Goal: Task Accomplishment & Management: Complete application form

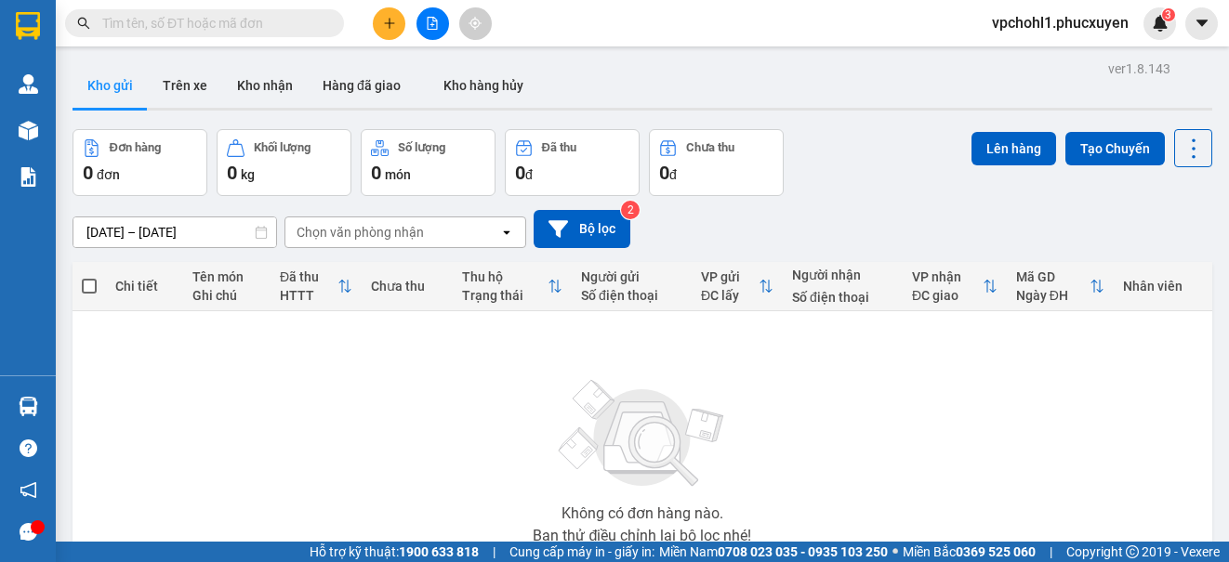
click at [121, 85] on button "Kho gửi" at bounding box center [110, 85] width 75 height 45
click at [184, 13] on input "text" at bounding box center [211, 23] width 219 height 20
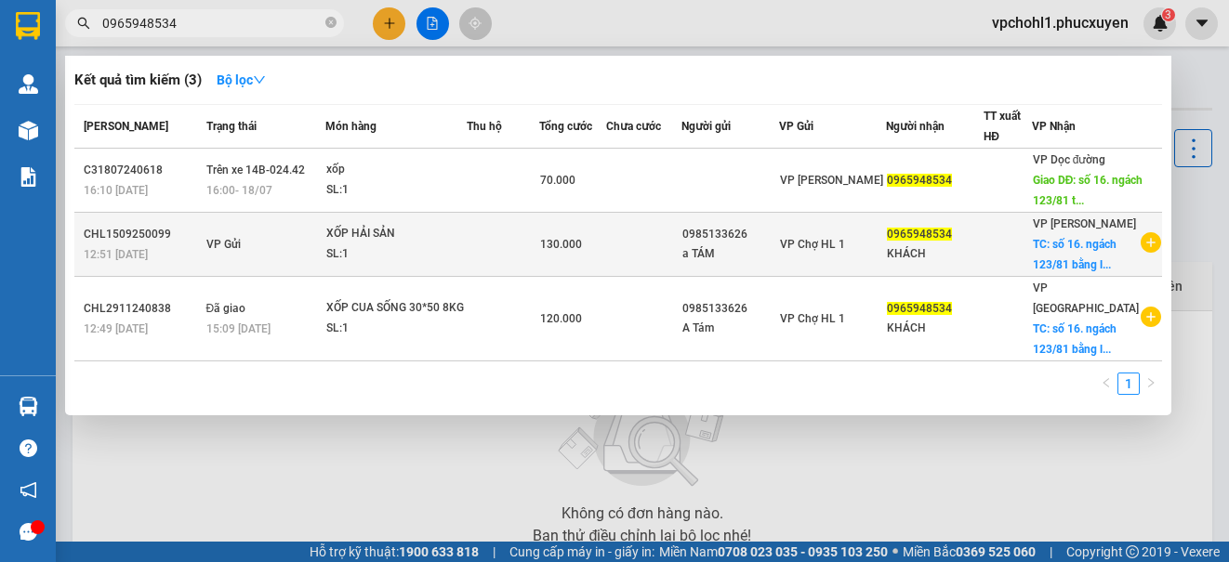
type input "0965948534"
click at [387, 245] on div "XỐP HẢI SẢN" at bounding box center [395, 234] width 139 height 20
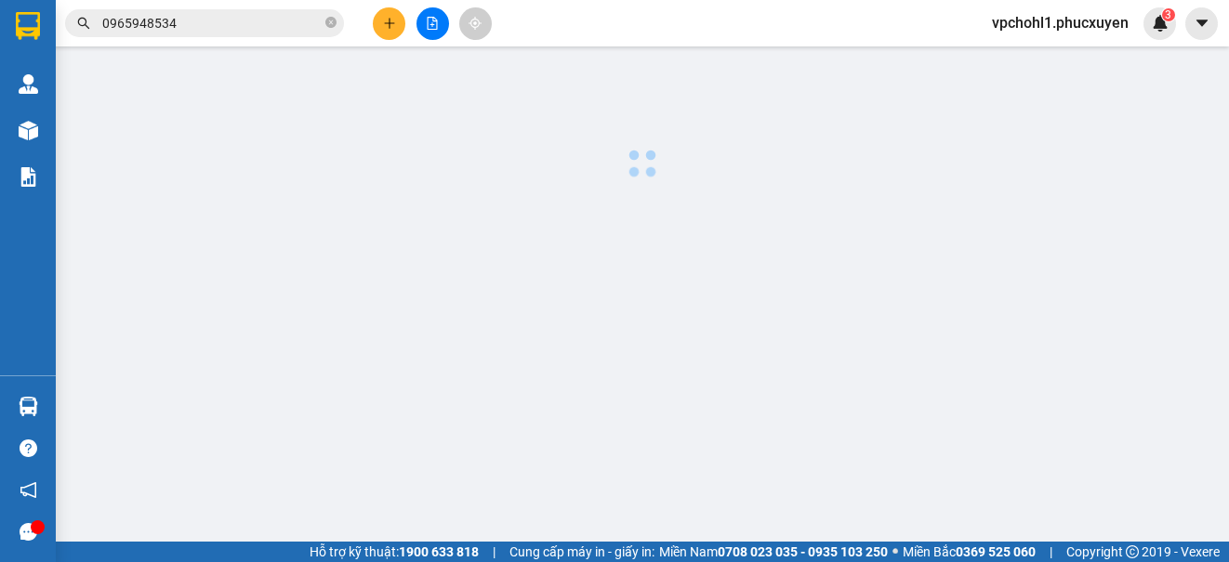
click at [387, 247] on body "Kết quả tìm kiếm ( 3 ) Bộ lọc Mã ĐH Trạng thái Món hàng Thu hộ Tổng cước Chưa c…" at bounding box center [614, 281] width 1229 height 562
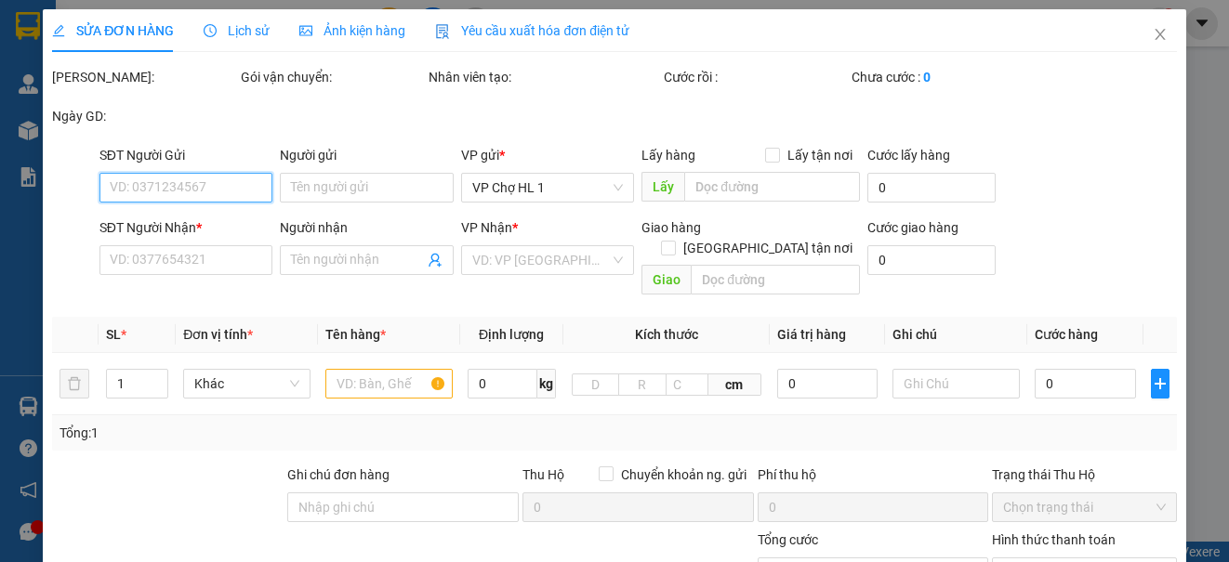
type input "0985133626"
type input "a TÁM"
type input "0965948534"
type input "KHÁCH"
checkbox input "true"
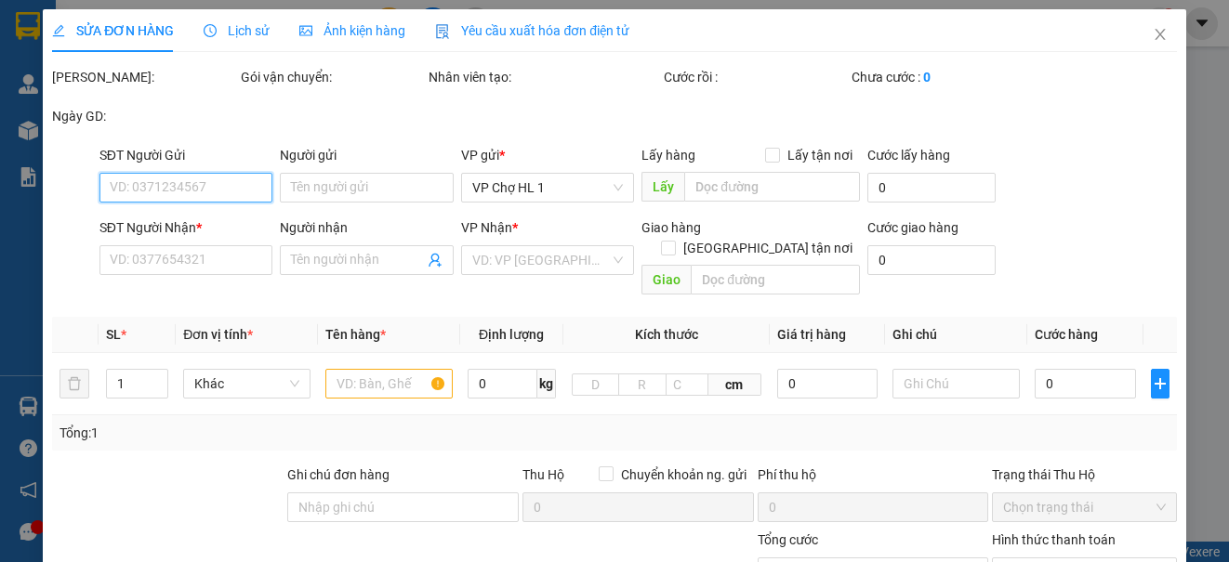
type input "số 16. ngách 123/81 bằng liệt,hoàng mai,[GEOGRAPHIC_DATA]"
type input "130.000"
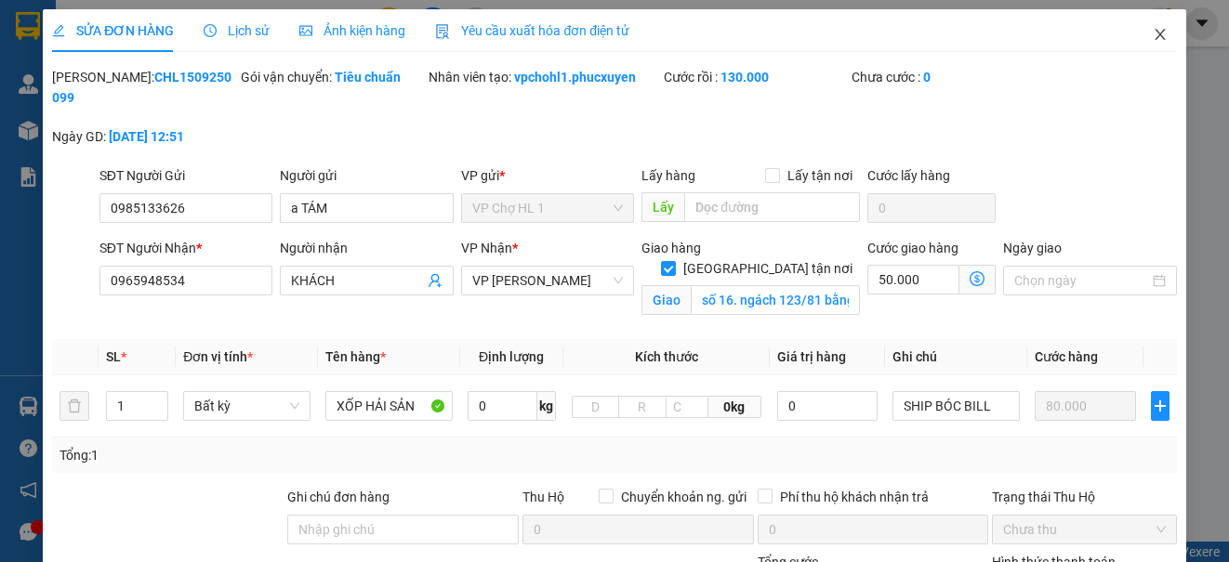
click at [1140, 26] on span "Close" at bounding box center [1160, 35] width 52 height 52
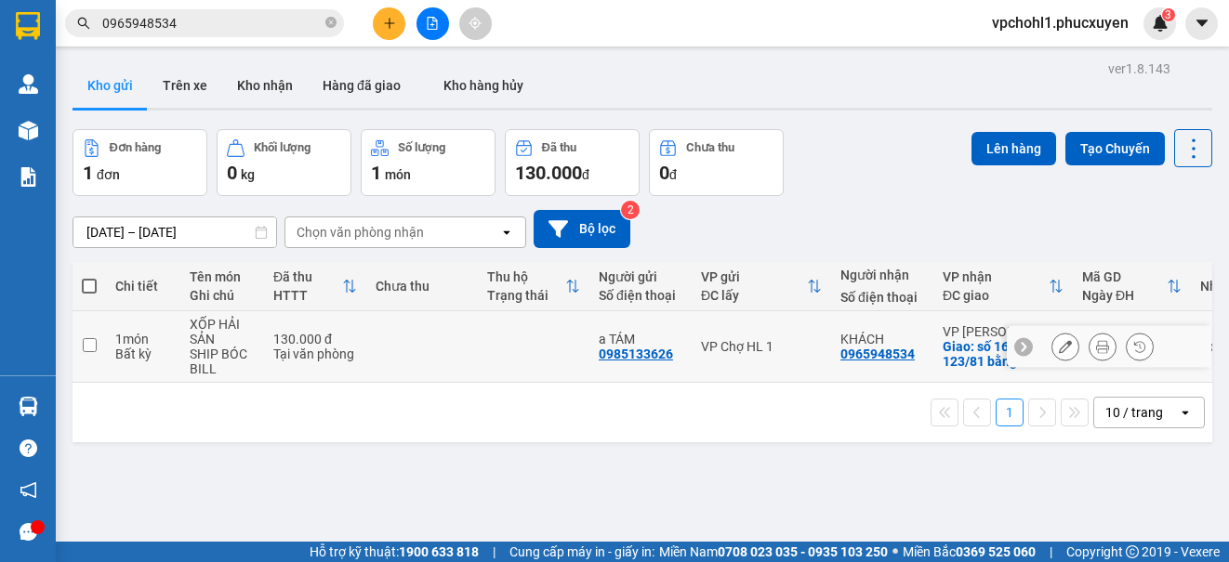
drag, startPoint x: 86, startPoint y: 343, endPoint x: 654, endPoint y: 238, distance: 576.7
click at [86, 341] on input "checkbox" at bounding box center [90, 345] width 14 height 14
checkbox input "true"
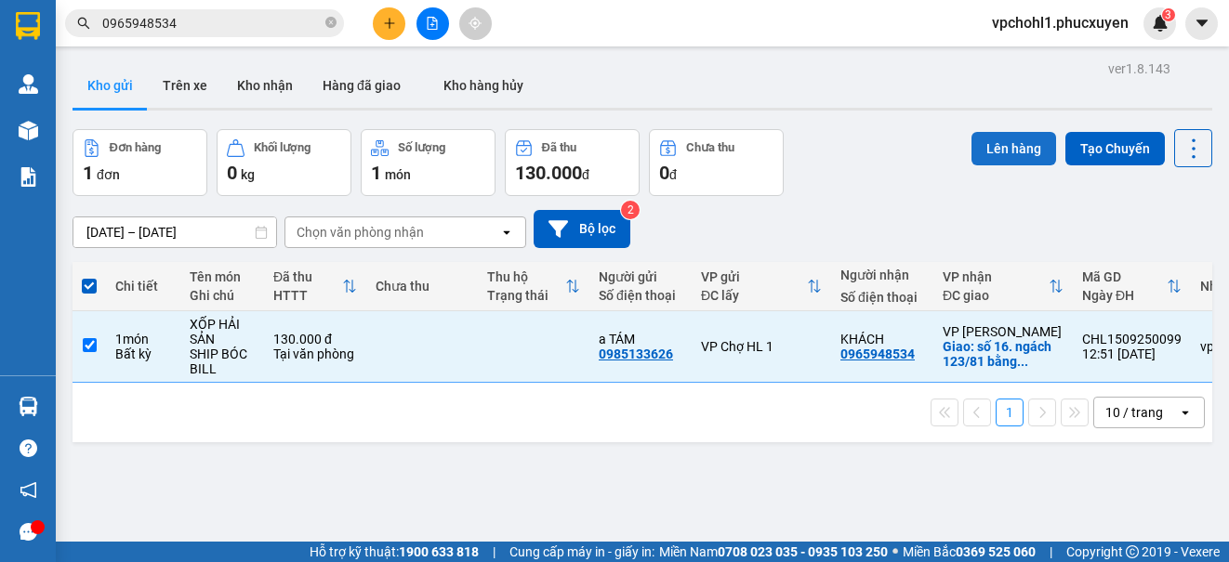
click at [1026, 150] on button "Lên hàng" at bounding box center [1013, 148] width 85 height 33
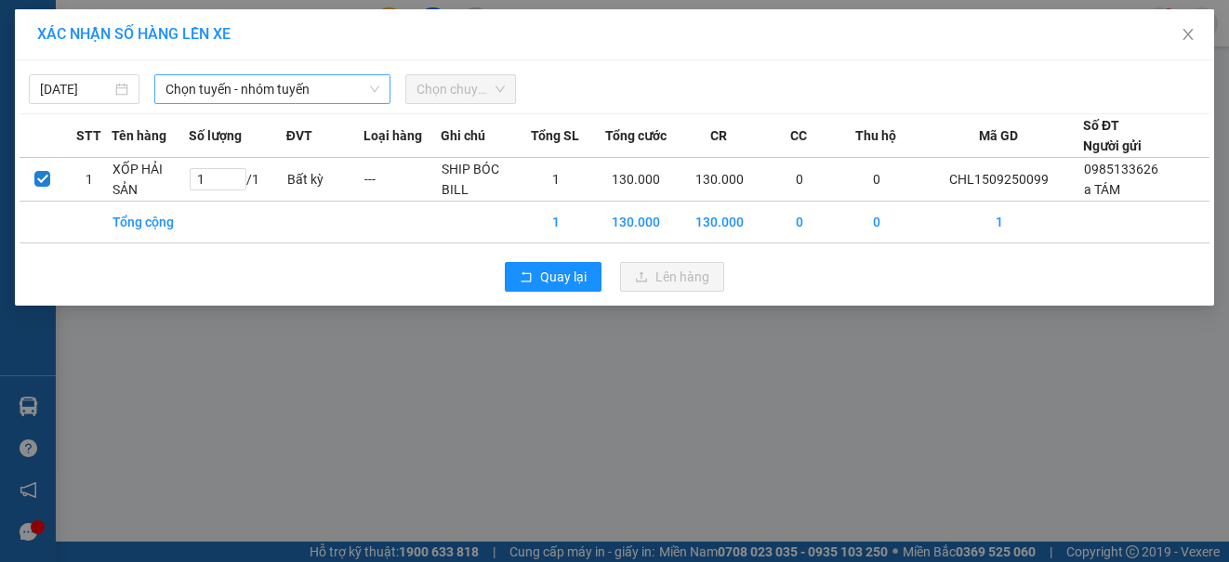
click at [258, 85] on span "Chọn tuyến - nhóm tuyến" at bounding box center [272, 89] width 214 height 28
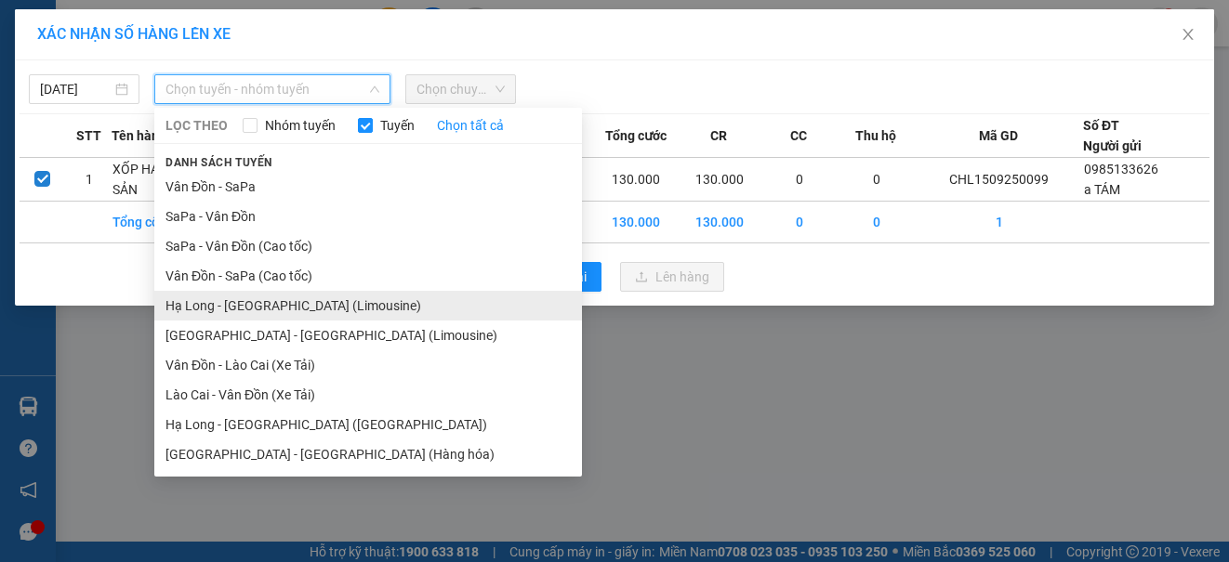
click at [301, 304] on li "Hạ Long - [GEOGRAPHIC_DATA] (Limousine)" at bounding box center [368, 306] width 428 height 30
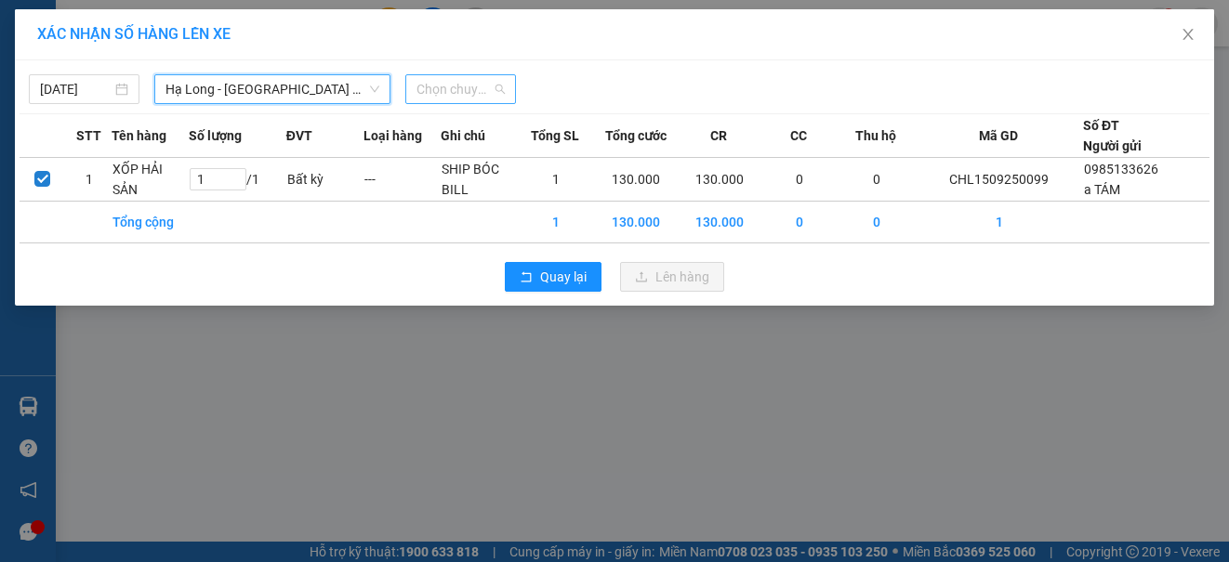
click at [451, 91] on span "Chọn chuyến" at bounding box center [460, 89] width 88 height 28
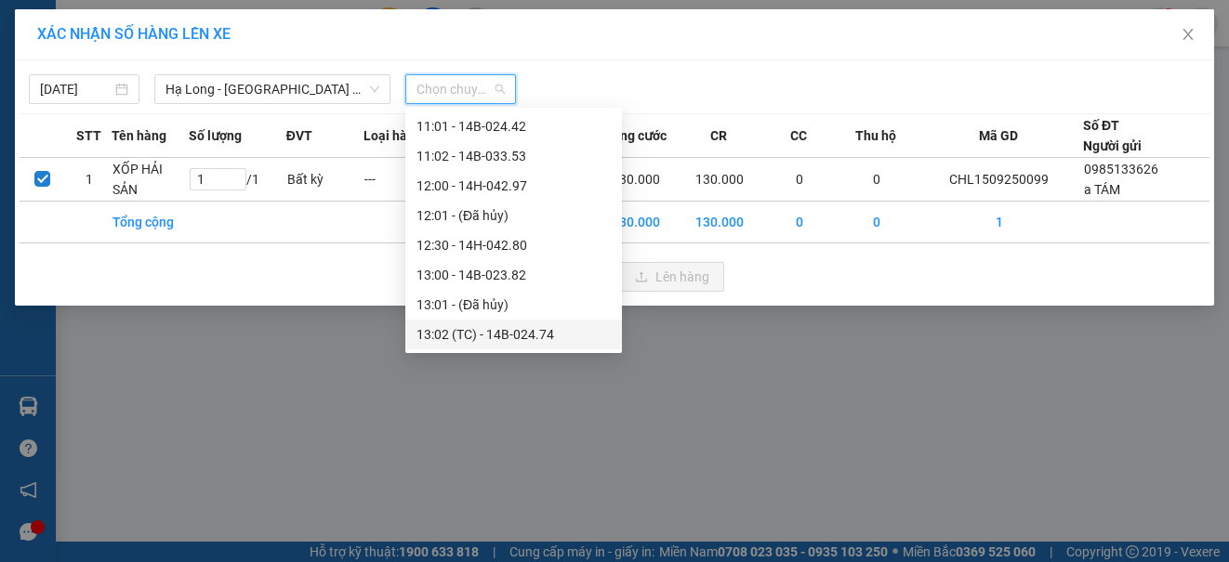
scroll to position [837, 0]
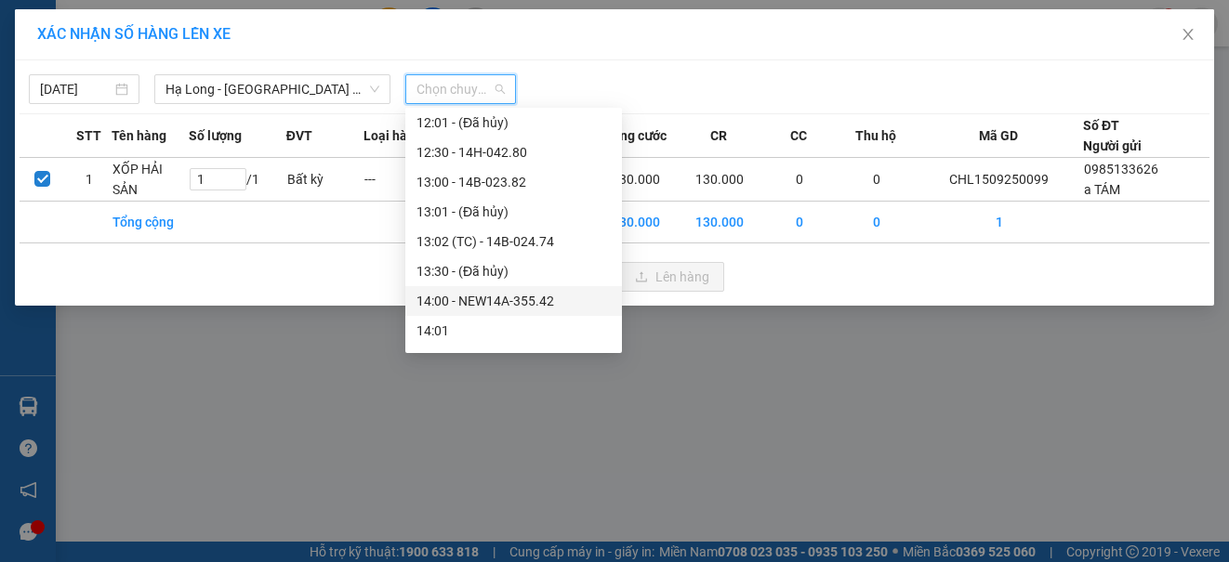
click at [503, 301] on div "14:00 - NEW14A-355.42" at bounding box center [513, 301] width 194 height 20
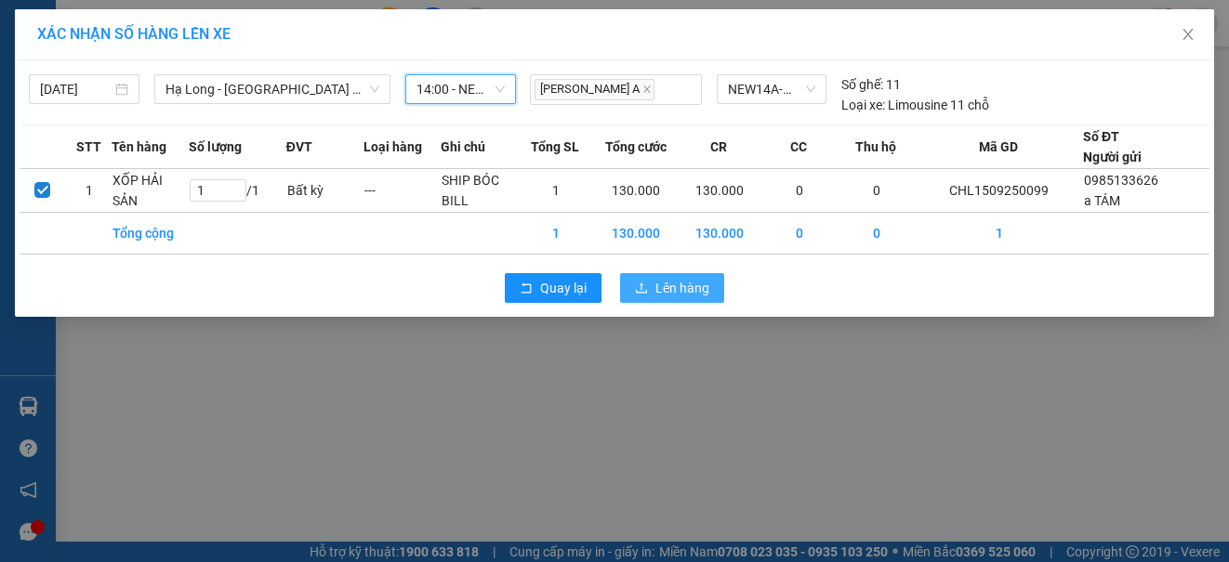
click at [667, 289] on span "Lên hàng" at bounding box center [682, 288] width 54 height 20
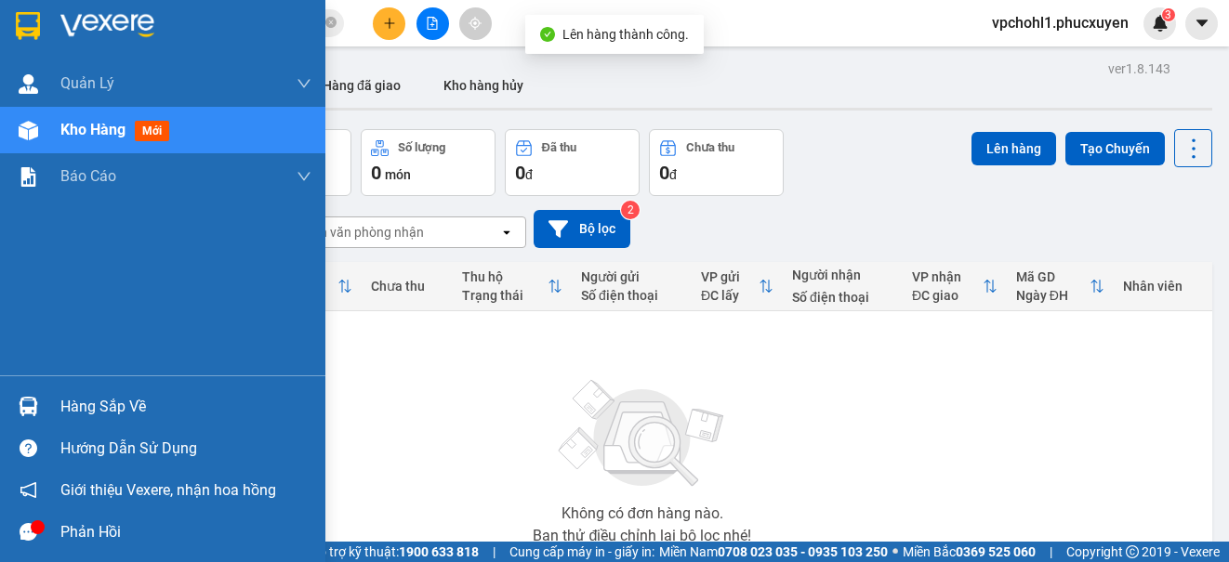
click at [75, 404] on div "Hàng sắp về" at bounding box center [185, 407] width 251 height 28
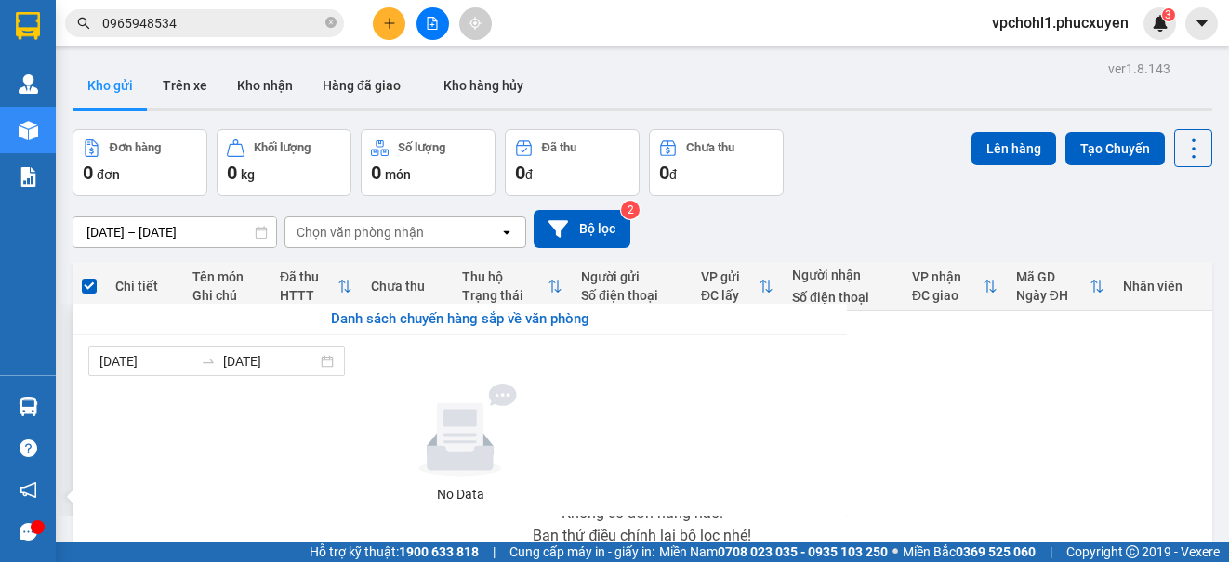
drag, startPoint x: 961, startPoint y: 434, endPoint x: 498, endPoint y: 557, distance: 479.0
click at [958, 433] on section "Kết quả tìm kiếm ( 3 ) Bộ lọc Mã ĐH Trạng thái Món hàng Thu hộ Tổng cước Chưa c…" at bounding box center [614, 281] width 1229 height 562
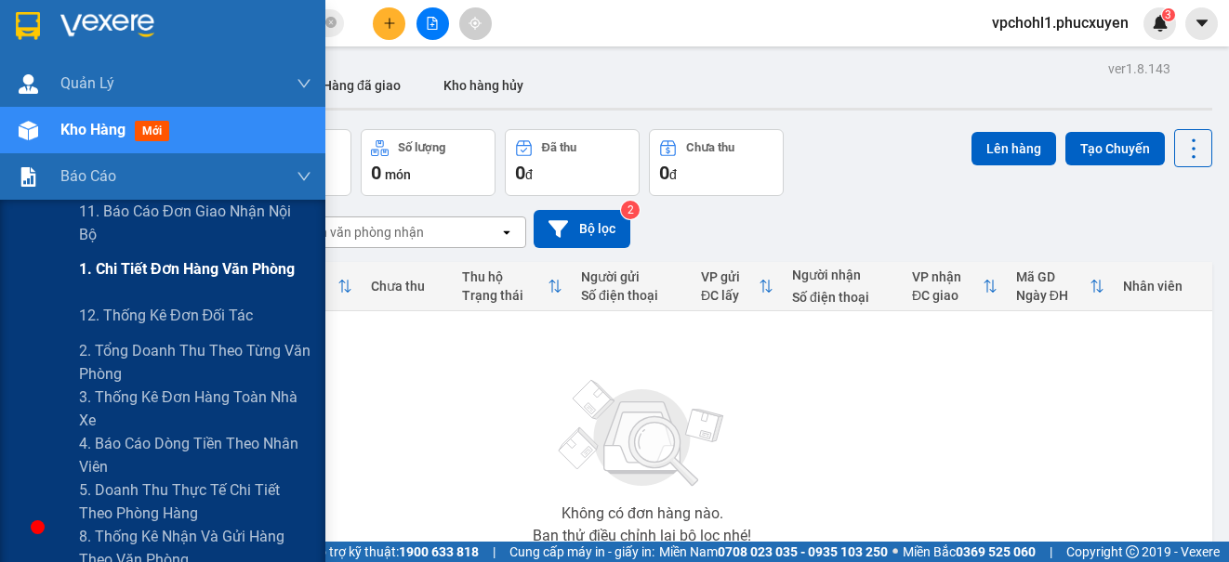
click at [129, 270] on span "1. Chi tiết đơn hàng văn phòng" at bounding box center [187, 269] width 216 height 23
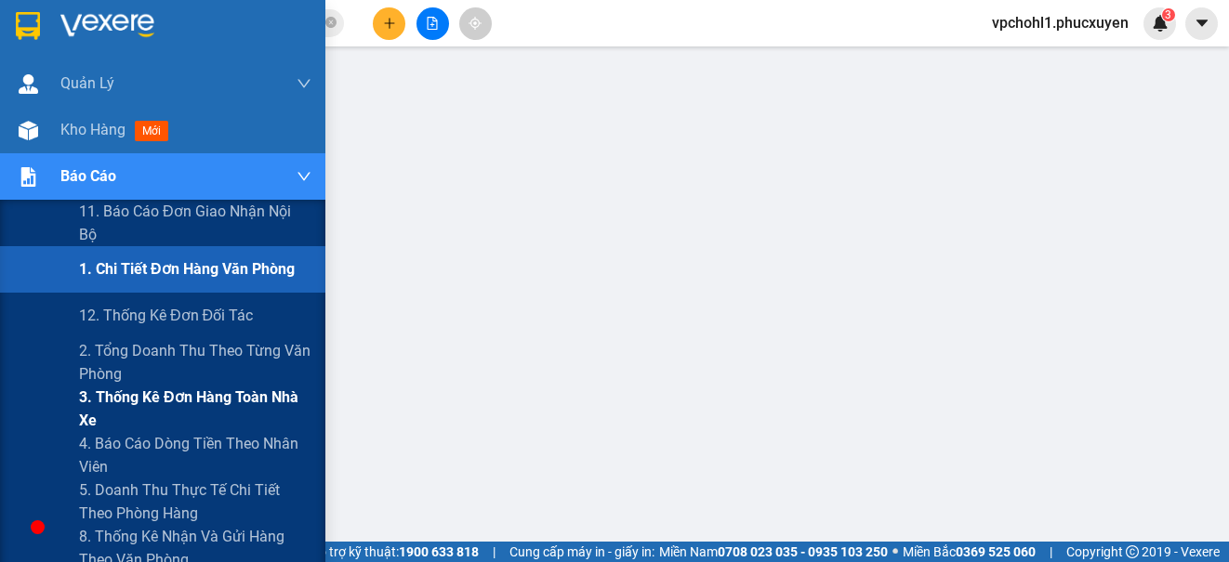
scroll to position [186, 0]
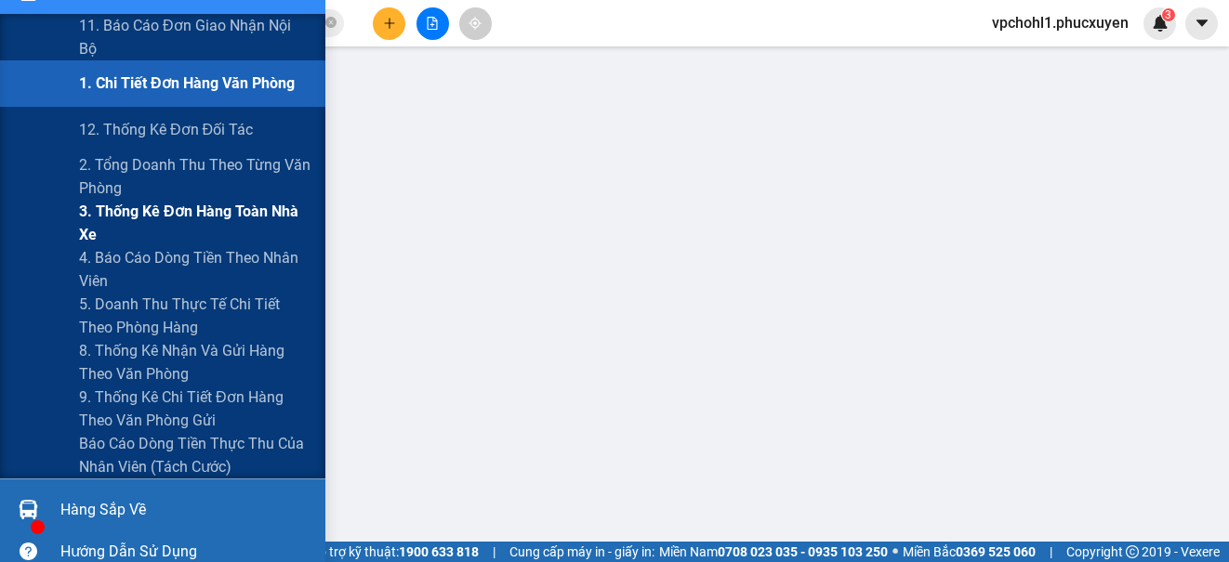
click at [178, 398] on span "9. Thống kê chi tiết đơn hàng theo văn phòng gửi" at bounding box center [195, 409] width 232 height 46
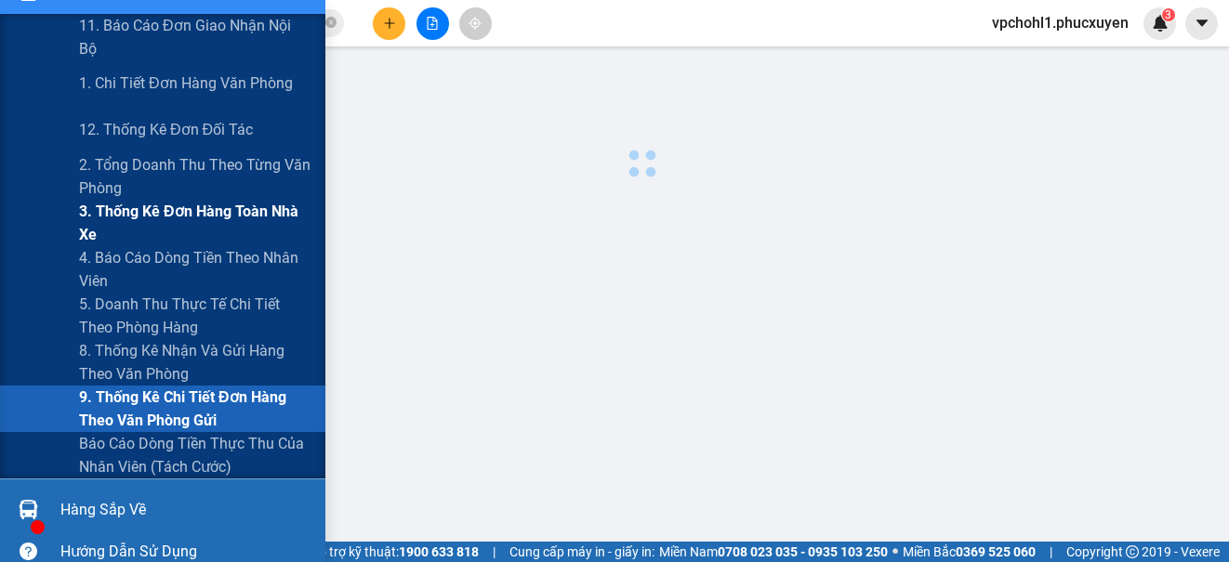
click at [178, 398] on span "9. Thống kê chi tiết đơn hàng theo văn phòng gửi" at bounding box center [195, 409] width 232 height 46
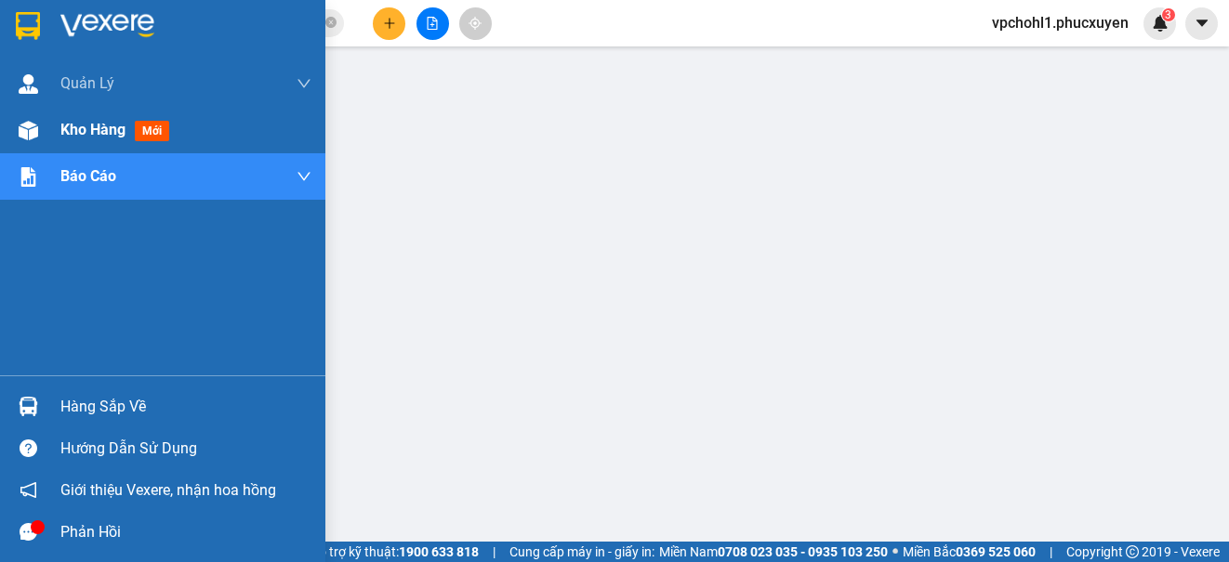
click at [66, 136] on span "Kho hàng" at bounding box center [92, 130] width 65 height 18
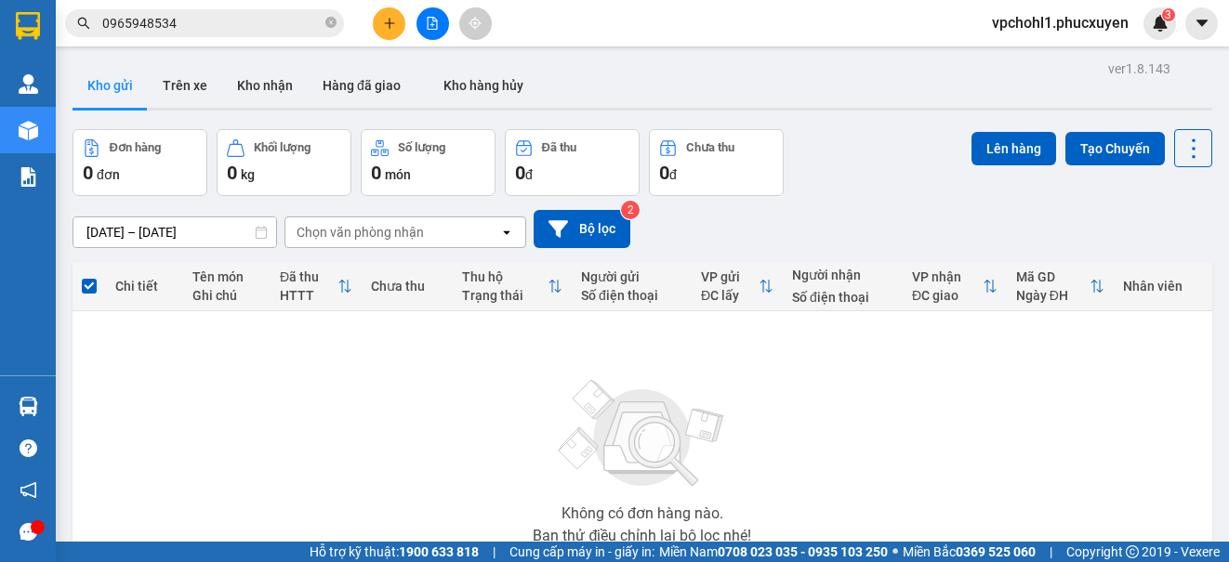
click at [255, 28] on input "0965948534" at bounding box center [211, 23] width 219 height 20
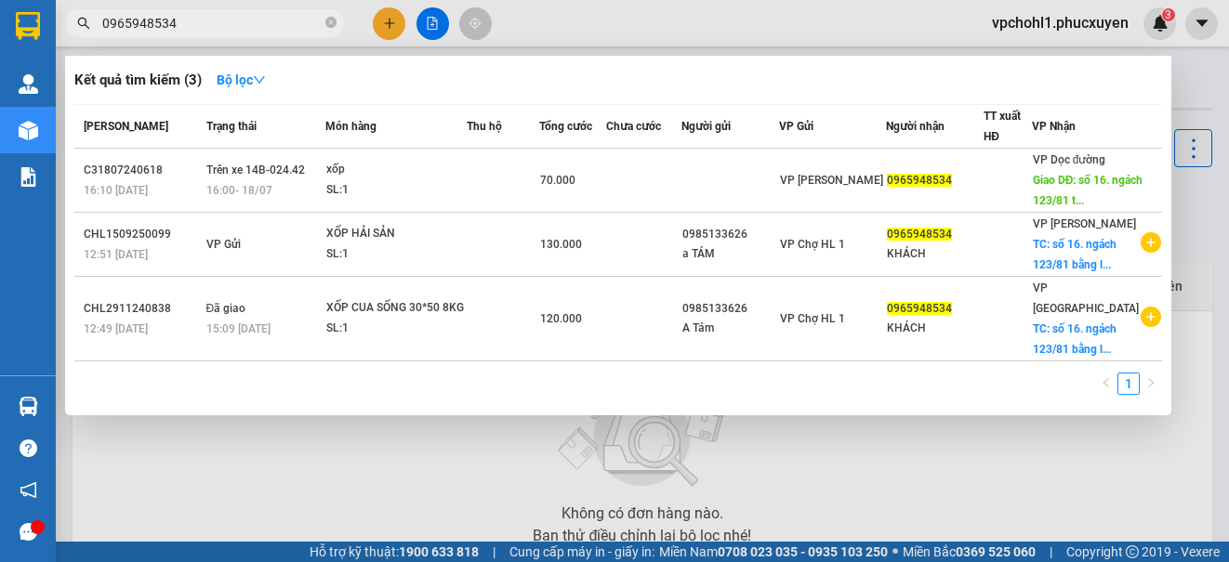
drag, startPoint x: 246, startPoint y: 31, endPoint x: 110, endPoint y: 18, distance: 137.3
click at [110, 18] on input "0965948534" at bounding box center [211, 23] width 219 height 20
type input "0"
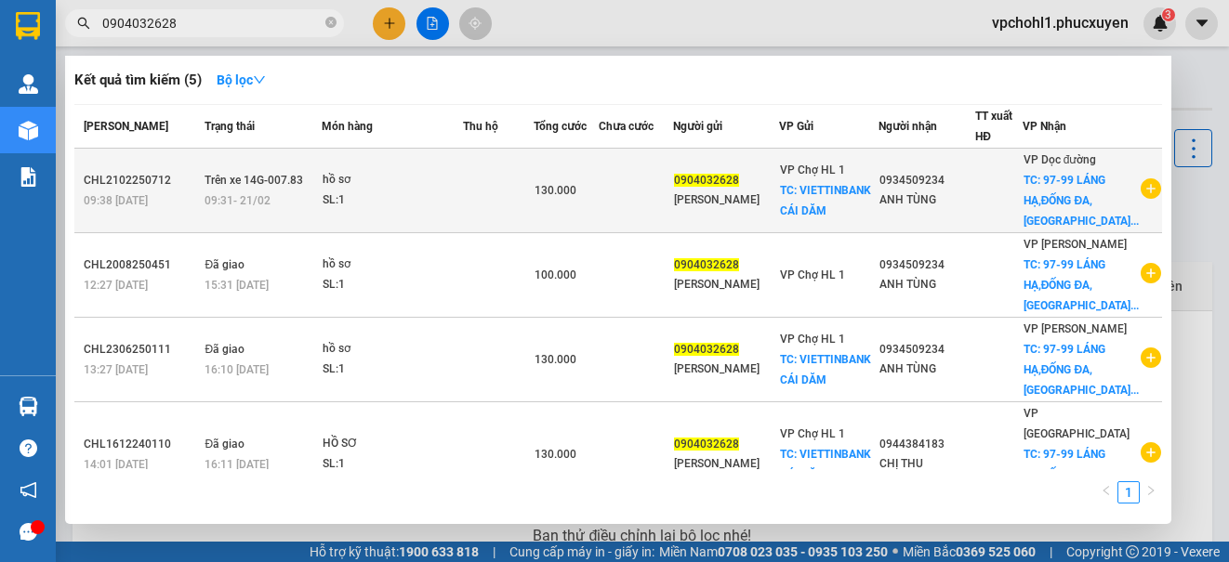
type input "0904032628"
click at [643, 217] on td at bounding box center [636, 191] width 74 height 85
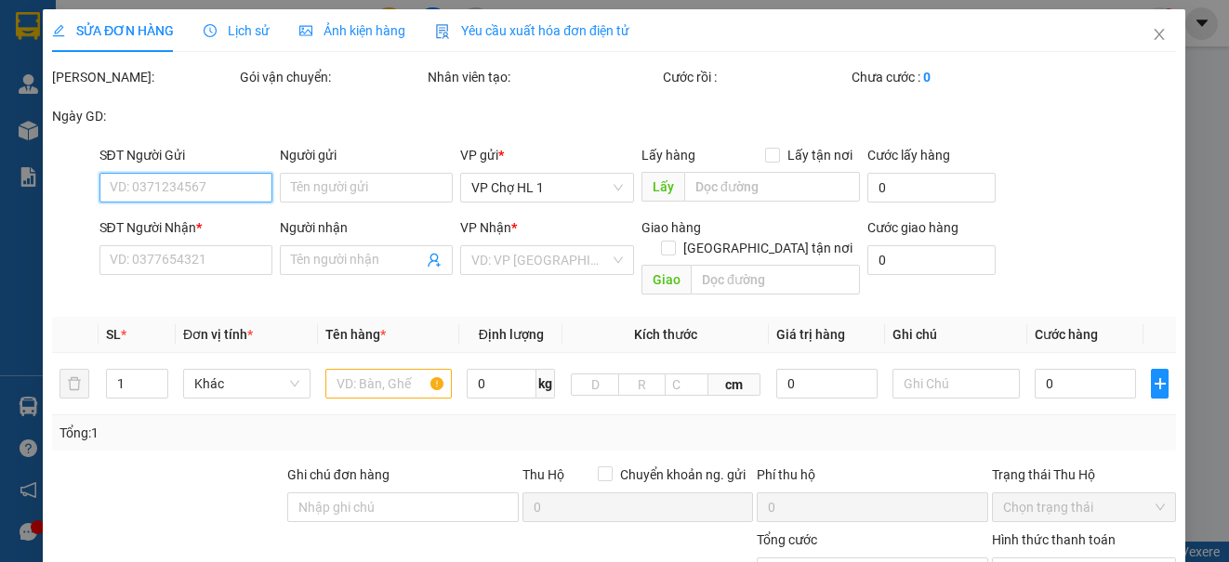
type input "0904032628"
type input "[PERSON_NAME]"
checkbox input "true"
type input "VIETTINBANK CÁI DĂM"
type input "30.000"
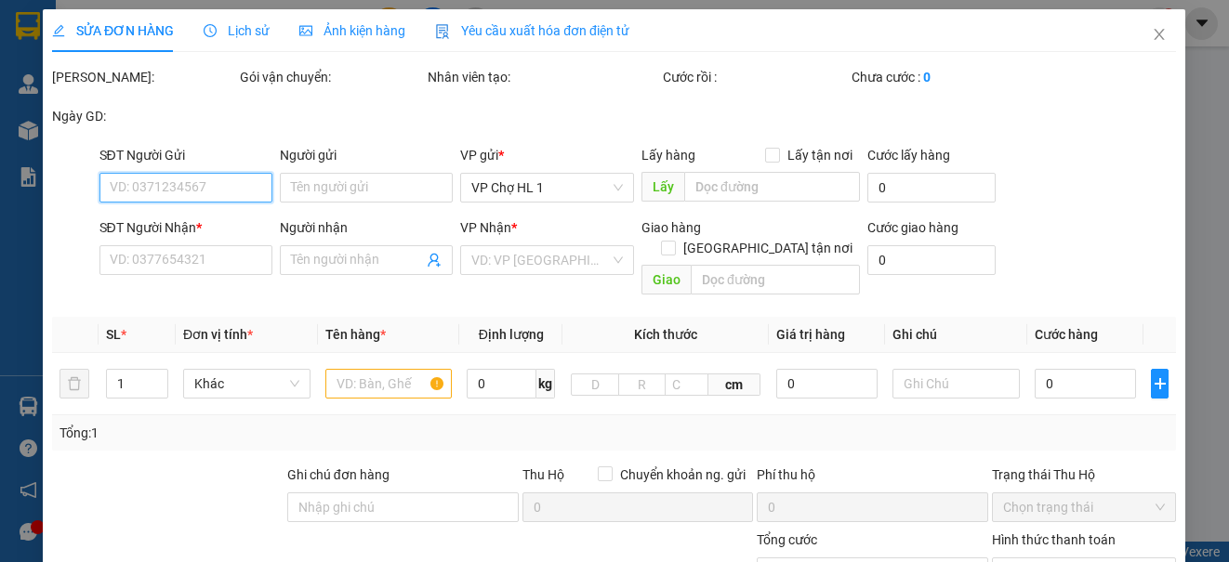
type input "0934509234"
type input "ANH TÙNG"
checkbox input "true"
type input "97-99 LÁNG HẠ,[GEOGRAPHIC_DATA],[GEOGRAPHIC_DATA]"
type input "130.000"
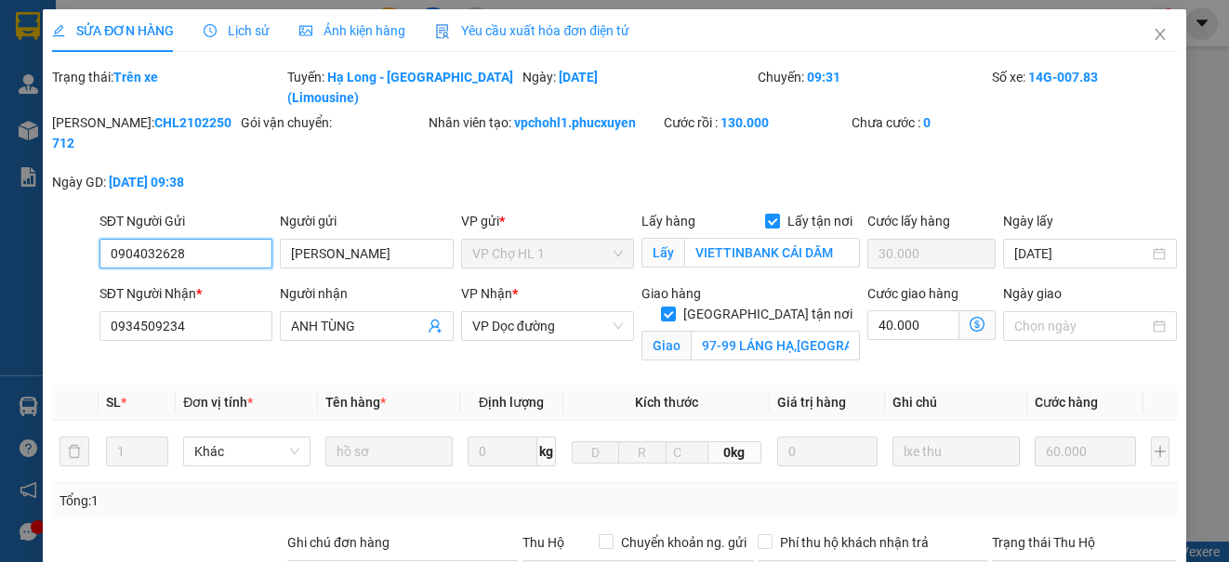
drag, startPoint x: 195, startPoint y: 233, endPoint x: 89, endPoint y: 233, distance: 106.0
click at [89, 233] on div "SĐT Người Gửi 0904032628 0904032628 Người gửi C HUYỀN VP gửi * VP Chợ HL 1 Lấy …" at bounding box center [614, 243] width 1128 height 65
click at [1153, 36] on icon "close" at bounding box center [1160, 34] width 15 height 15
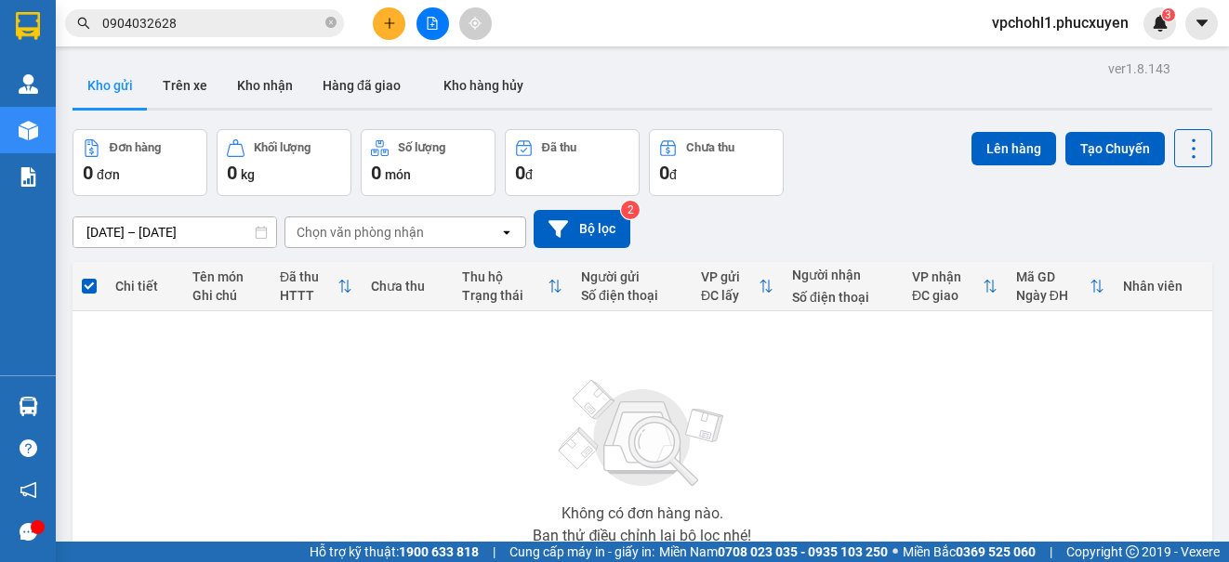
click at [383, 23] on icon "plus" at bounding box center [389, 23] width 13 height 13
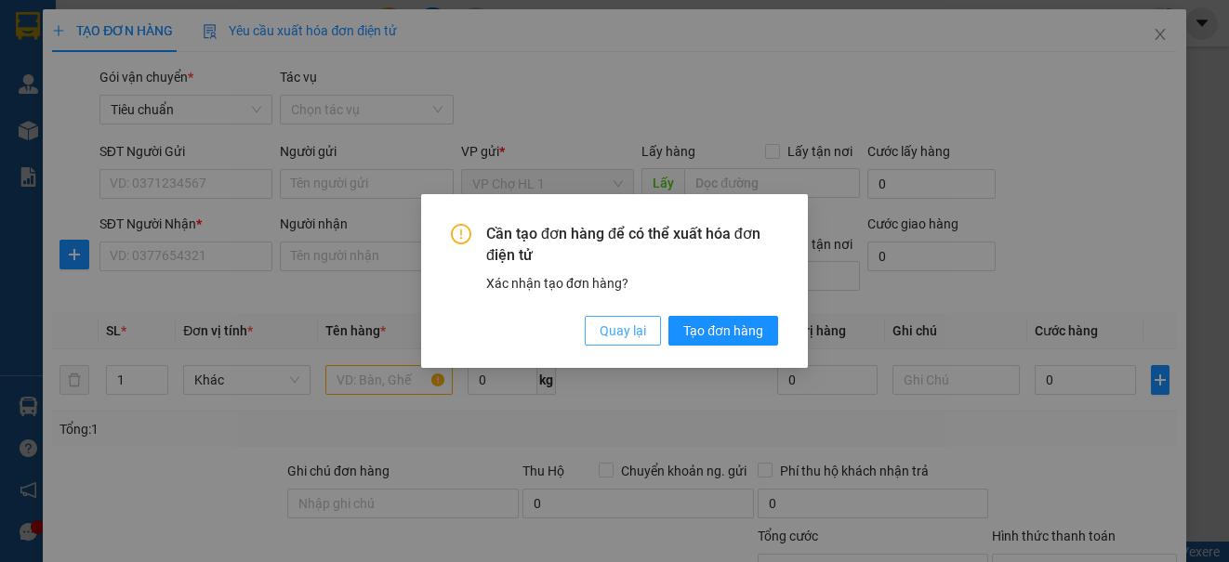
click at [641, 331] on span "Quay lại" at bounding box center [623, 331] width 46 height 20
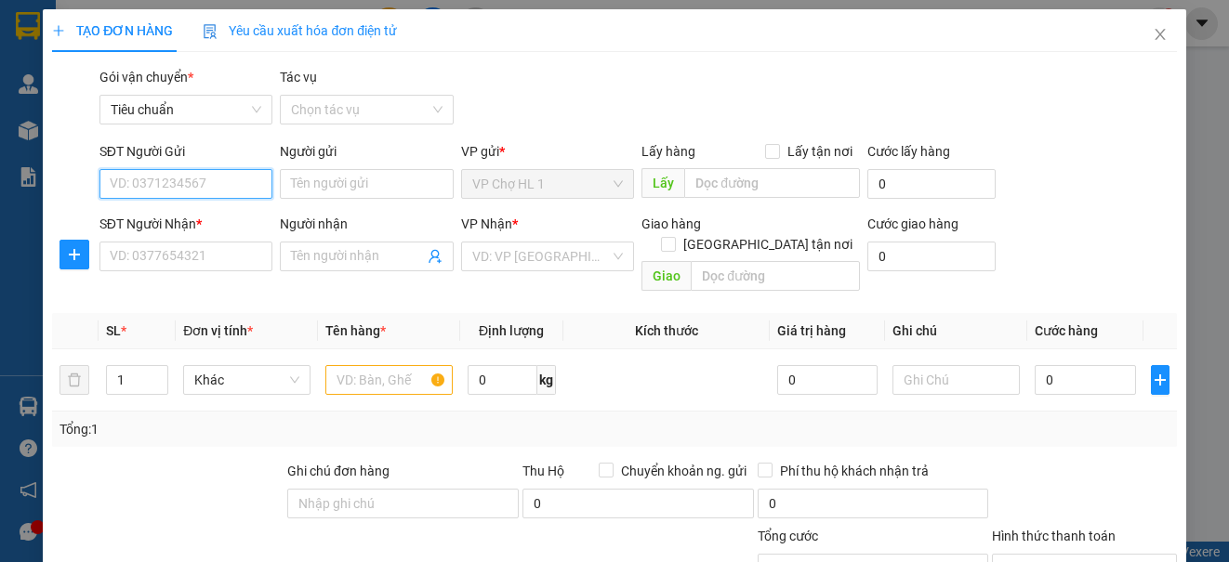
click at [152, 178] on input "SĐT Người Gửi" at bounding box center [185, 184] width 173 height 30
paste input "0904032628"
type input "0904032628"
click at [186, 218] on div "0904032628 - [PERSON_NAME]" at bounding box center [201, 221] width 183 height 20
type input "[PERSON_NAME]"
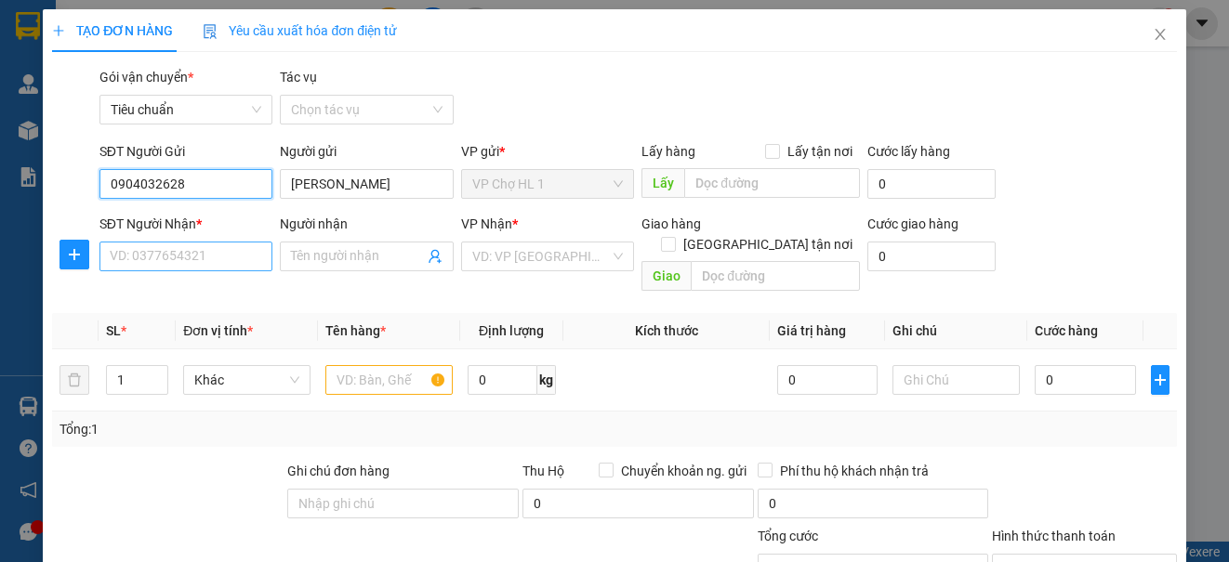
type input "0904032628"
click at [178, 258] on input "SĐT Người Nhận *" at bounding box center [185, 257] width 173 height 30
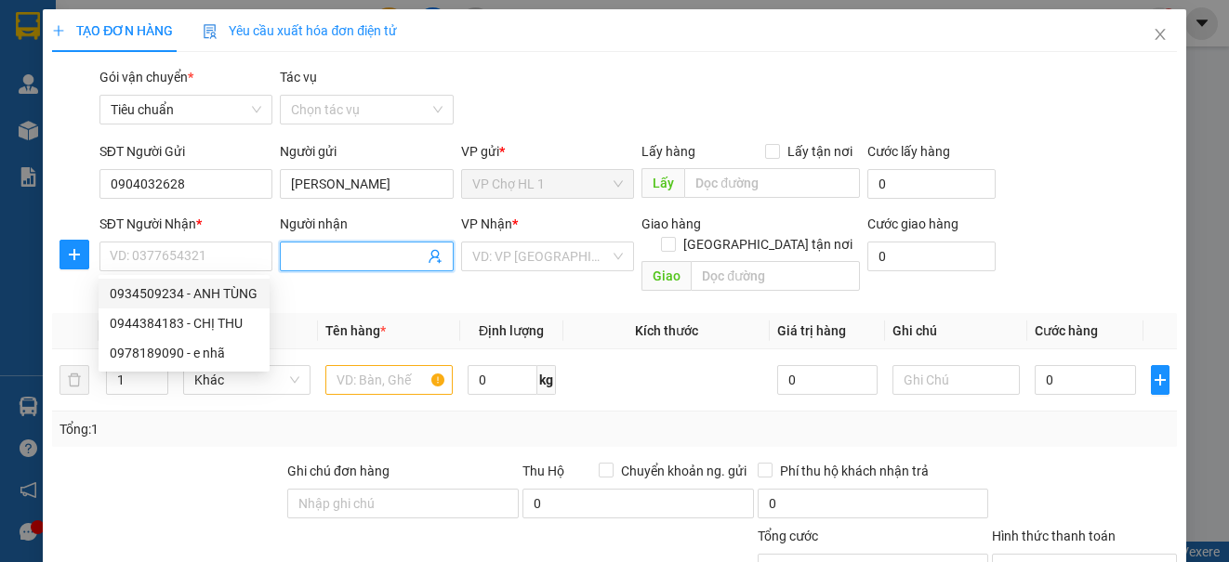
click at [354, 262] on input "Người nhận" at bounding box center [357, 256] width 132 height 20
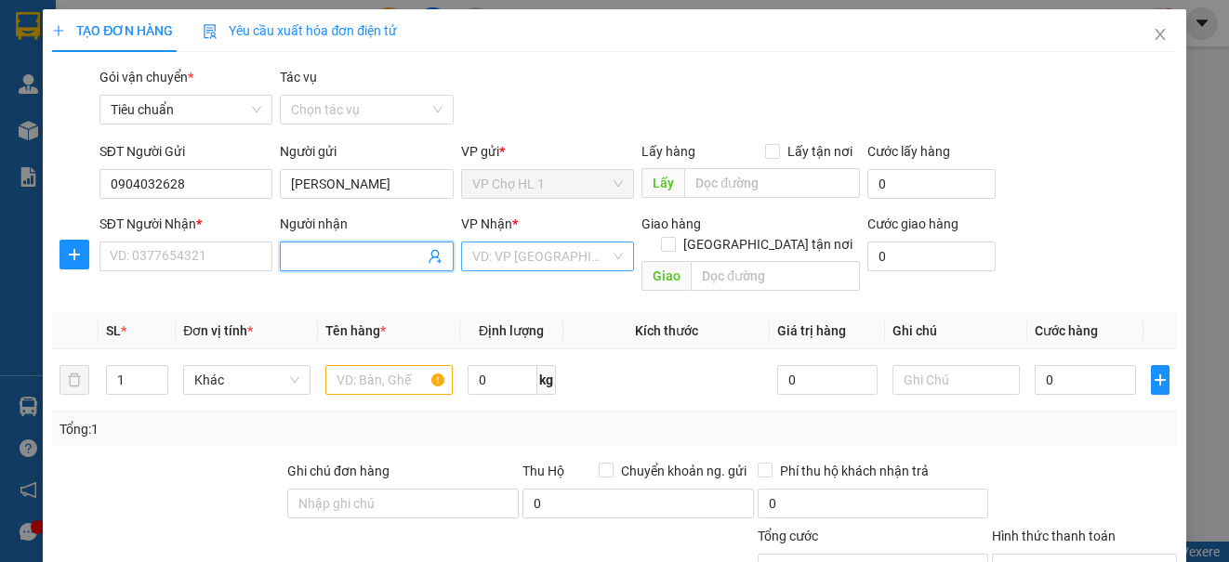
click at [519, 245] on input "search" at bounding box center [541, 257] width 138 height 28
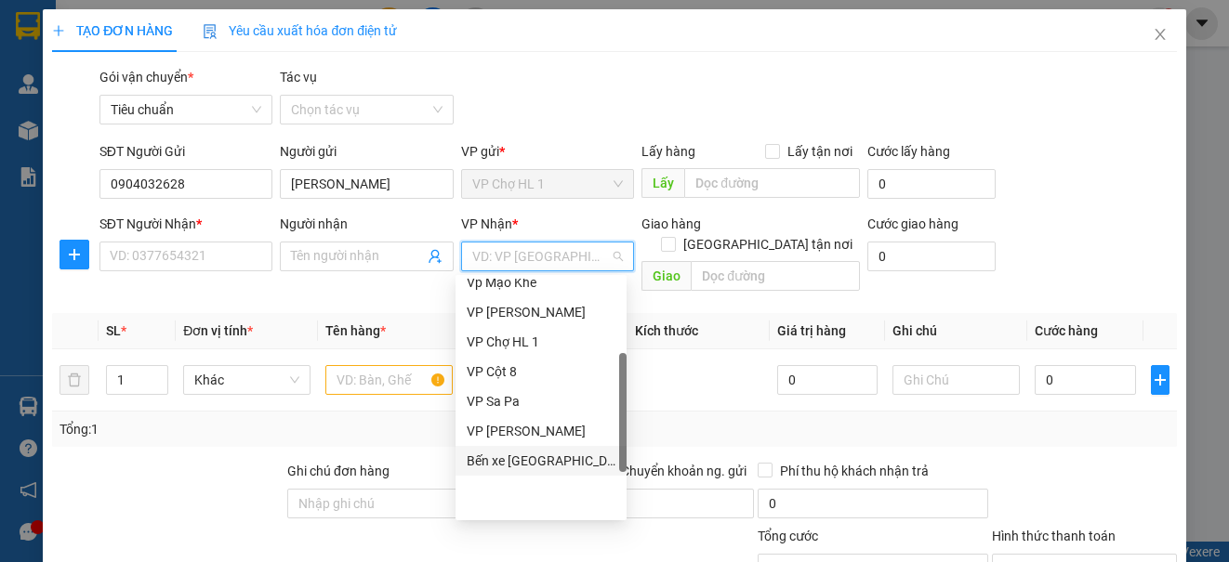
scroll to position [186, 0]
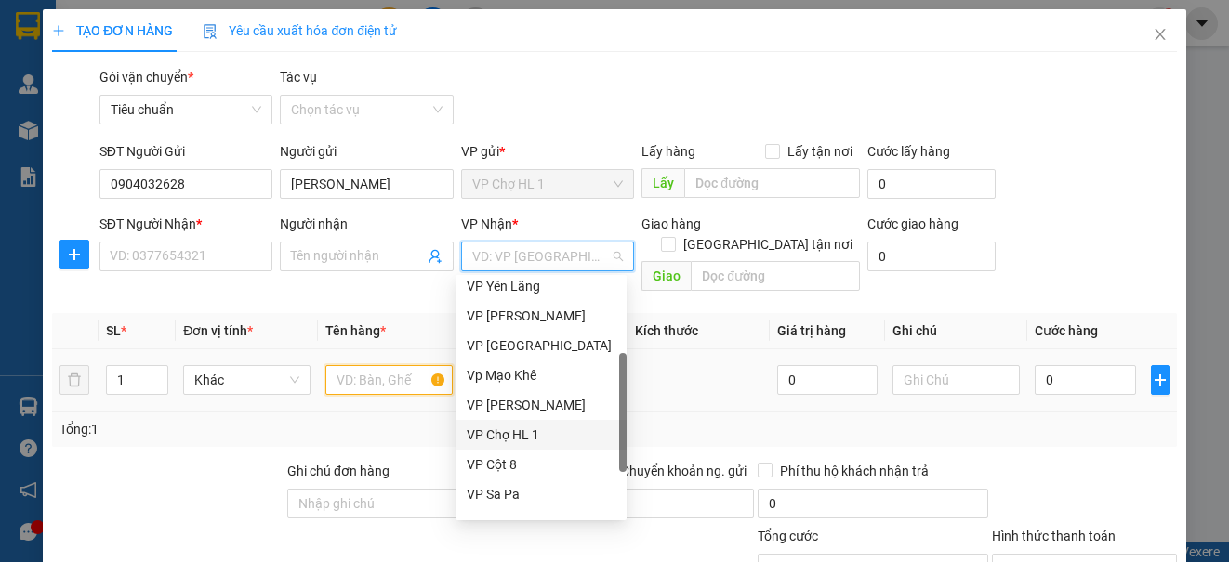
click at [358, 365] on input "text" at bounding box center [388, 380] width 127 height 30
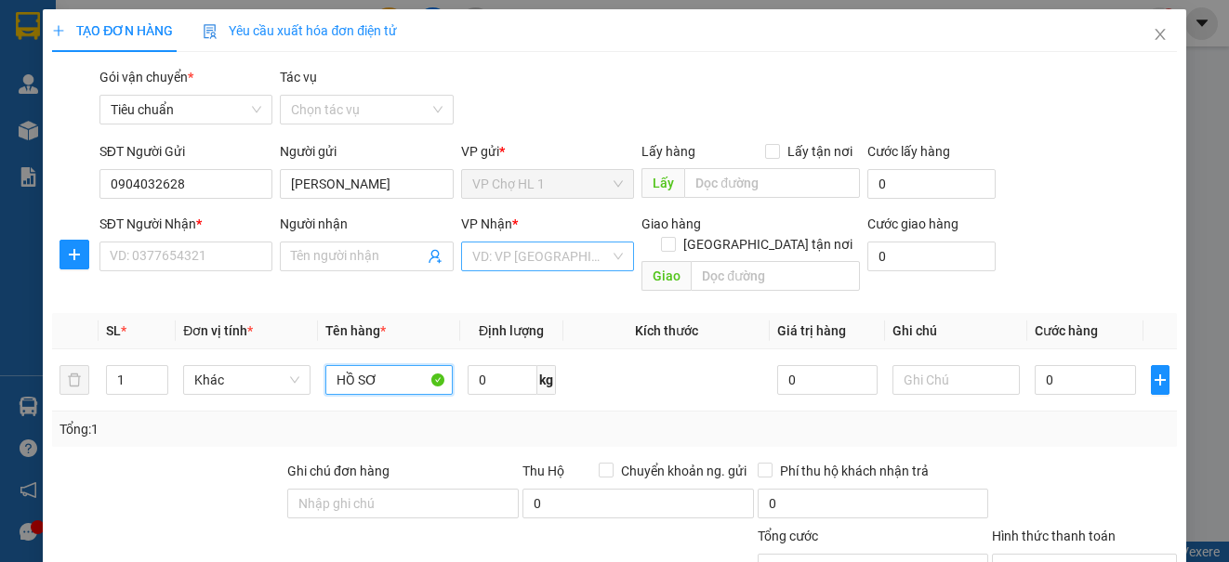
type input "HỒ SƠ"
click at [575, 258] on input "search" at bounding box center [541, 257] width 138 height 28
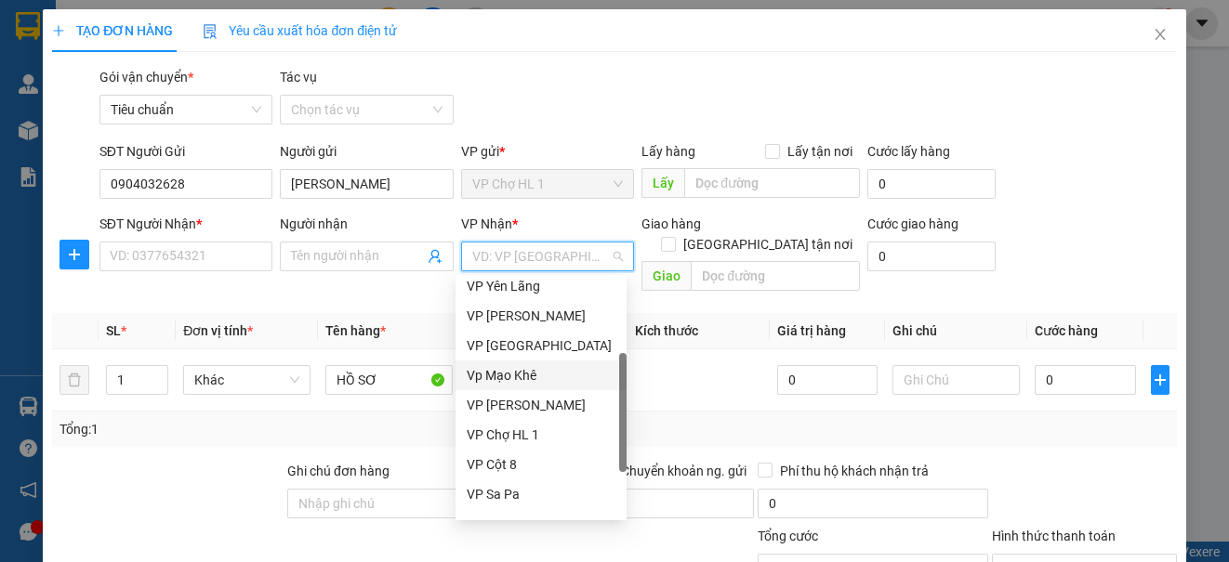
click at [231, 275] on div "Transit Pickup Surcharge Ids Transit Deliver Surcharge Ids Transit Deliver Surc…" at bounding box center [614, 417] width 1124 height 700
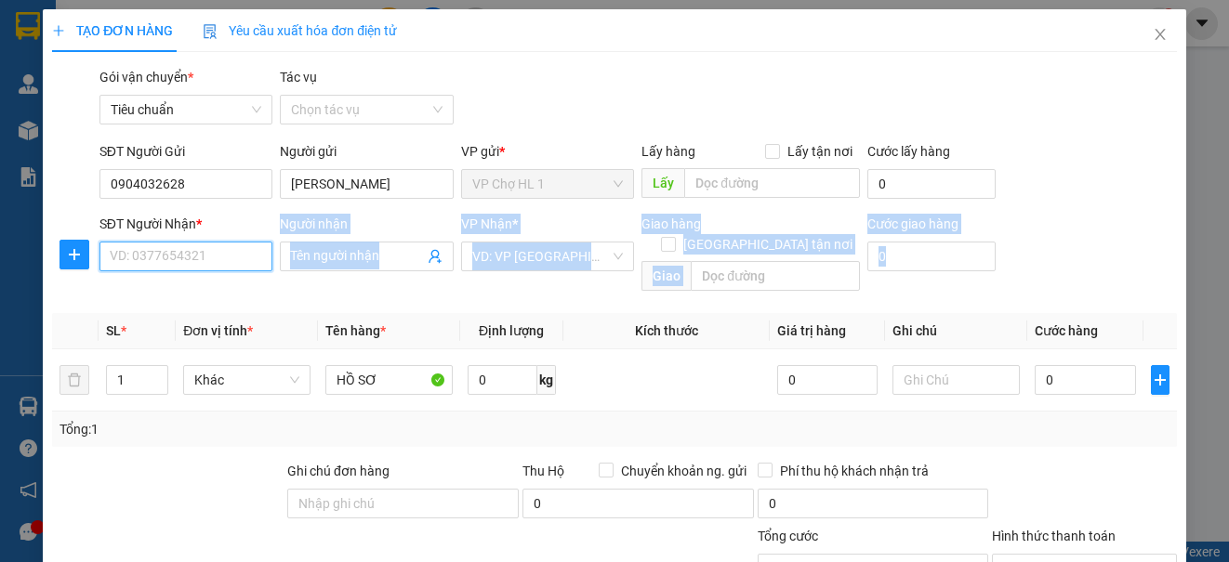
click at [230, 260] on input "SĐT Người Nhận *" at bounding box center [185, 257] width 173 height 30
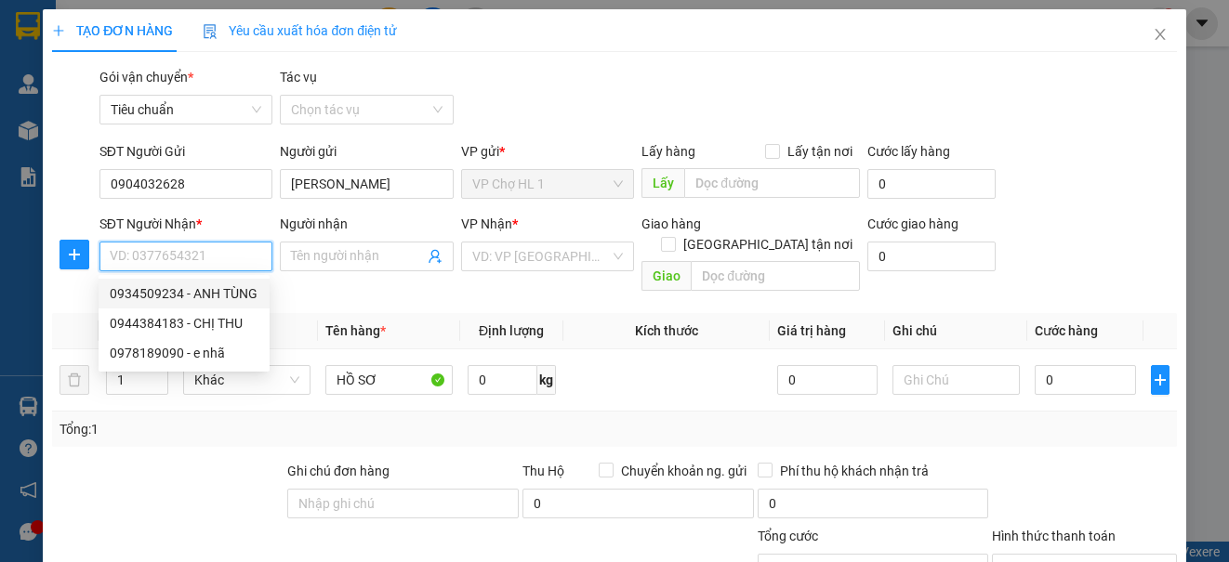
drag, startPoint x: 187, startPoint y: 299, endPoint x: 165, endPoint y: 298, distance: 22.3
click at [187, 299] on div "0934509234 - ANH TÙNG" at bounding box center [184, 294] width 149 height 20
type input "0934509234"
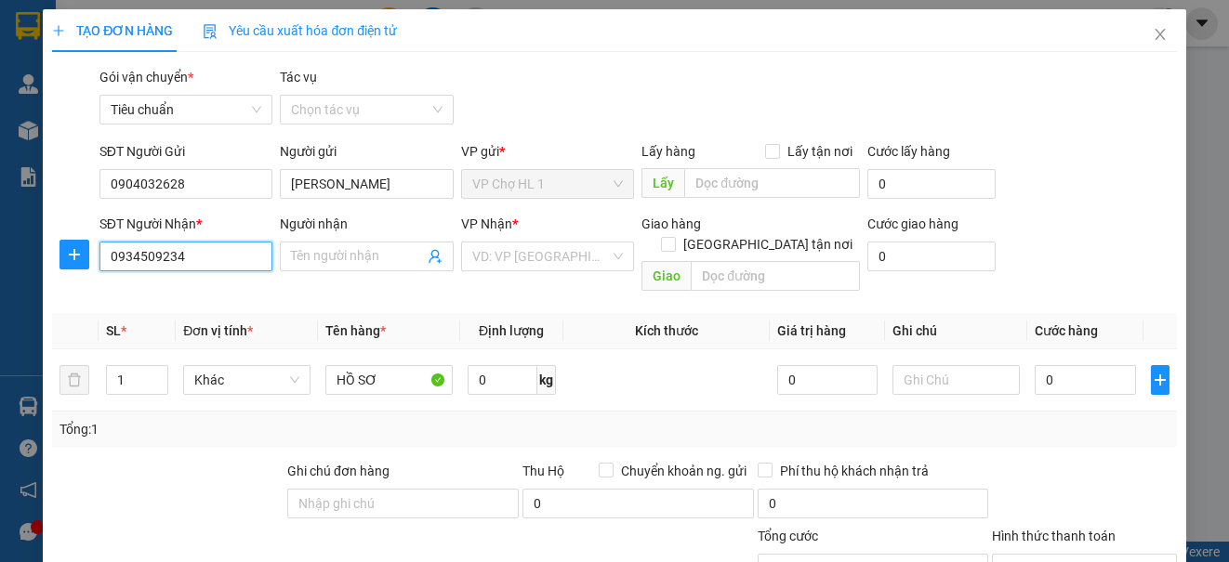
type input "ANH TÙNG"
checkbox input "true"
type input "97-99 LÁNG HẠ,[GEOGRAPHIC_DATA],[GEOGRAPHIC_DATA]"
type input "40.000"
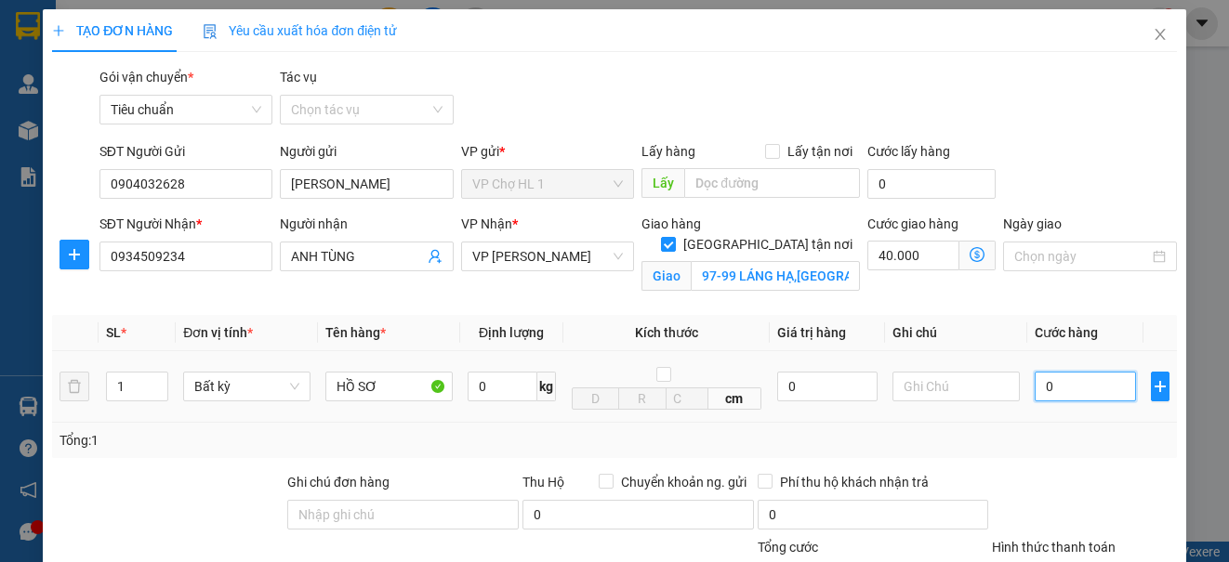
type input "6"
type input "40.006"
type input "60"
type input "40.060"
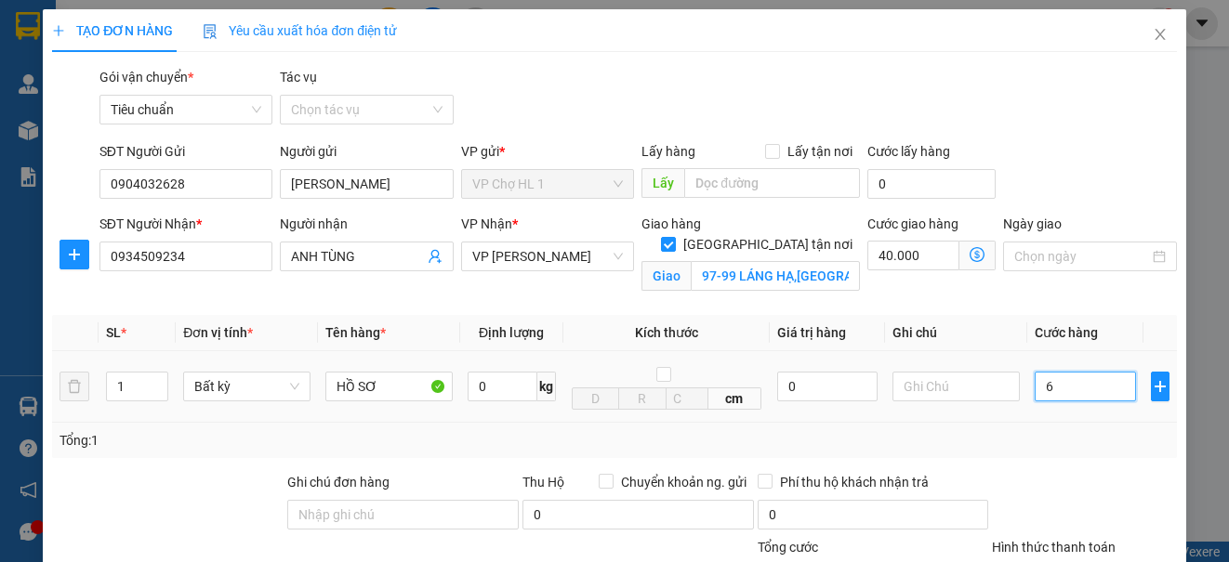
type input "40.060"
type input "60.000"
type input "100.000"
click at [765, 149] on input "Lấy tận nơi" at bounding box center [771, 150] width 13 height 13
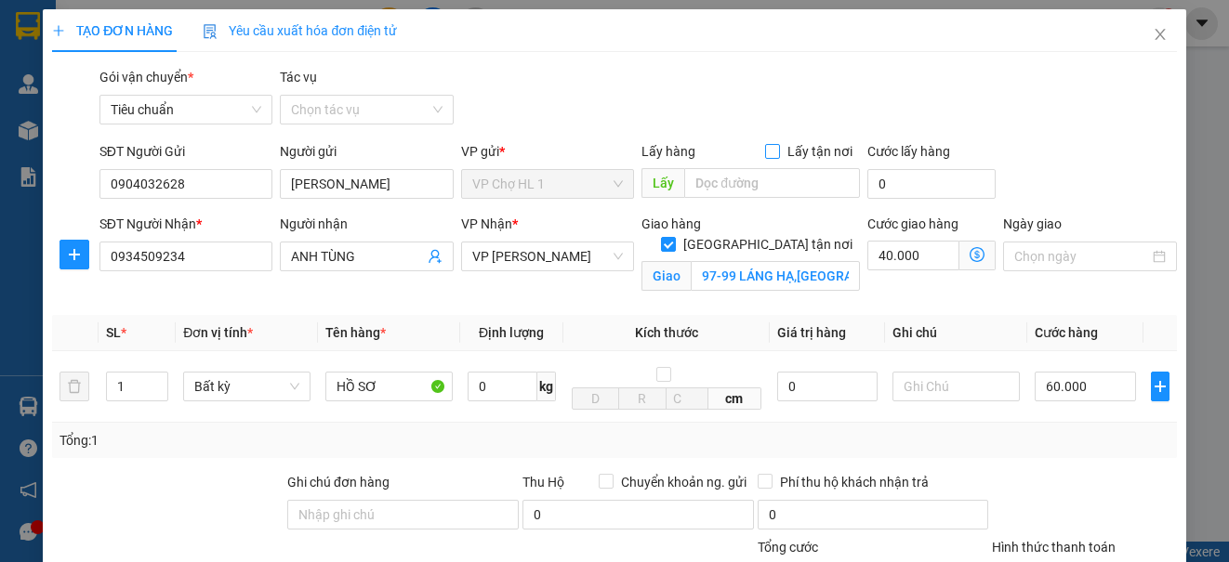
checkbox input "true"
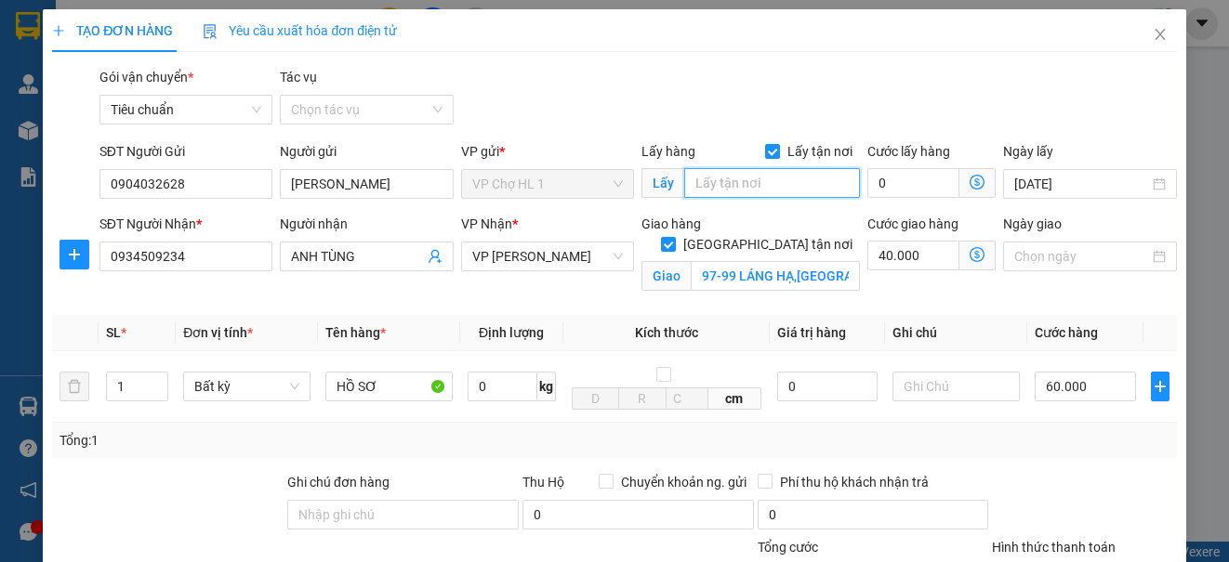
click at [728, 189] on input "text" at bounding box center [772, 183] width 176 height 30
type input "VIETTINBANK CÁI DĂM"
click at [916, 192] on input "0" at bounding box center [913, 183] width 92 height 30
type input "100.003"
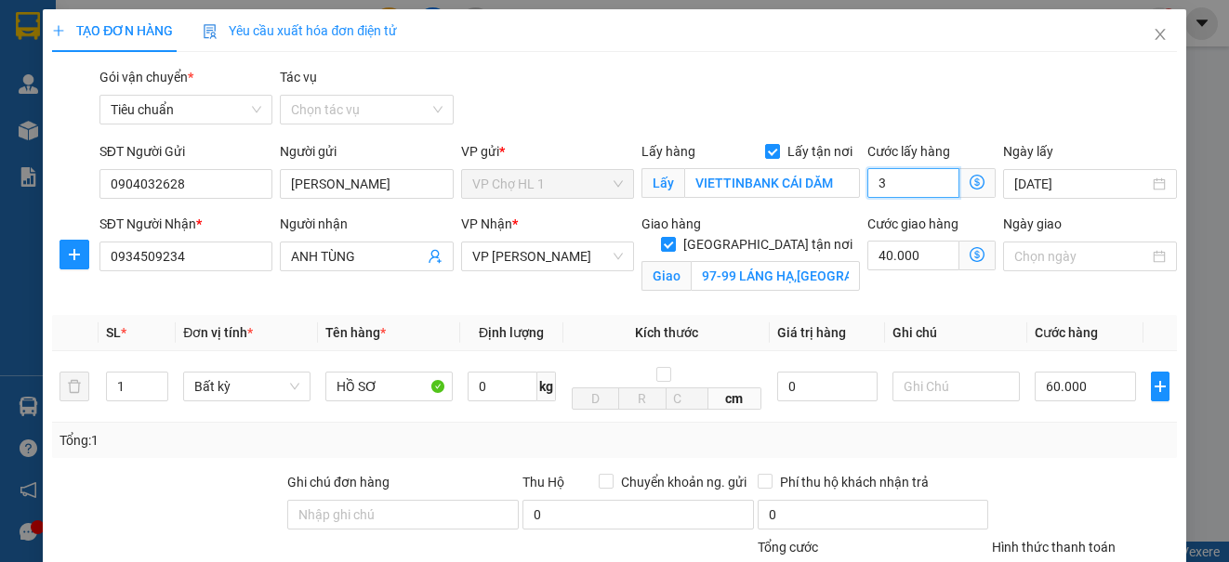
type input "30"
type input "100.030"
type input "30"
type input "130.000"
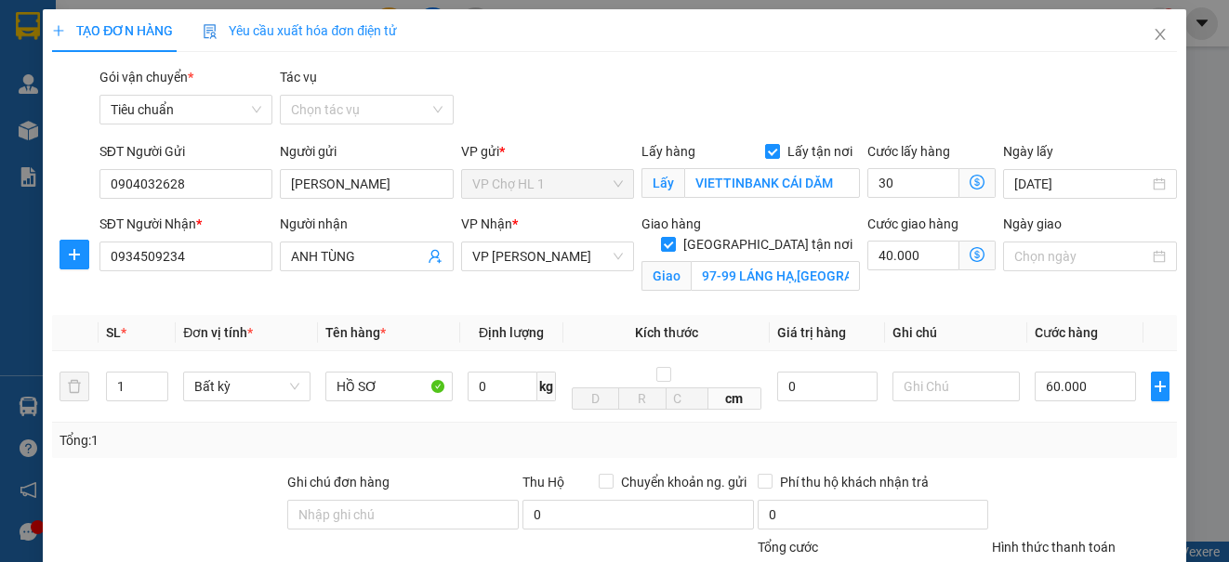
type input "130.000"
type input "30.000"
click at [1077, 132] on div "Transit Pickup Surcharge Ids Transit Deliver Surcharge Ids Transit Deliver Surc…" at bounding box center [614, 422] width 1124 height 711
click at [819, 185] on input "VIETTINBANK CÁI DĂM" at bounding box center [772, 183] width 176 height 30
click at [516, 255] on span "VP [PERSON_NAME]" at bounding box center [547, 257] width 151 height 28
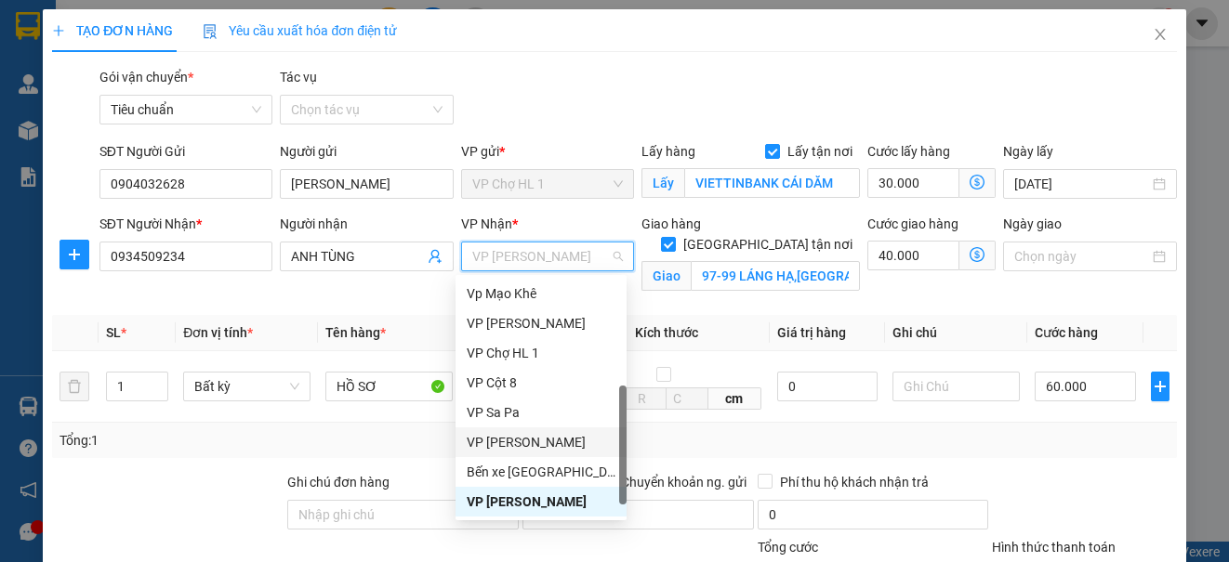
scroll to position [82, 0]
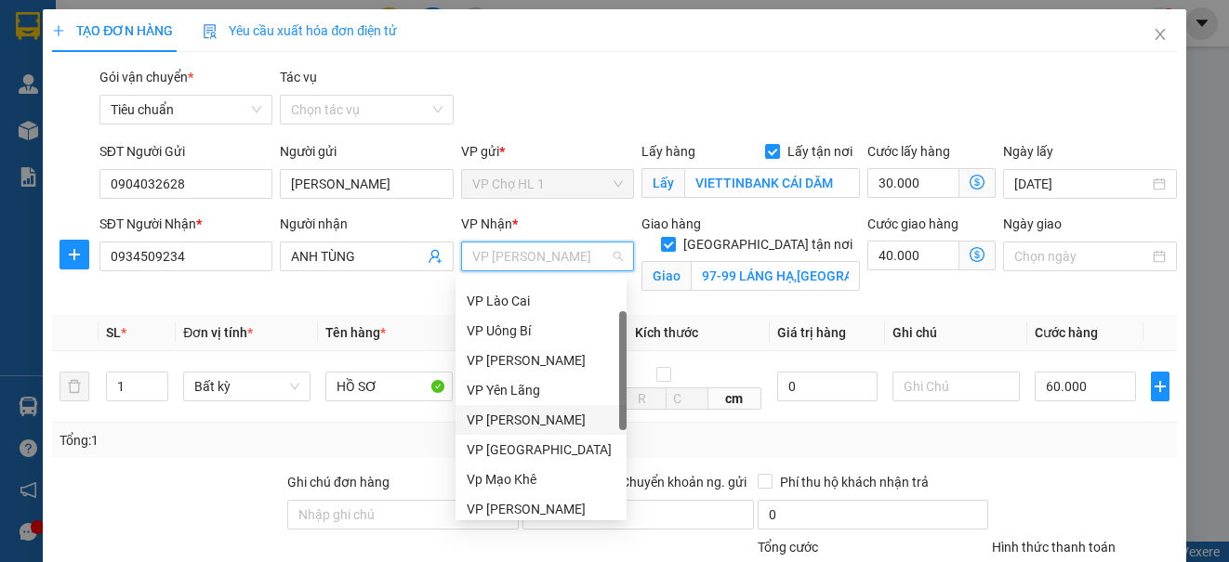
click at [541, 417] on div "VP [PERSON_NAME]" at bounding box center [541, 420] width 149 height 20
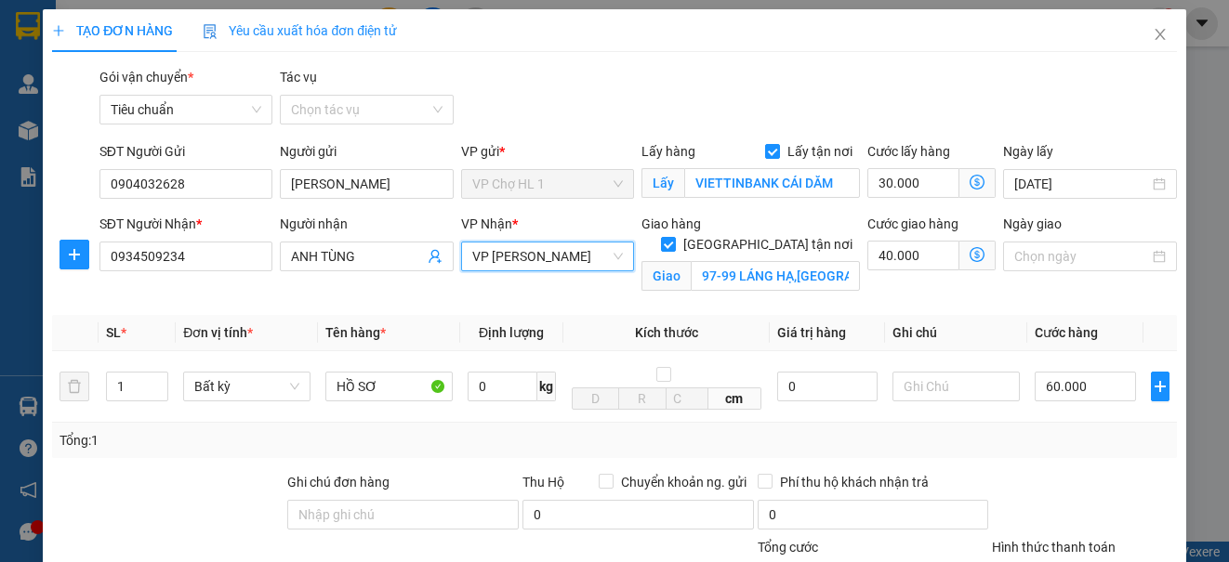
click at [970, 257] on icon "dollar-circle" at bounding box center [977, 254] width 15 height 15
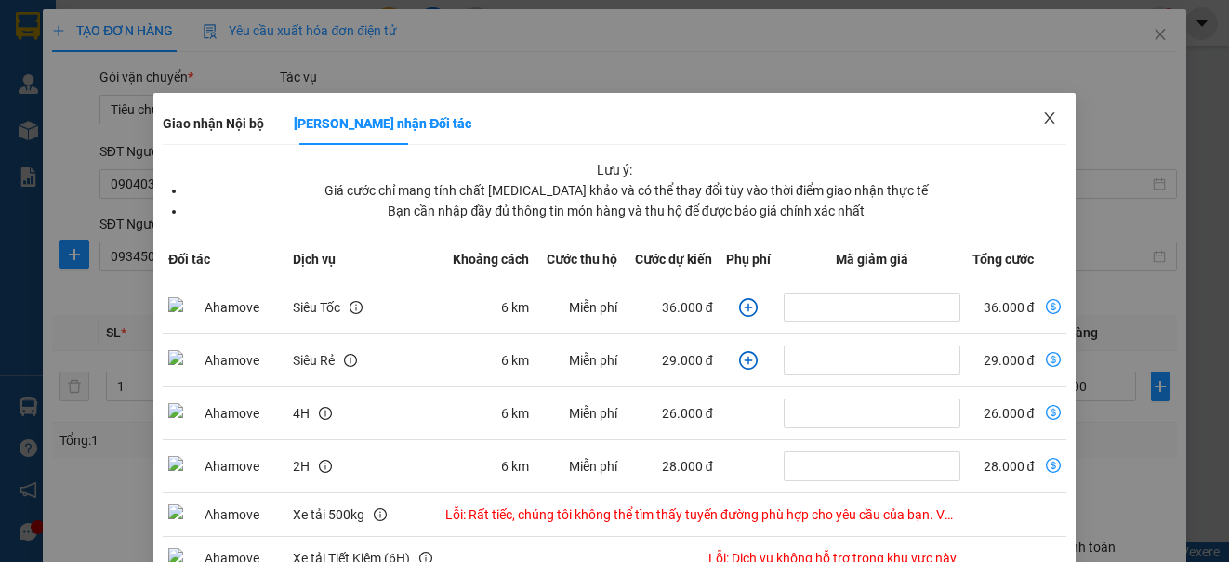
click at [1044, 115] on icon "close" at bounding box center [1049, 117] width 10 height 11
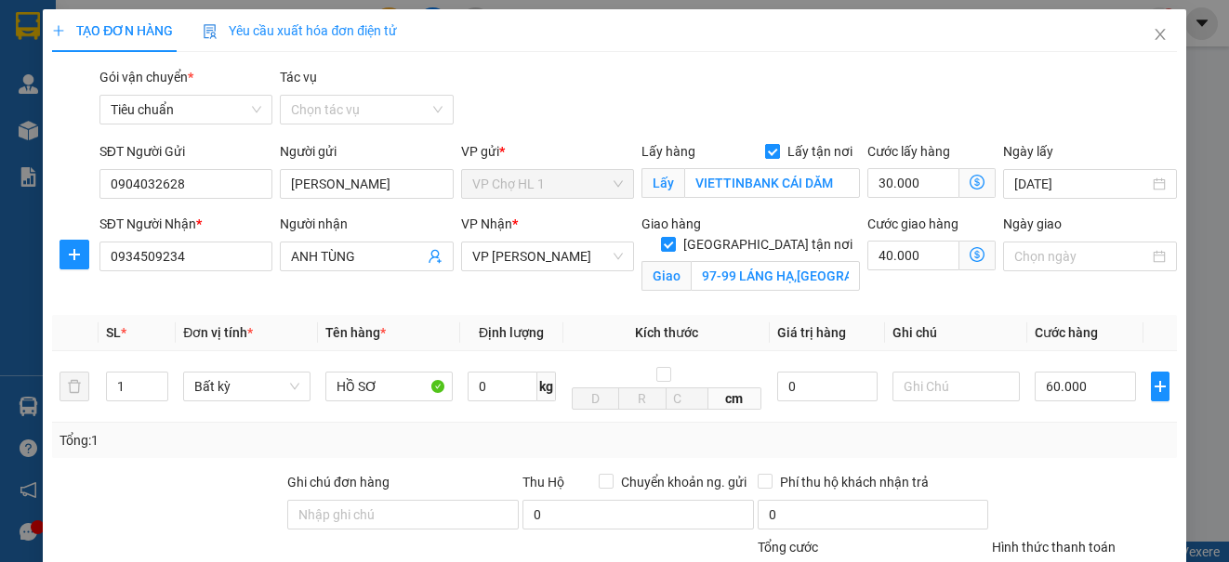
click at [765, 150] on input "Lấy tận nơi" at bounding box center [771, 150] width 13 height 13
checkbox input "false"
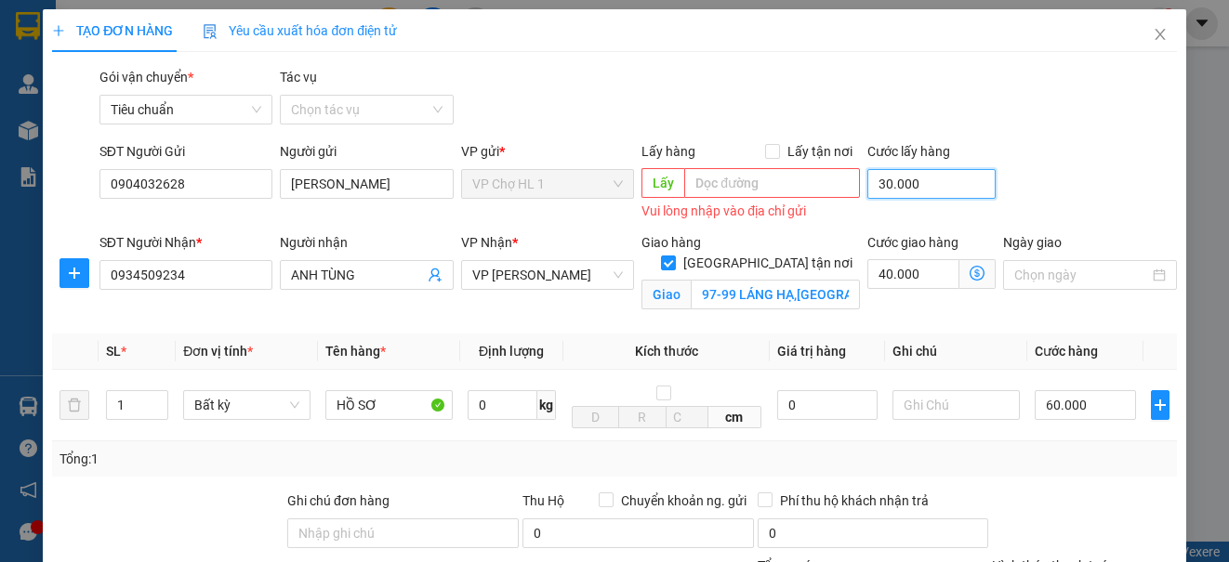
click at [945, 186] on input "30.000" at bounding box center [931, 184] width 128 height 30
type input "100.000"
type input "0"
click at [1020, 102] on div "Gói vận chuyển * Tiêu chuẩn Tác vụ Chọn tác vụ" at bounding box center [638, 99] width 1085 height 65
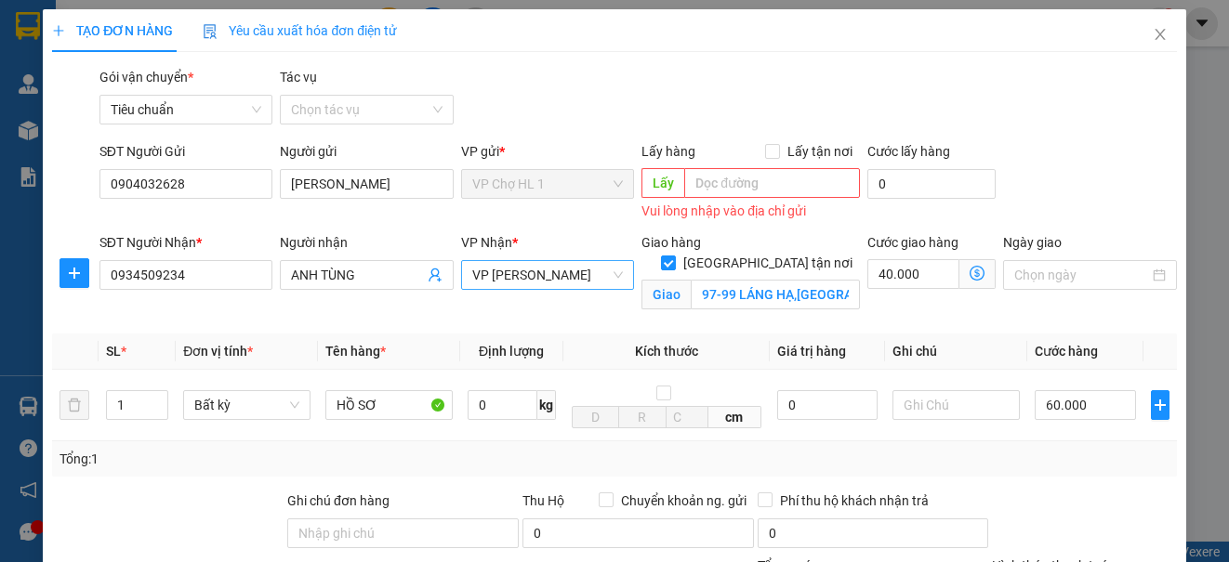
click at [575, 278] on span "VP [PERSON_NAME]" at bounding box center [547, 275] width 151 height 28
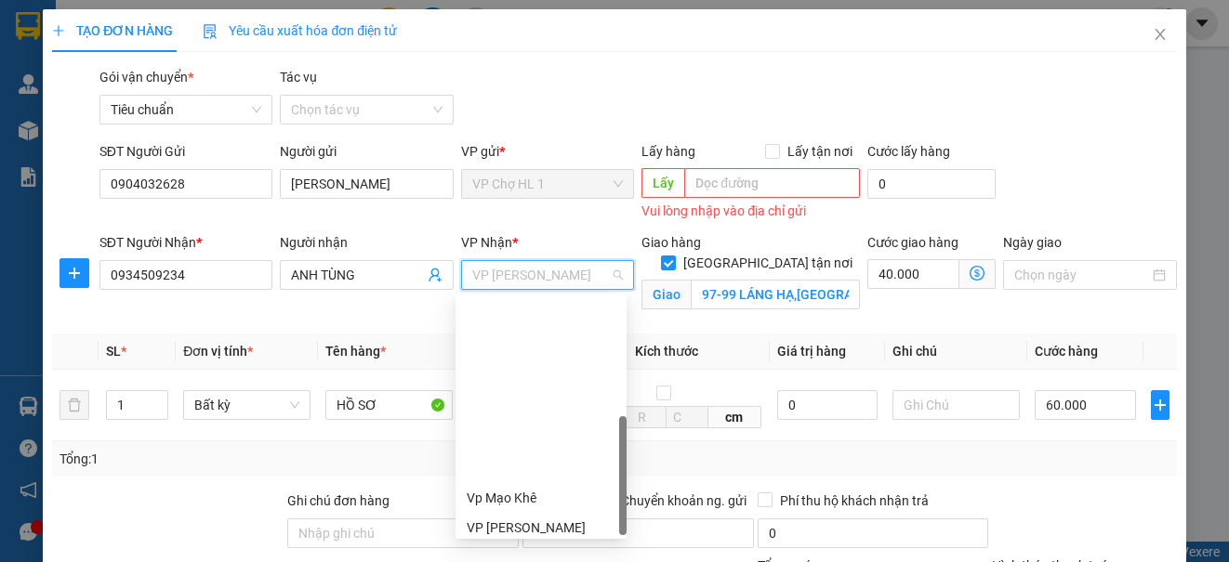
scroll to position [297, 0]
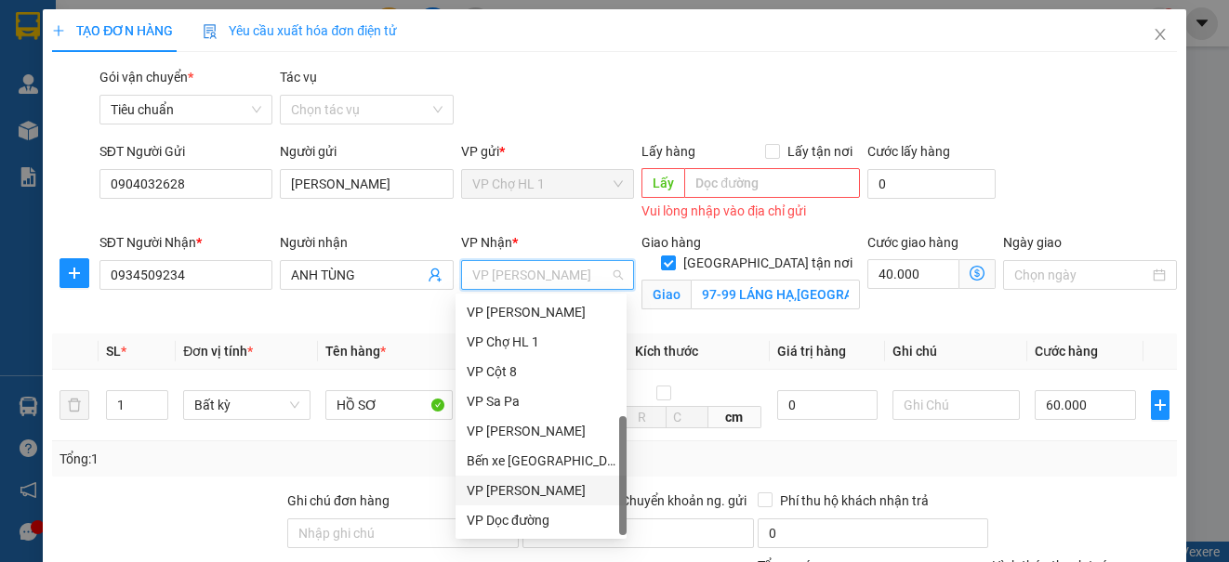
click at [571, 496] on div "VP [PERSON_NAME]" at bounding box center [541, 491] width 149 height 20
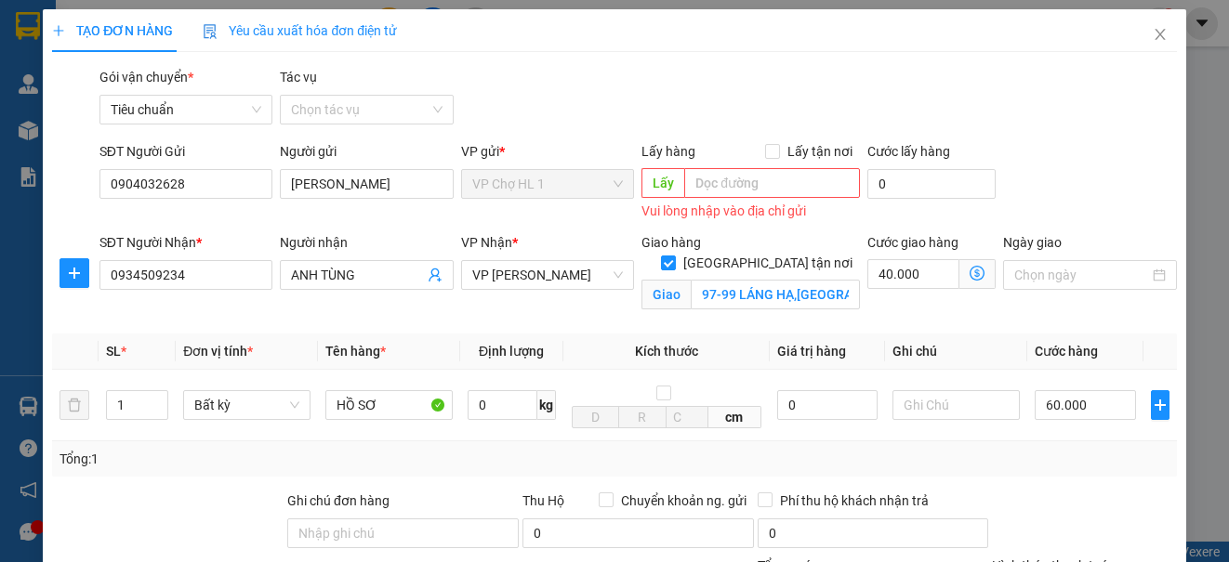
click at [970, 271] on icon "dollar-circle" at bounding box center [977, 273] width 15 height 15
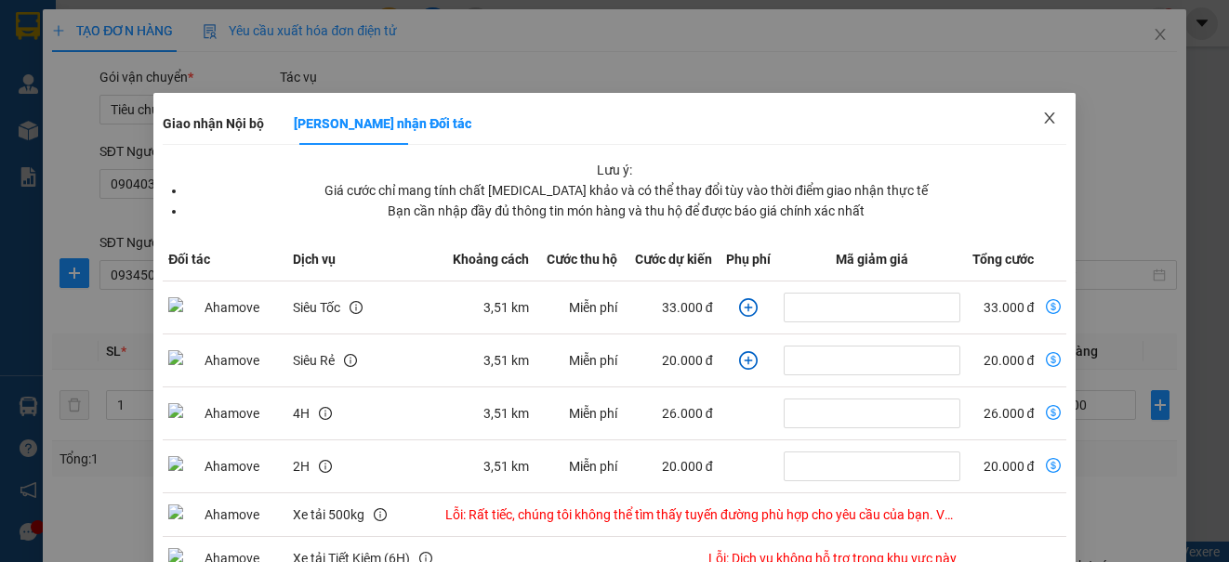
click at [1042, 117] on icon "close" at bounding box center [1049, 118] width 15 height 15
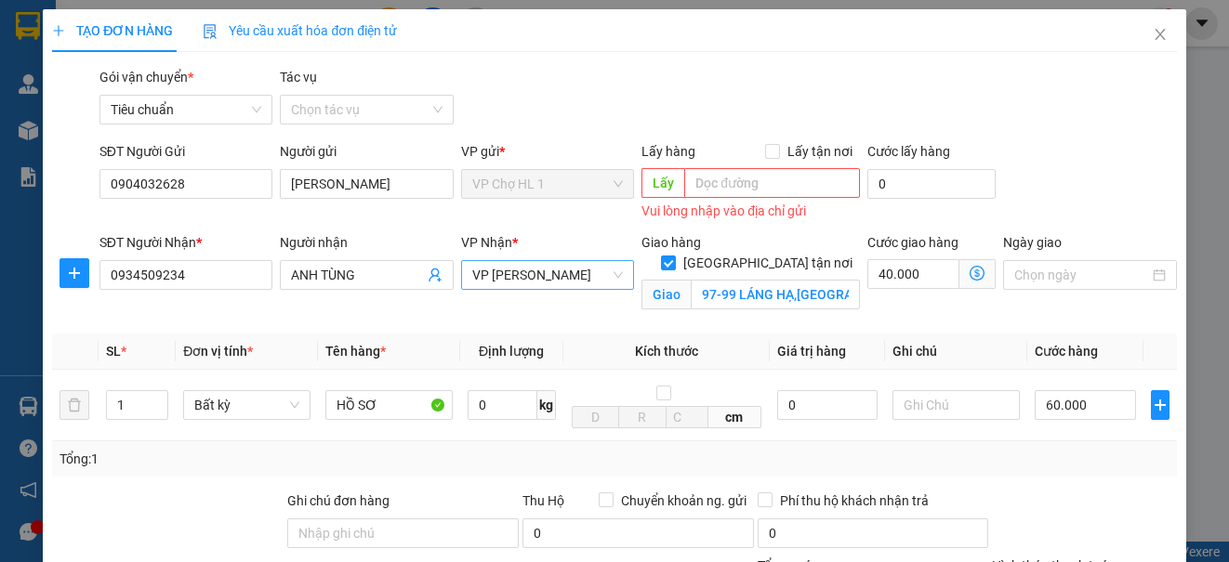
click at [586, 271] on span "VP [PERSON_NAME]" at bounding box center [547, 275] width 151 height 28
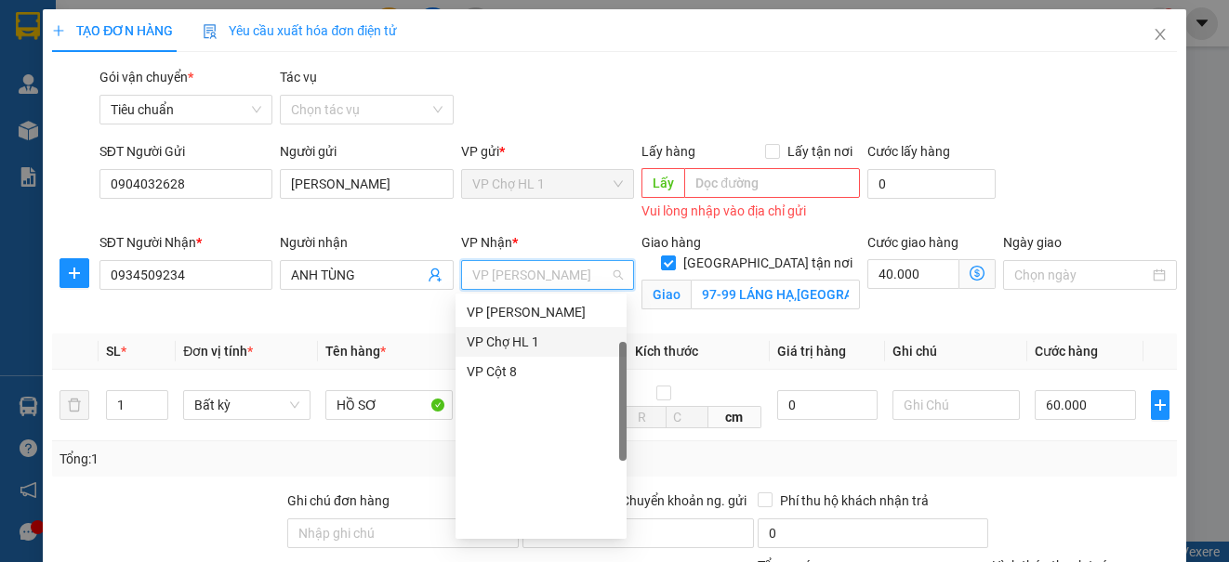
scroll to position [112, 0]
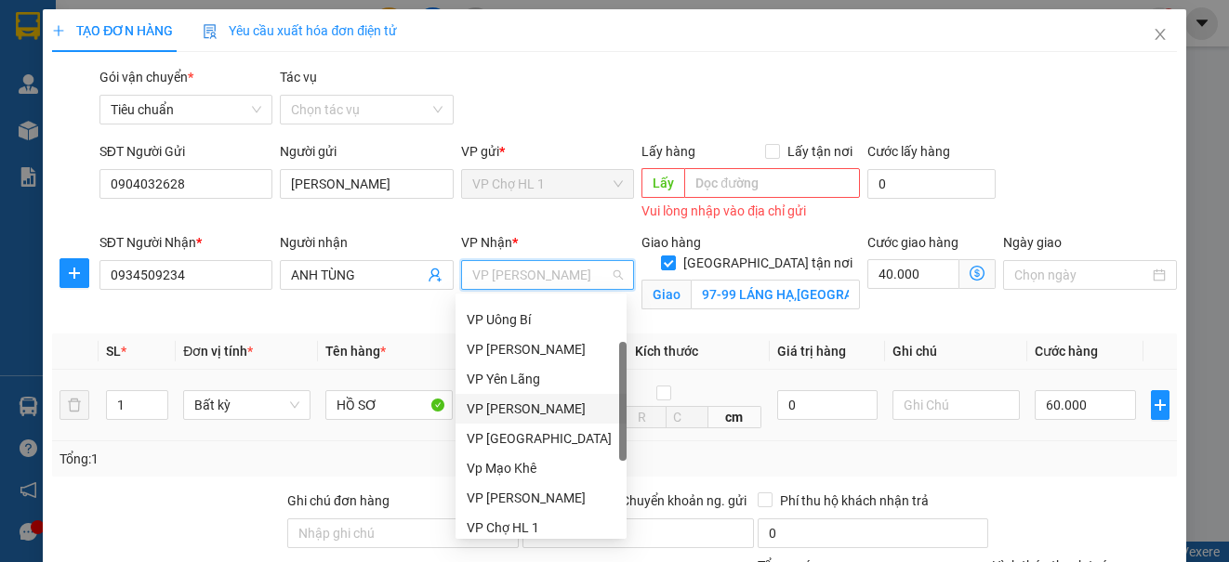
drag, startPoint x: 504, startPoint y: 410, endPoint x: 632, endPoint y: 381, distance: 131.5
click at [504, 410] on div "VP [PERSON_NAME]" at bounding box center [541, 409] width 149 height 20
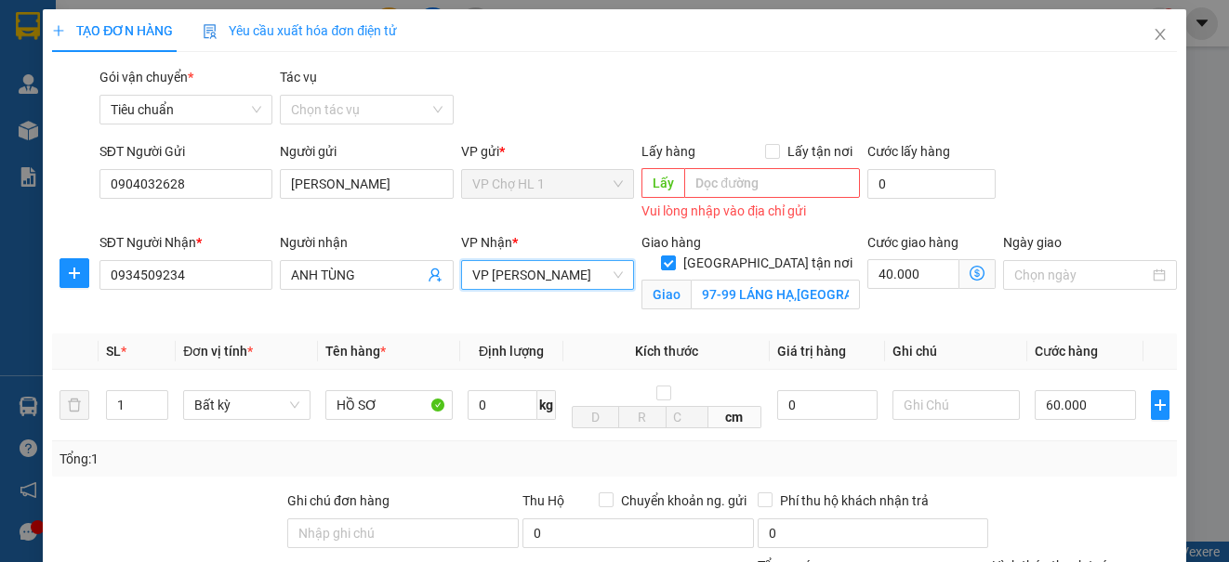
click at [970, 271] on icon "dollar-circle" at bounding box center [977, 273] width 15 height 15
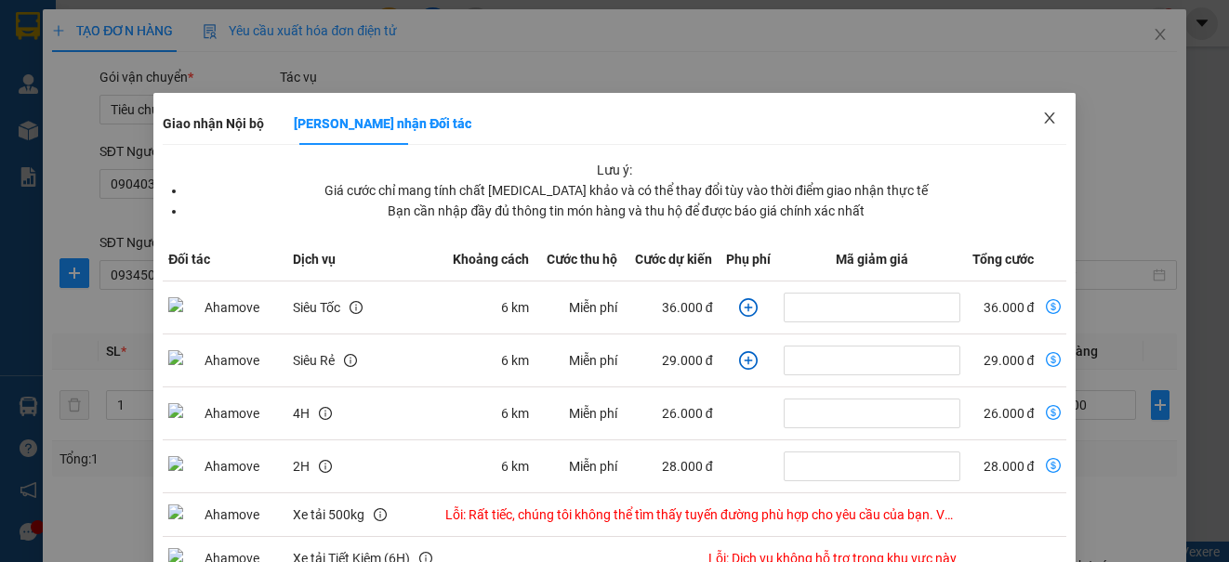
click at [1042, 117] on icon "close" at bounding box center [1049, 118] width 15 height 15
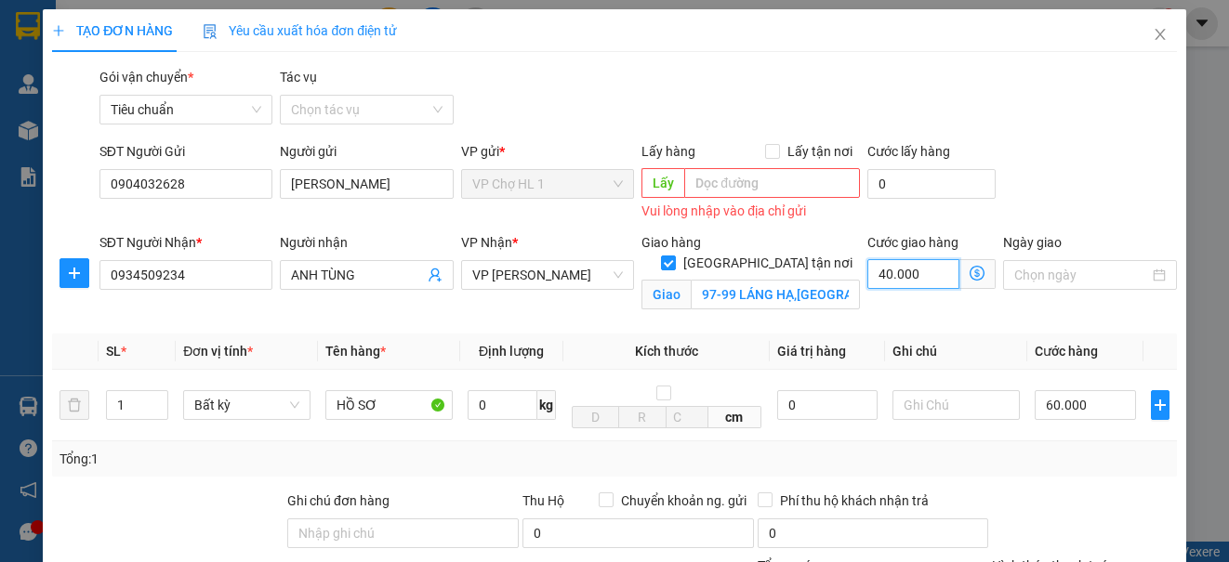
click at [922, 275] on input "40.000" at bounding box center [913, 274] width 92 height 30
type input "60.005"
type input "5"
type input "60.050"
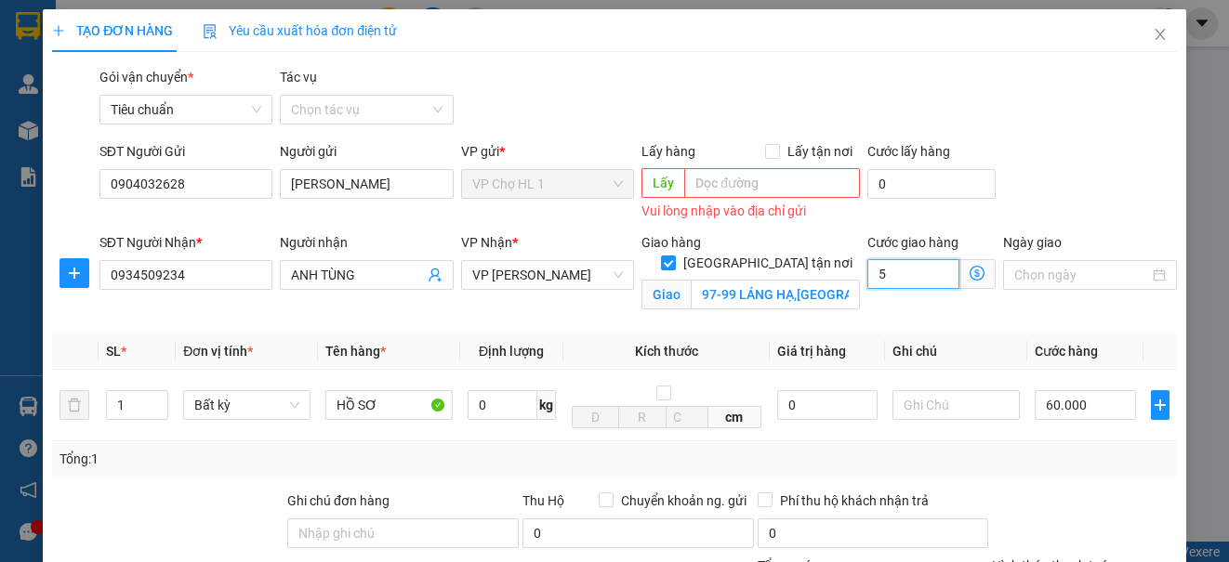
type input "60.050"
type input "50"
click at [1079, 207] on div "SĐT Người Gửi 0904032628 Người gửi C HUYỀN VP gửi * VP Chợ HL 1 Lấy hàng Lấy tậ…" at bounding box center [638, 183] width 1085 height 84
type input "110.000"
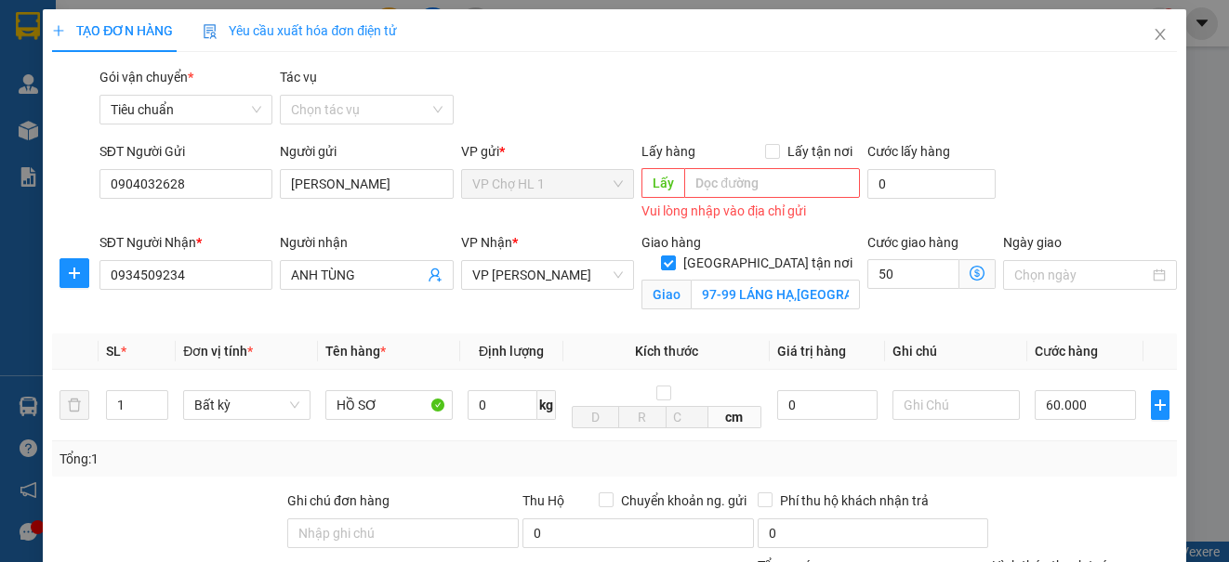
type input "50.000"
click at [1093, 402] on input "60.000" at bounding box center [1085, 405] width 101 height 30
type input "5"
type input "50.005"
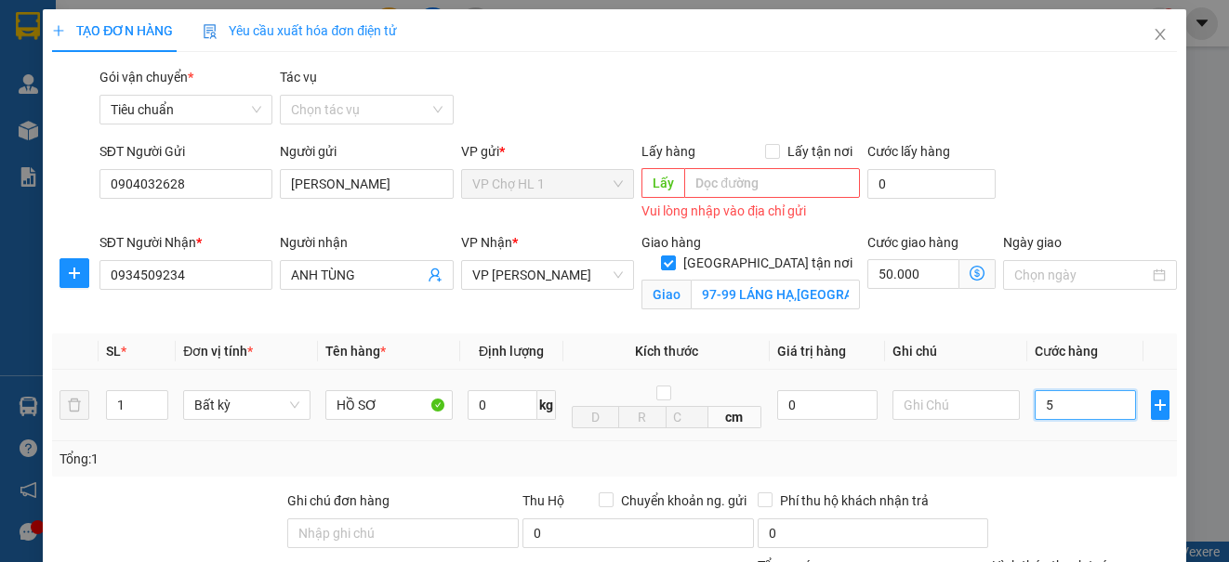
type input "50"
type input "50.050"
click at [1083, 278] on input "Ngày giao" at bounding box center [1081, 275] width 134 height 20
type input "50.000"
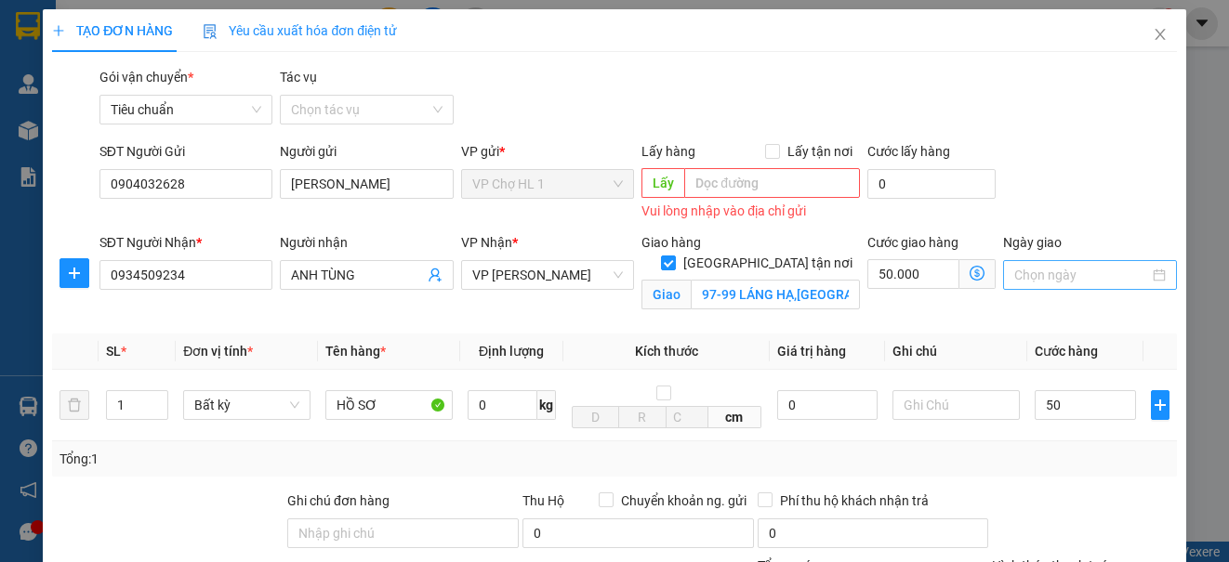
type input "100.000"
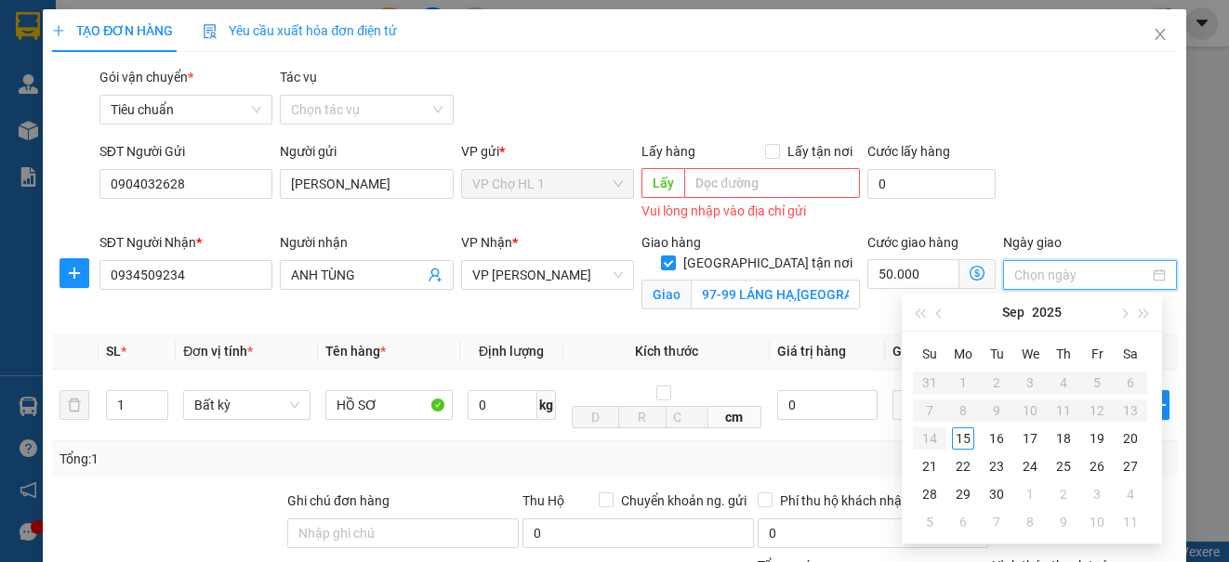
click at [1078, 184] on div "SĐT Người Gửi 0904032628 Người gửi C HUYỀN VP gửi * VP Chợ HL 1 Lấy hàng Lấy tậ…" at bounding box center [638, 183] width 1085 height 84
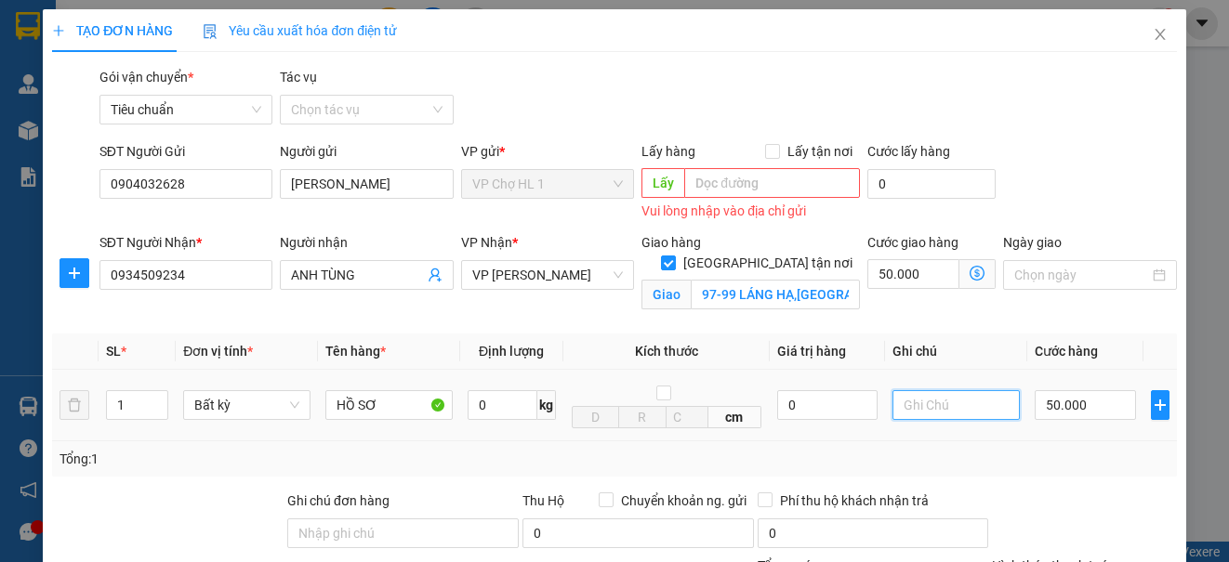
click at [949, 414] on input "text" at bounding box center [955, 405] width 127 height 30
type input "CHƯA DÁN BILL"
click at [1137, 32] on span "Close" at bounding box center [1160, 35] width 52 height 52
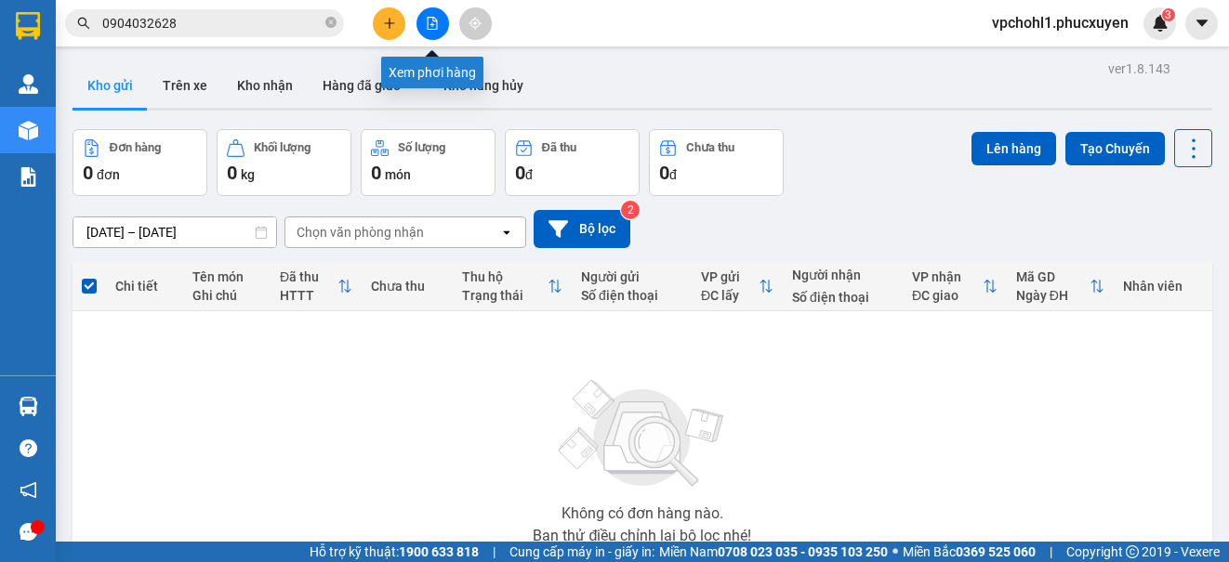
click at [428, 18] on icon "file-add" at bounding box center [433, 23] width 10 height 13
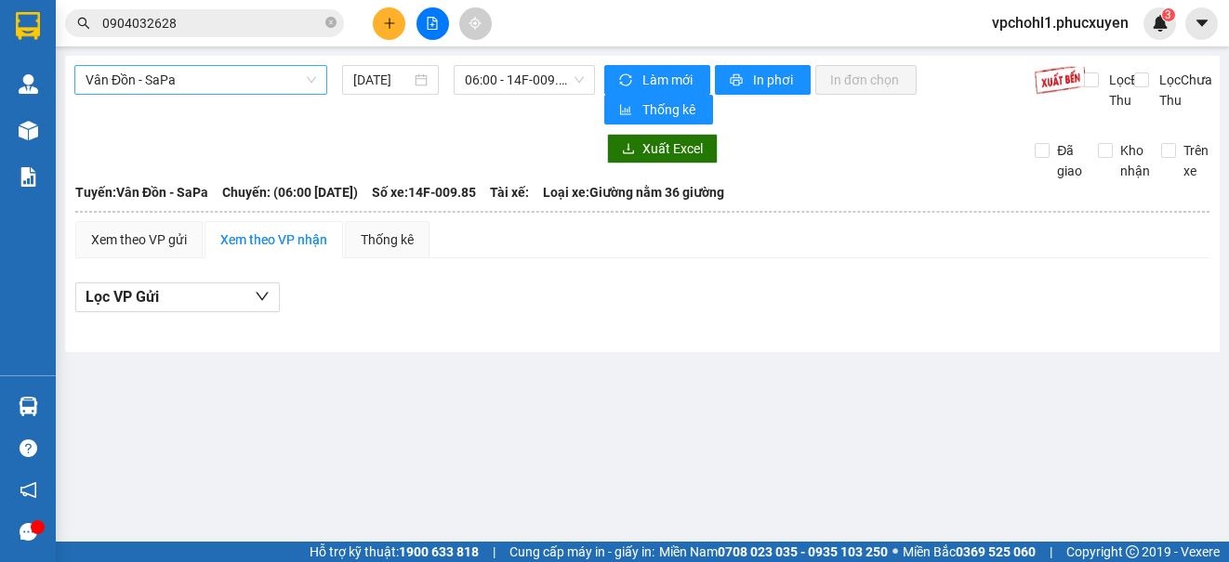
click at [239, 86] on span "Vân Đồn - SaPa" at bounding box center [201, 80] width 231 height 28
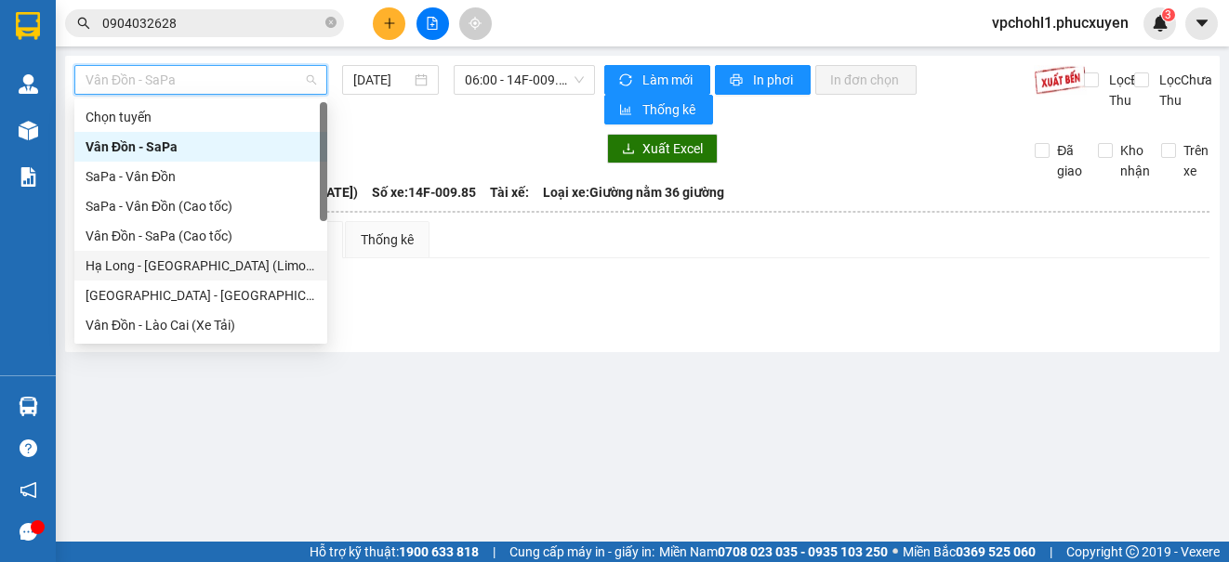
drag, startPoint x: 230, startPoint y: 265, endPoint x: 394, endPoint y: 105, distance: 229.4
click at [231, 266] on div "Hạ Long - [GEOGRAPHIC_DATA] (Limousine)" at bounding box center [201, 266] width 231 height 20
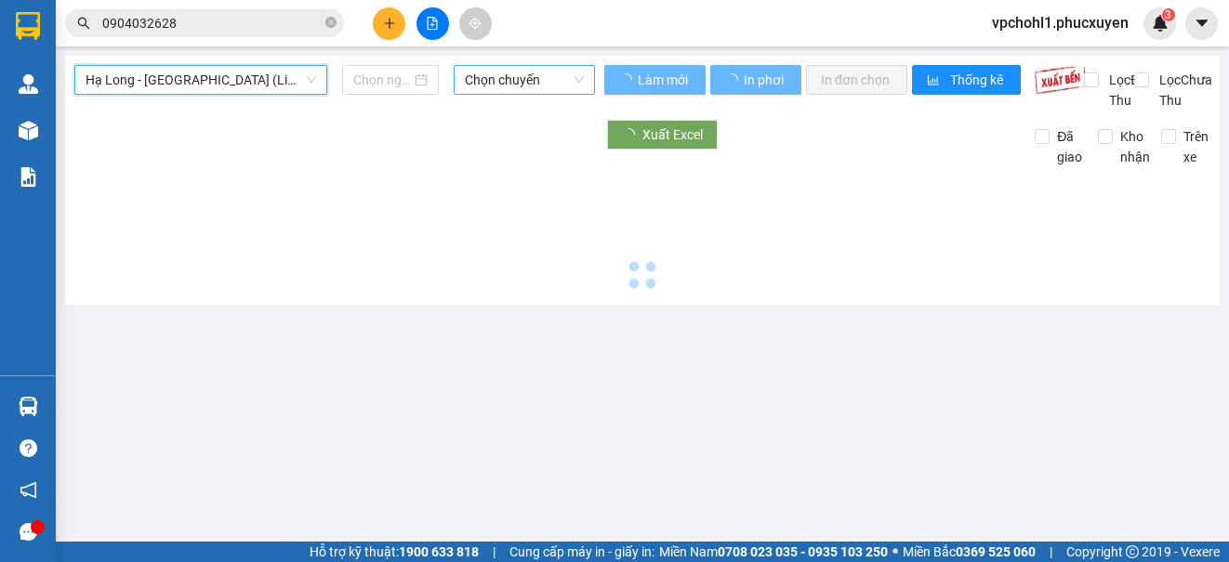
type input "[DATE]"
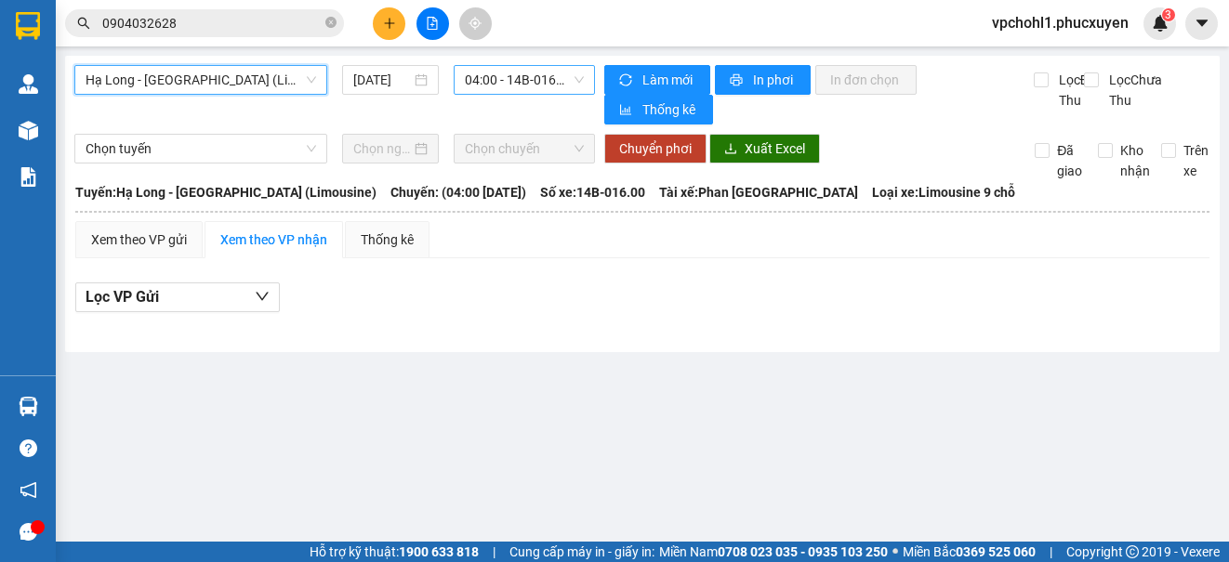
click at [522, 77] on span "04:00 - 14B-016.00" at bounding box center [524, 80] width 119 height 28
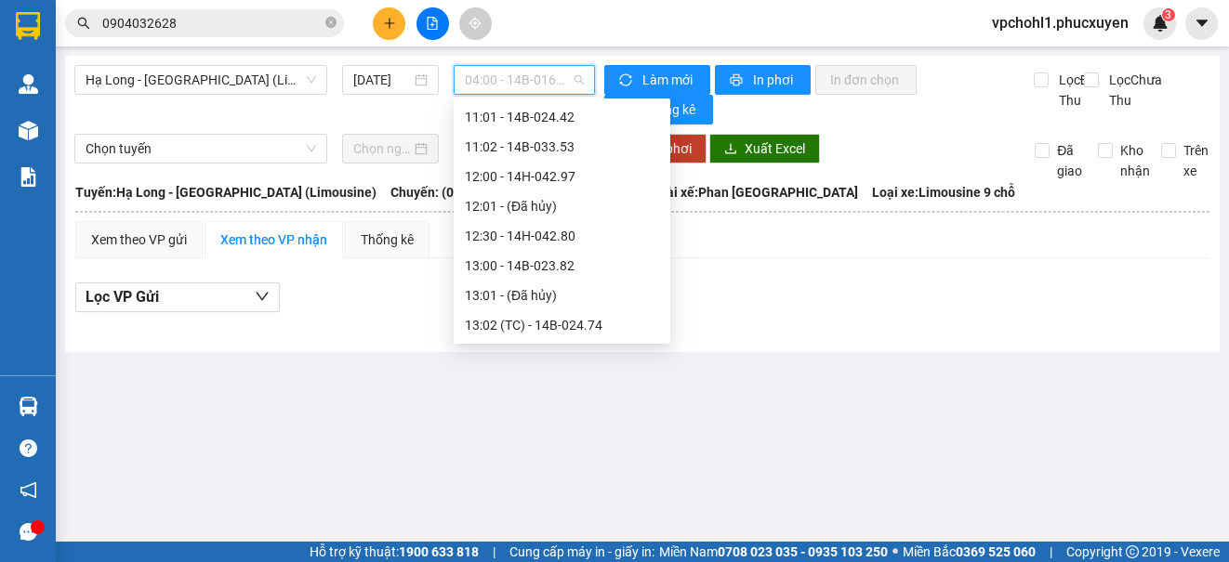
scroll to position [837, 0]
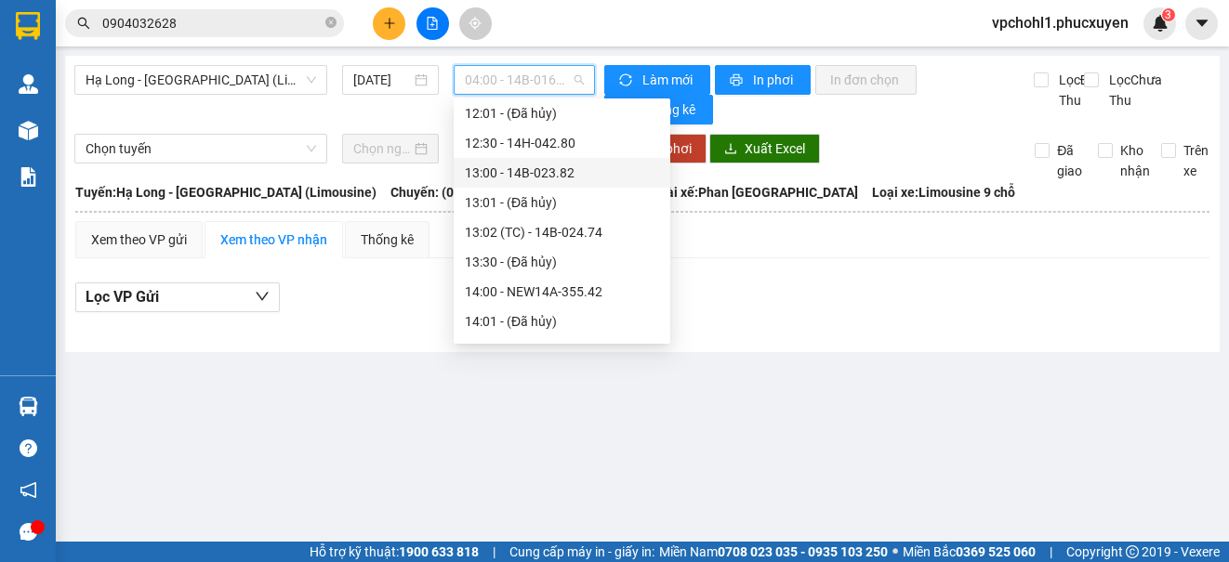
click at [531, 172] on div "13:00 - 14B-023.82" at bounding box center [562, 173] width 194 height 20
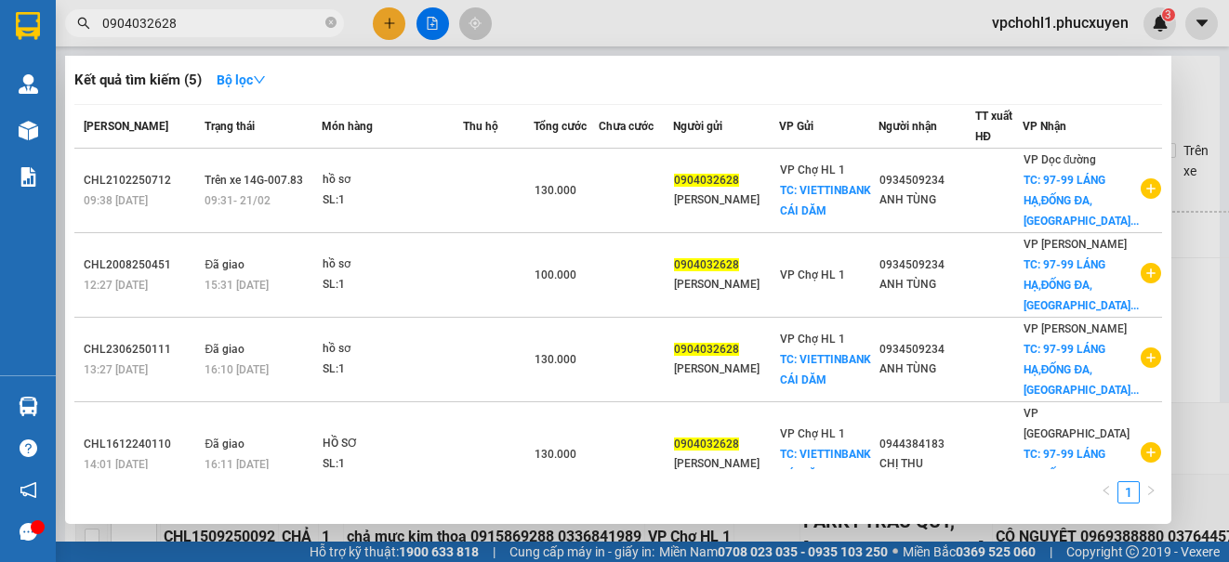
click at [193, 23] on input "0904032628" at bounding box center [211, 23] width 219 height 20
drag, startPoint x: 182, startPoint y: 30, endPoint x: 100, endPoint y: 22, distance: 82.1
click at [100, 22] on span "0904032628" at bounding box center [204, 23] width 279 height 28
click at [383, 20] on div at bounding box center [614, 281] width 1229 height 562
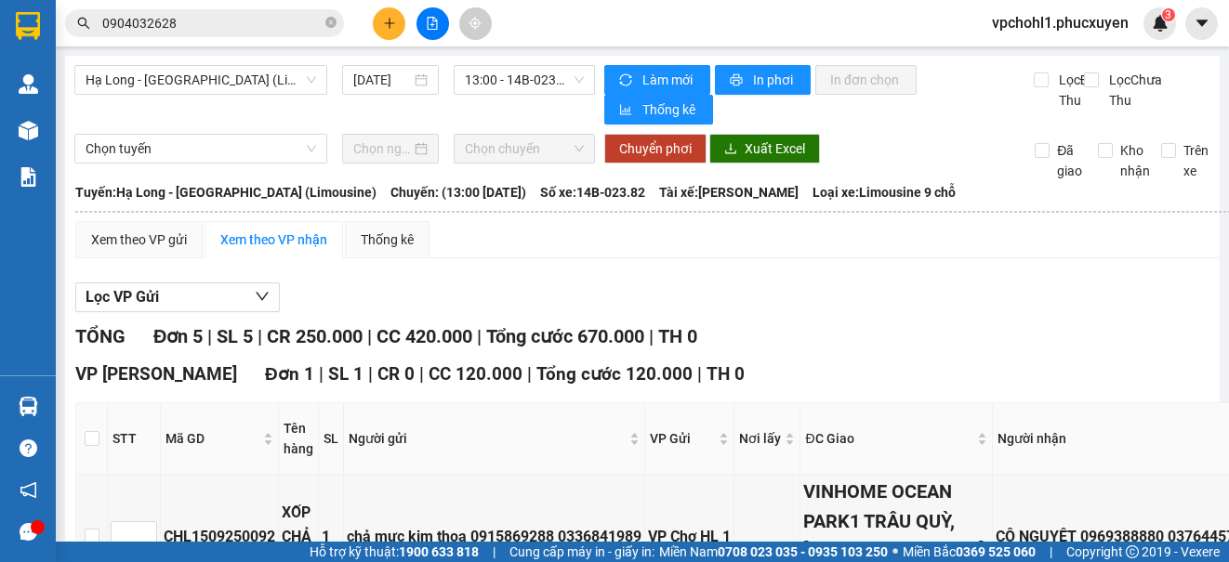
click at [383, 20] on icon "plus" at bounding box center [389, 23] width 13 height 13
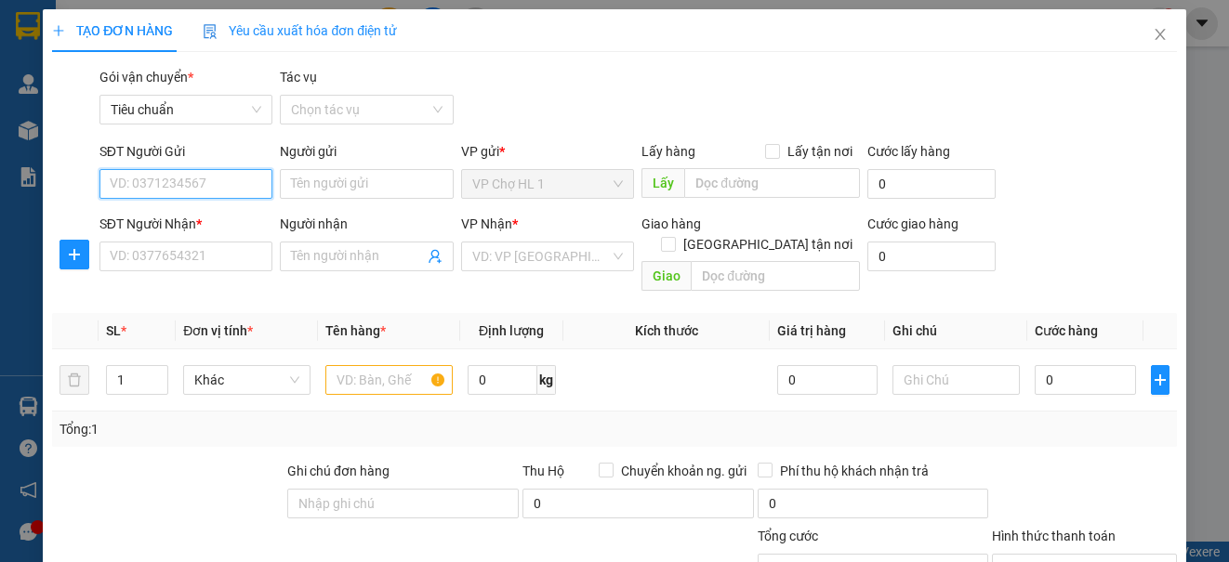
click at [212, 183] on input "SĐT Người Gửi" at bounding box center [185, 184] width 173 height 30
paste input "0904032628"
type input "0904032628"
click at [207, 215] on div "0904032628 - [PERSON_NAME]" at bounding box center [201, 221] width 183 height 20
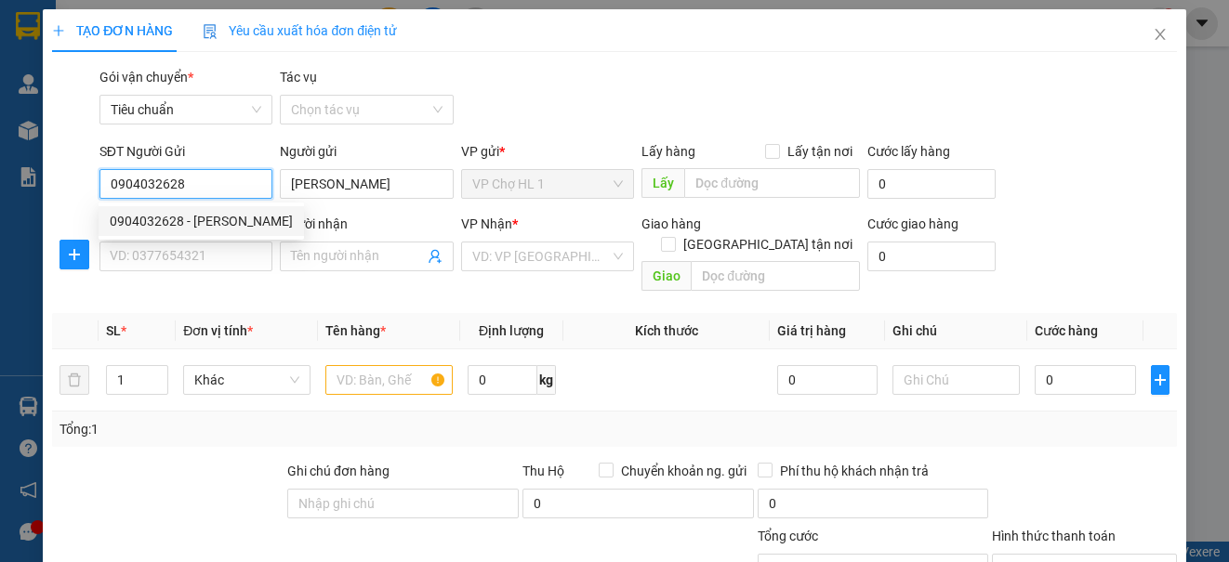
type input "[PERSON_NAME]"
type input "0904032628"
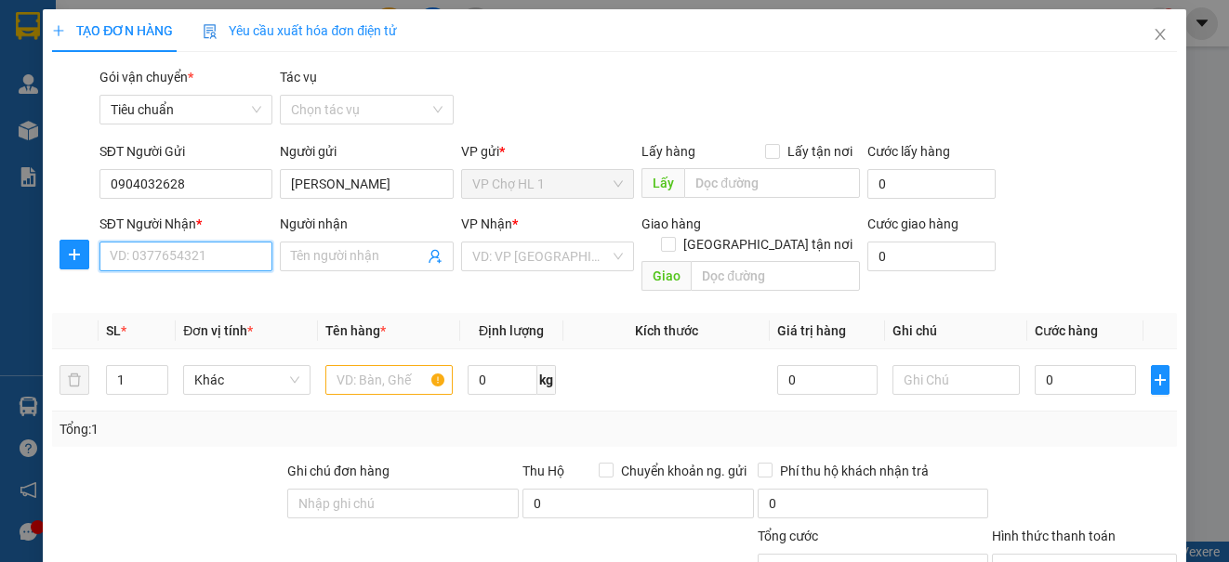
click at [201, 260] on input "SĐT Người Nhận *" at bounding box center [185, 257] width 173 height 30
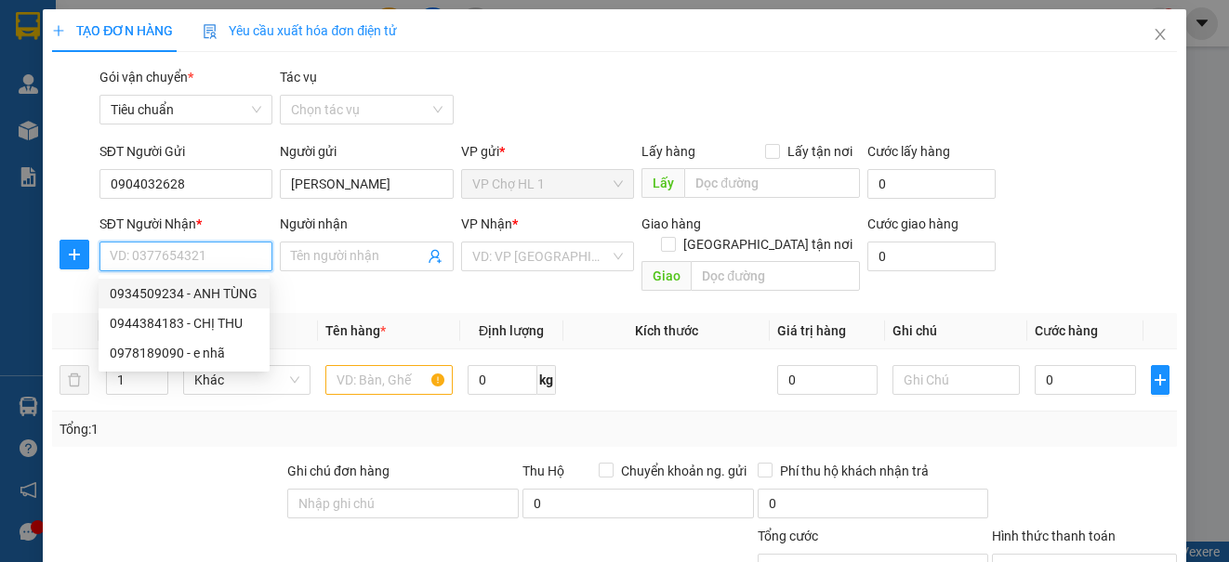
click at [199, 287] on div "0934509234 - ANH TÙNG" at bounding box center [184, 294] width 149 height 20
type input "0934509234"
type input "ANH TÙNG"
checkbox input "true"
type input "97-99 LÁNG HẠ,[GEOGRAPHIC_DATA],[GEOGRAPHIC_DATA]"
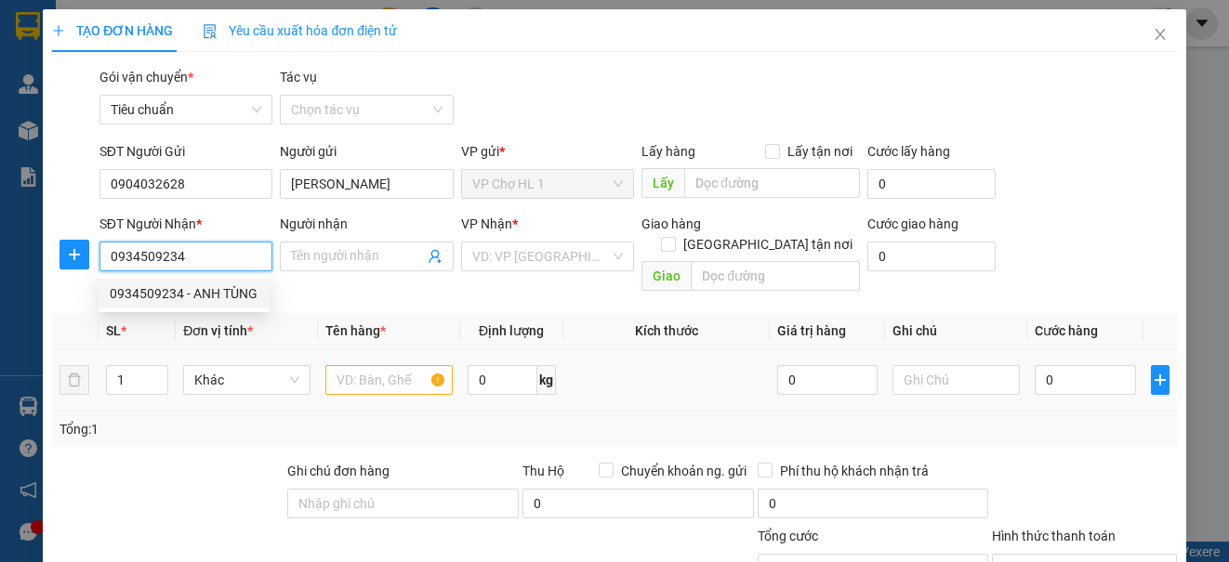
type input "40.000"
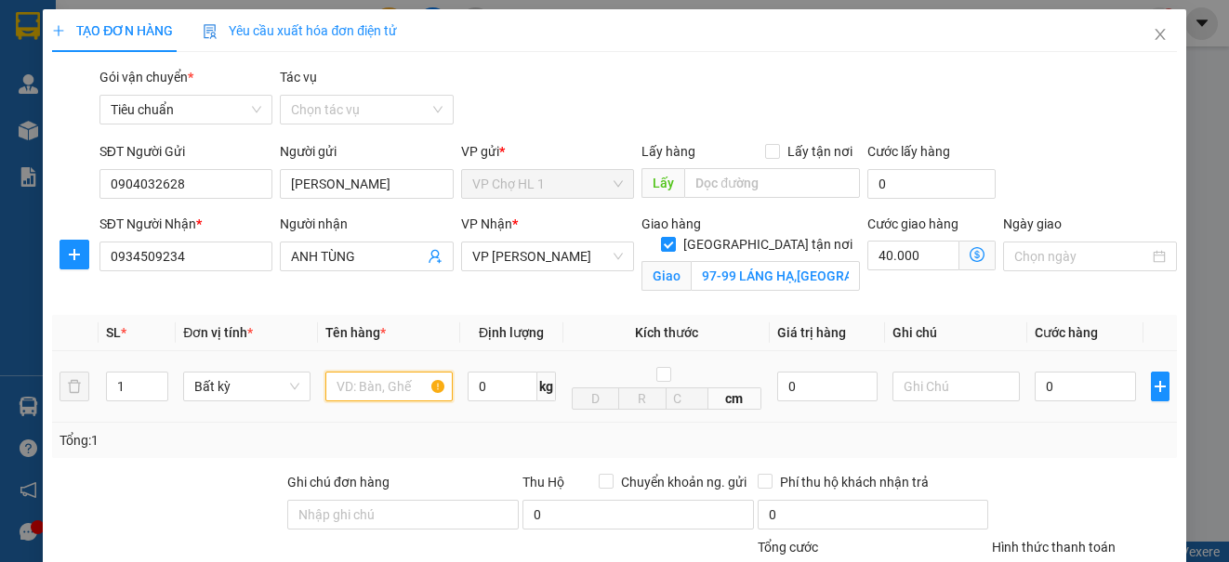
click at [359, 381] on input "text" at bounding box center [388, 387] width 127 height 30
type input "HỒ SƠ"
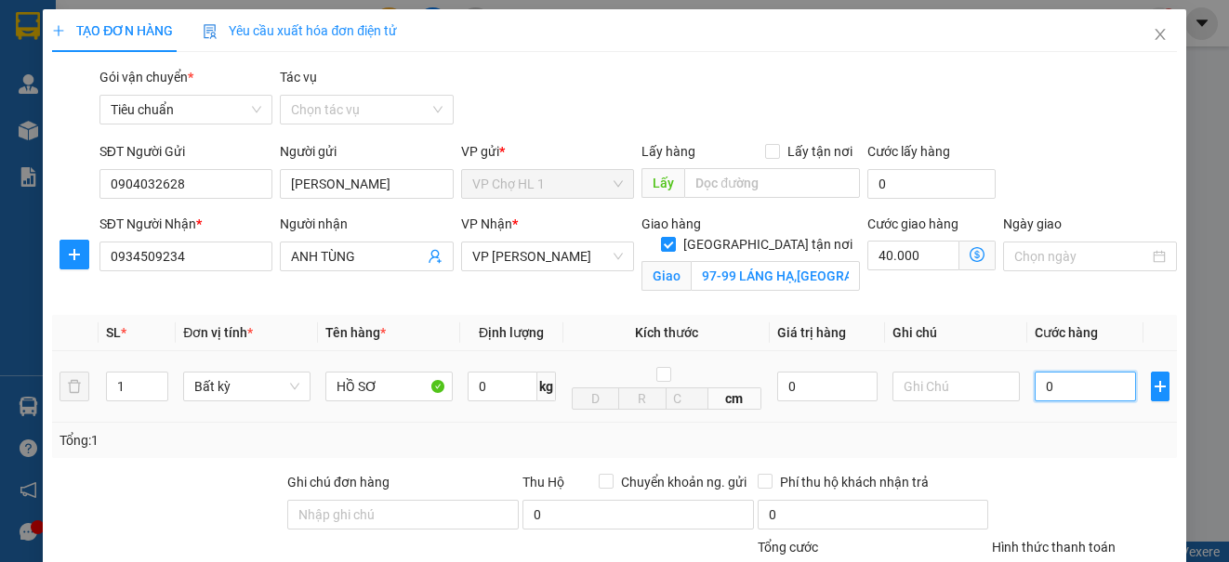
click at [1052, 392] on input "0" at bounding box center [1085, 387] width 101 height 30
type input "6"
type input "40.006"
type input "60"
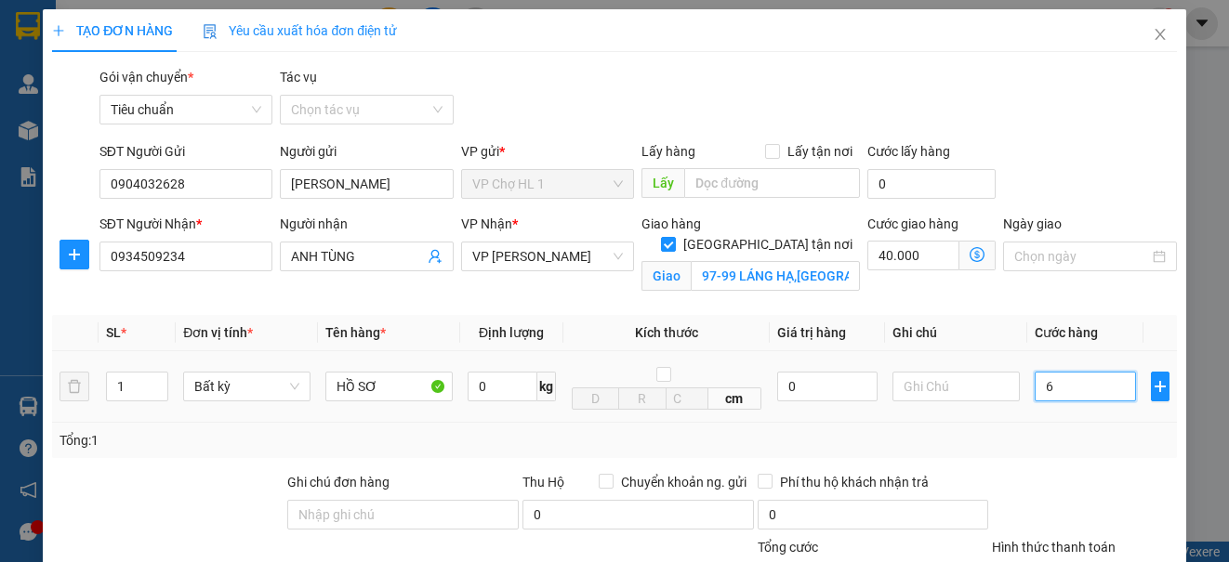
type input "40.060"
type input "60.000"
type input "100.000"
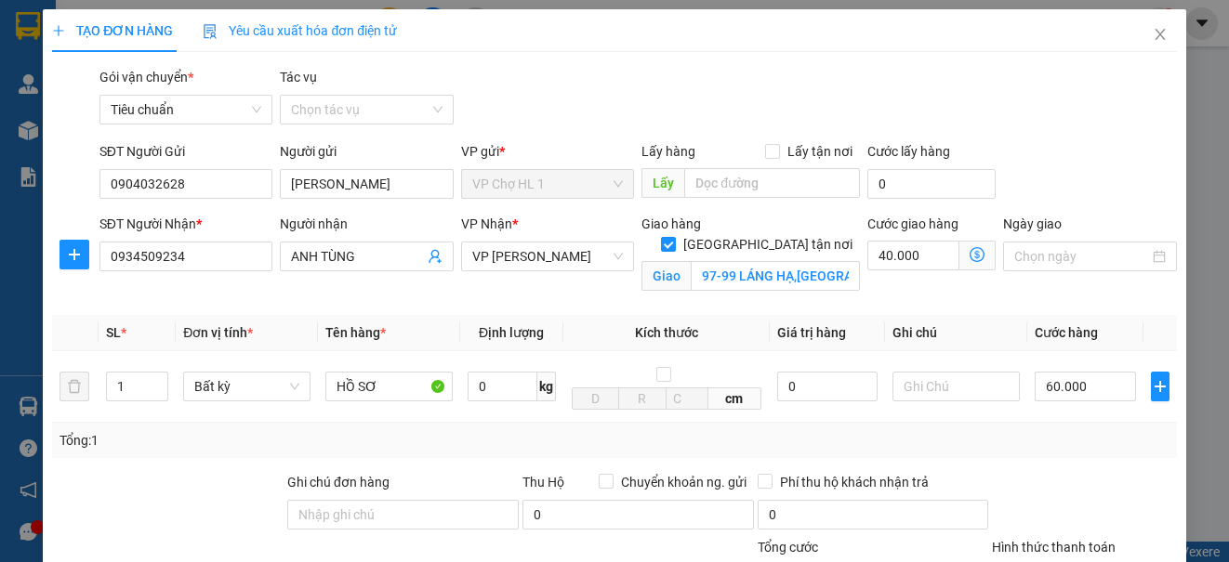
click at [1140, 113] on div "Gói vận chuyển * Tiêu chuẩn Tác vụ Chọn tác vụ" at bounding box center [638, 99] width 1085 height 65
click at [917, 390] on input "text" at bounding box center [955, 387] width 127 height 30
type input "CHƯA DÁN BILL"
click at [1076, 192] on div "SĐT Người Gửi 0904032628 Người gửi C HUYỀN VP gửi * VP Chợ HL 1 Lấy hàng Lấy tậ…" at bounding box center [638, 173] width 1085 height 65
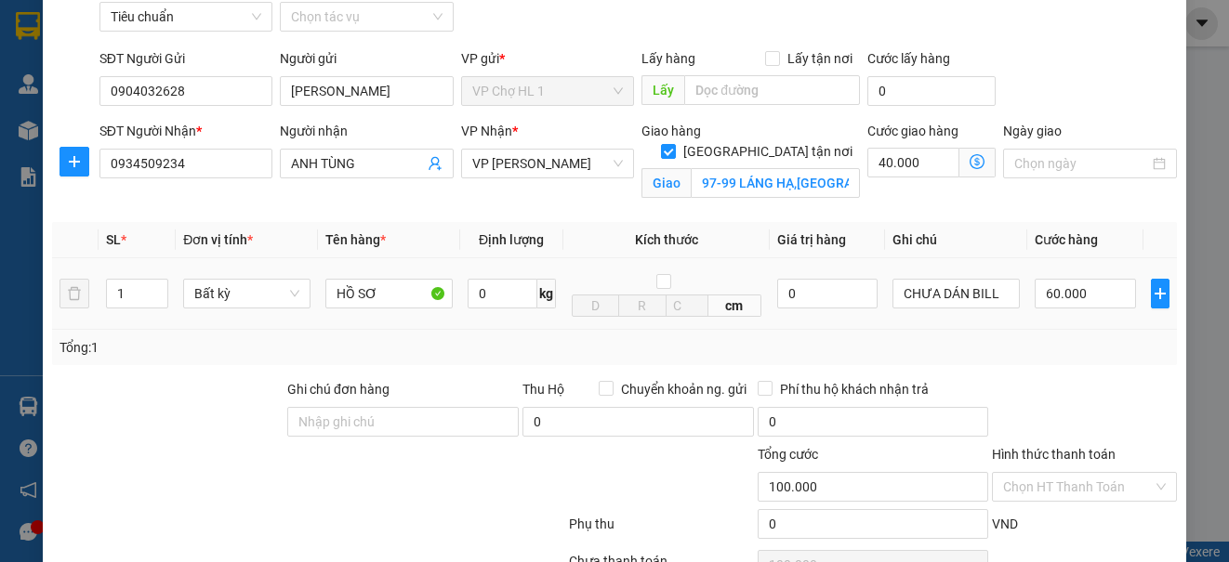
scroll to position [253, 0]
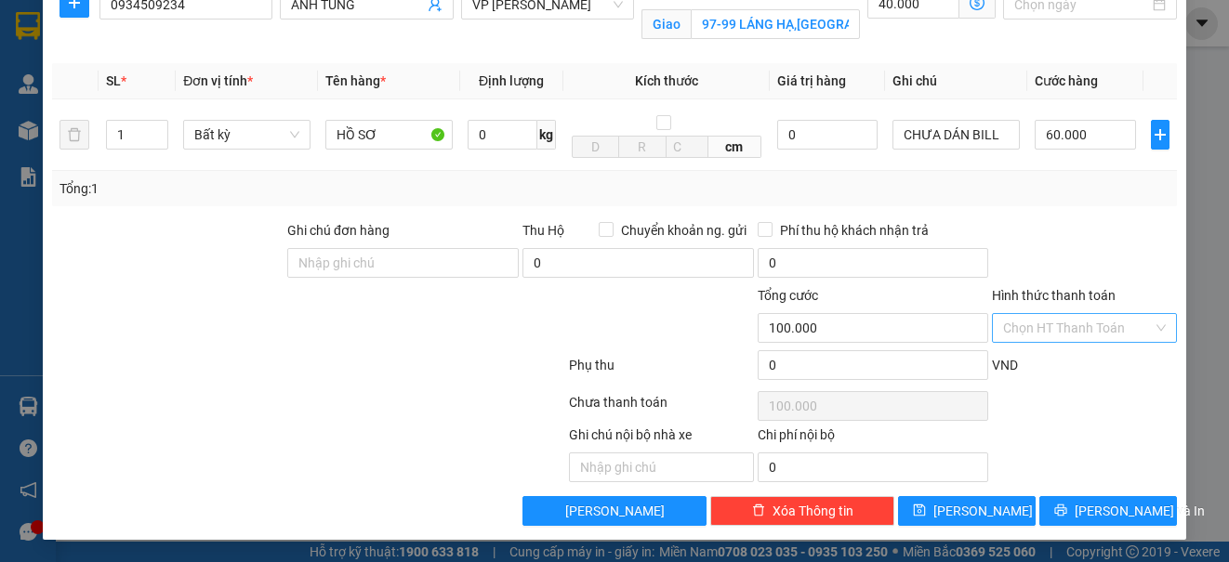
click at [1042, 335] on input "Hình thức thanh toán" at bounding box center [1077, 328] width 149 height 28
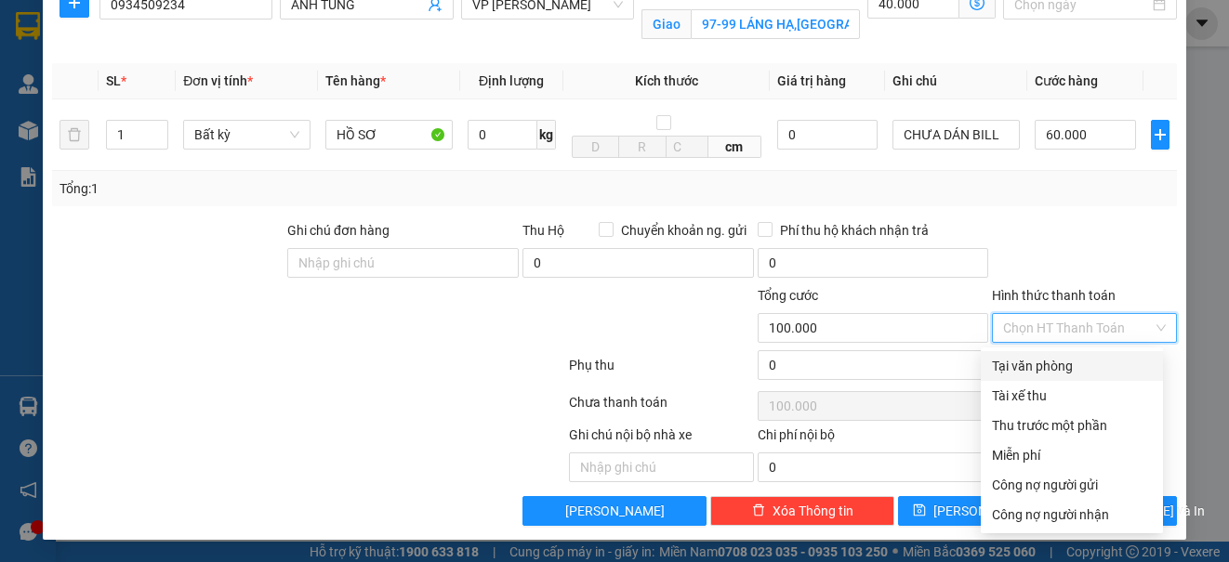
click at [1033, 366] on div "Tại văn phòng" at bounding box center [1072, 366] width 160 height 20
type input "0"
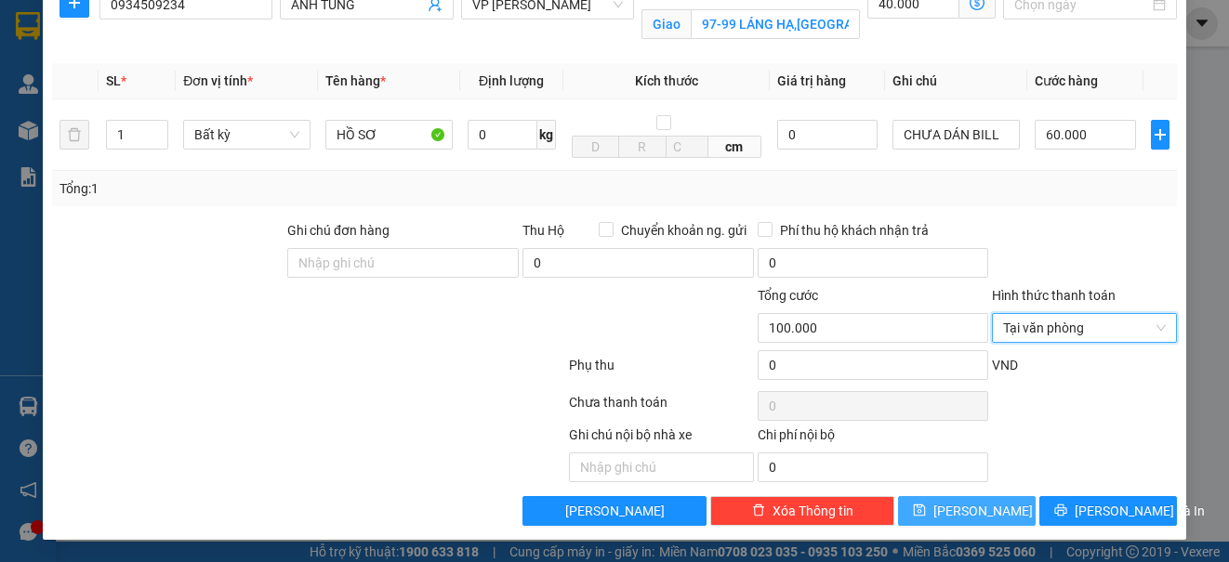
click at [985, 519] on button "[PERSON_NAME]" at bounding box center [967, 511] width 138 height 30
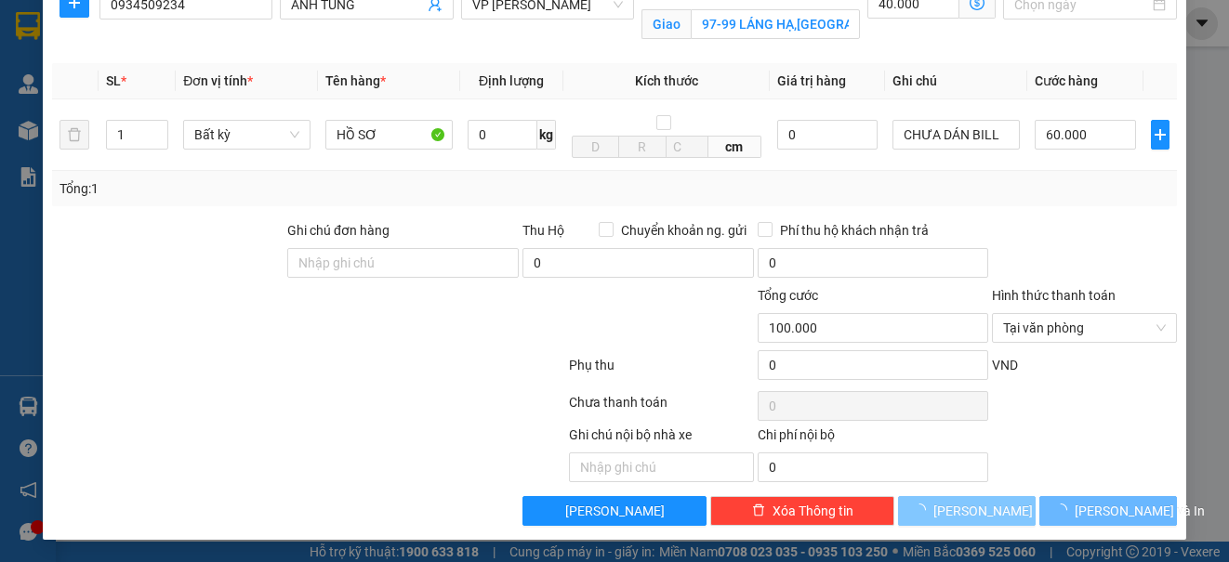
checkbox input "false"
type input "0"
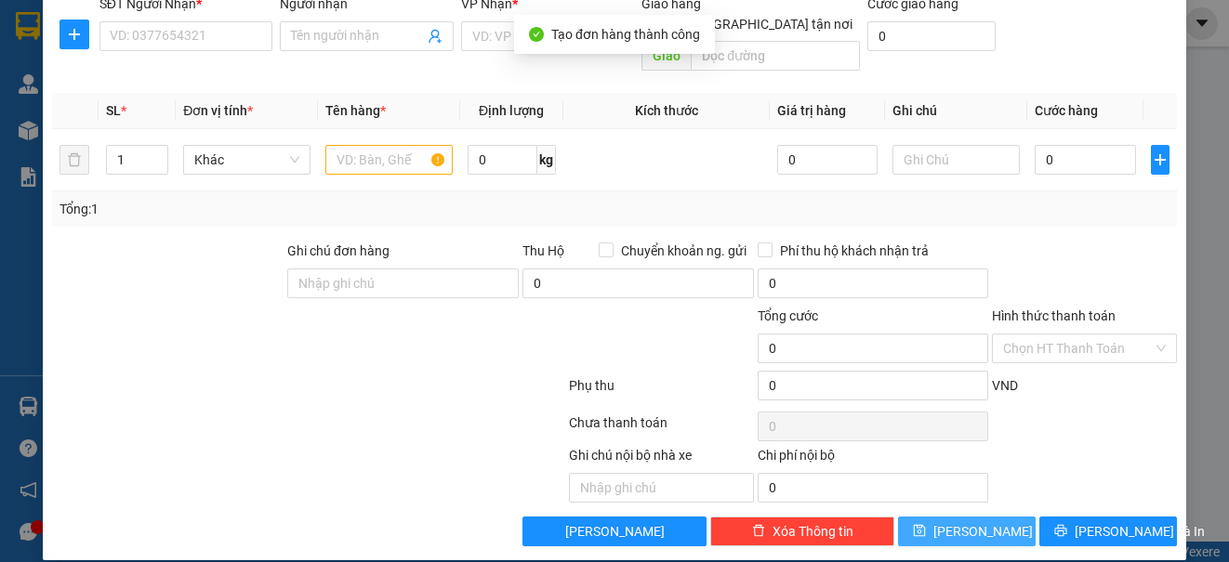
scroll to position [0, 0]
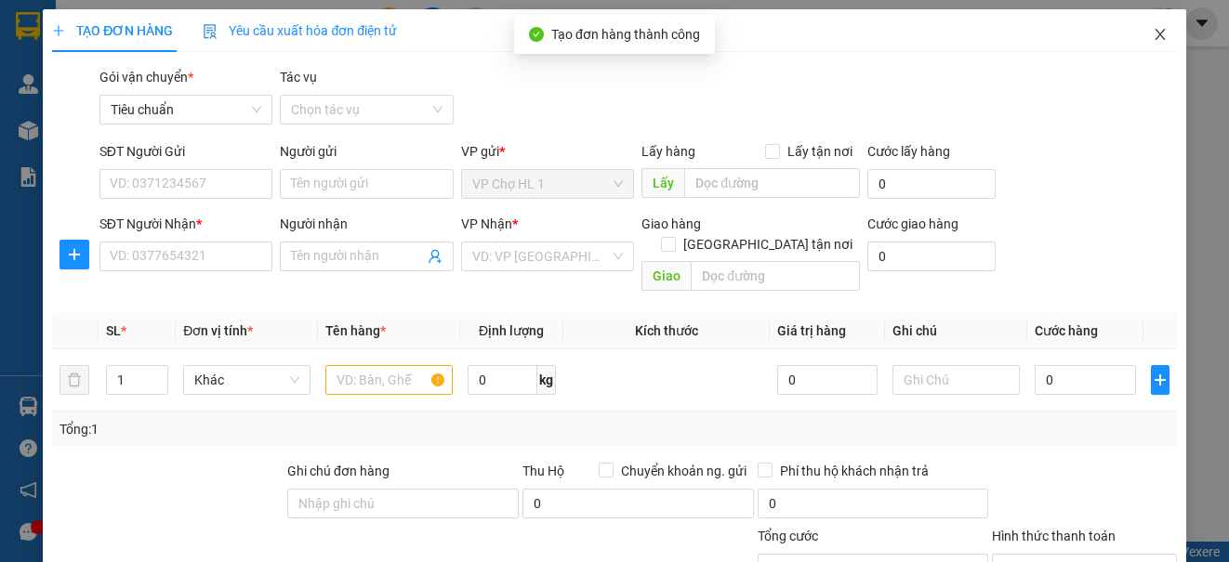
click at [1153, 31] on icon "close" at bounding box center [1160, 34] width 15 height 15
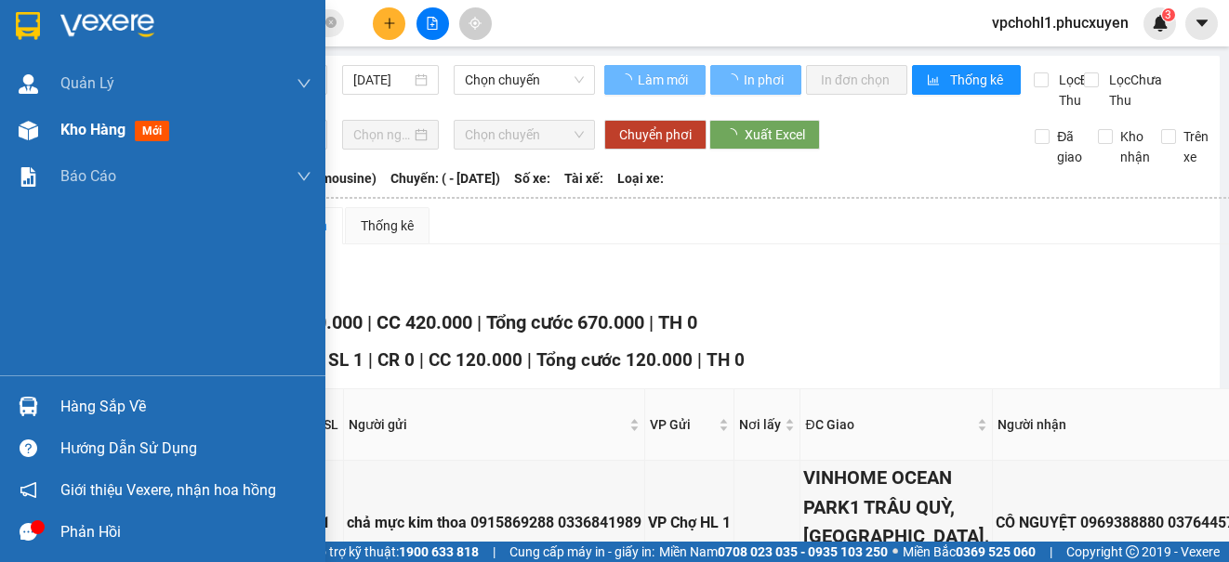
click at [72, 132] on span "Kho hàng" at bounding box center [92, 130] width 65 height 18
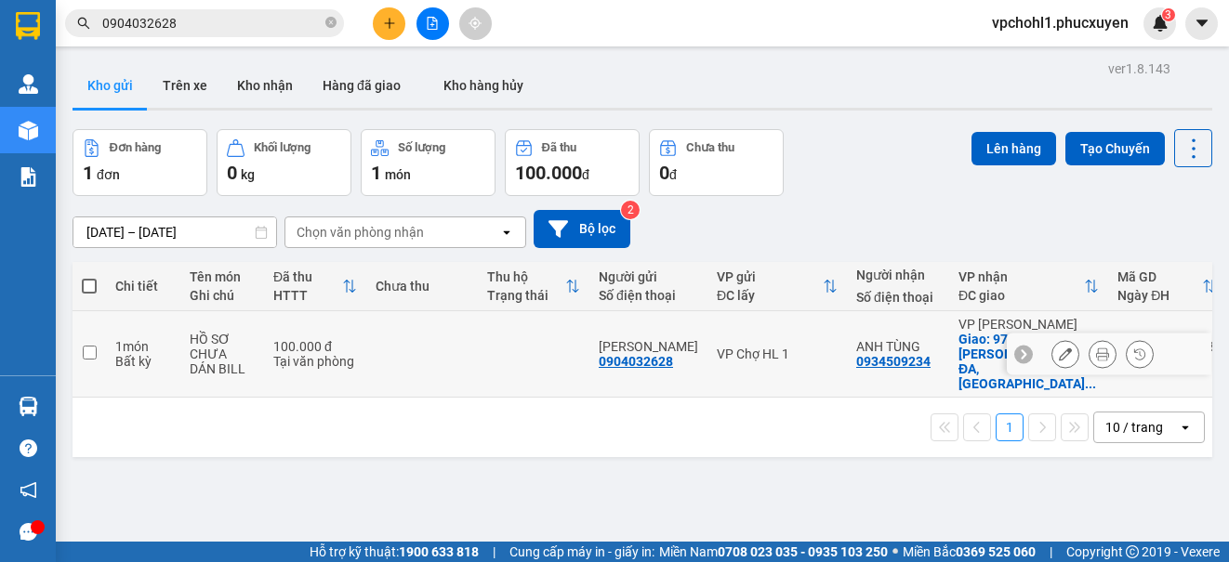
click at [1059, 348] on icon at bounding box center [1065, 354] width 13 height 13
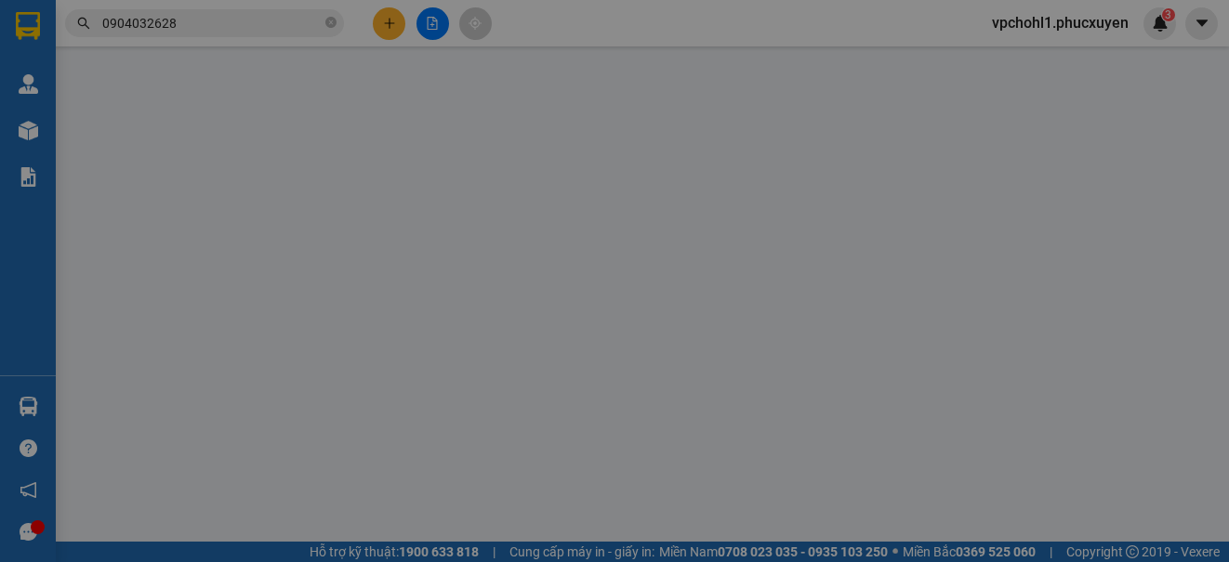
type input "0904032628"
type input "[PERSON_NAME]"
type input "0934509234"
type input "ANH TÙNG"
checkbox input "true"
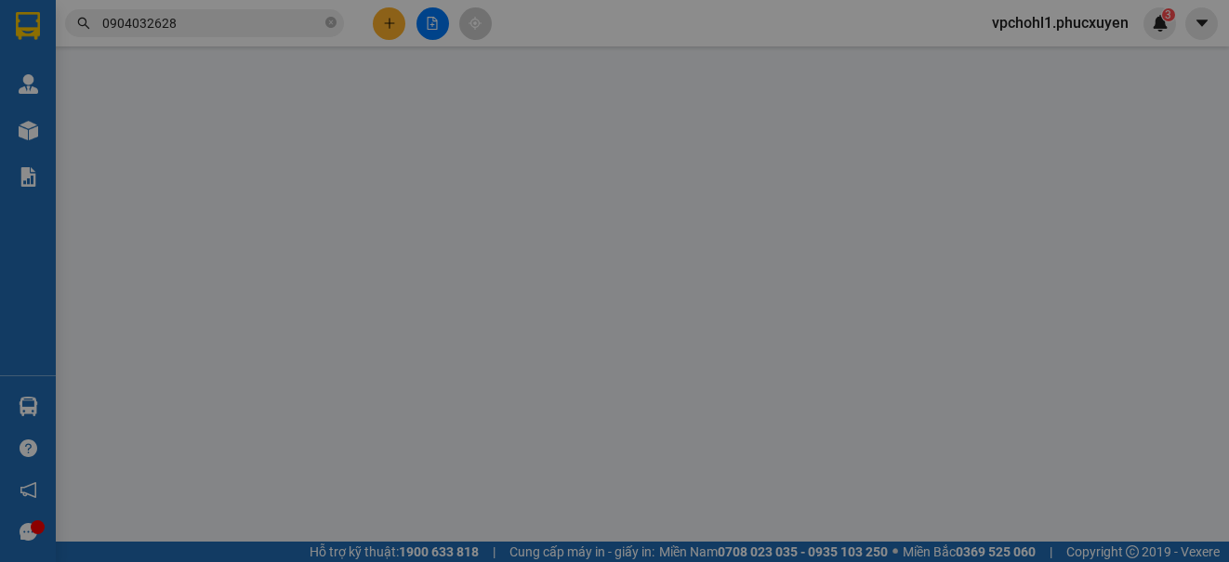
type input "97-99 LÁNG HẠ,[GEOGRAPHIC_DATA],[GEOGRAPHIC_DATA]"
type input "100.000"
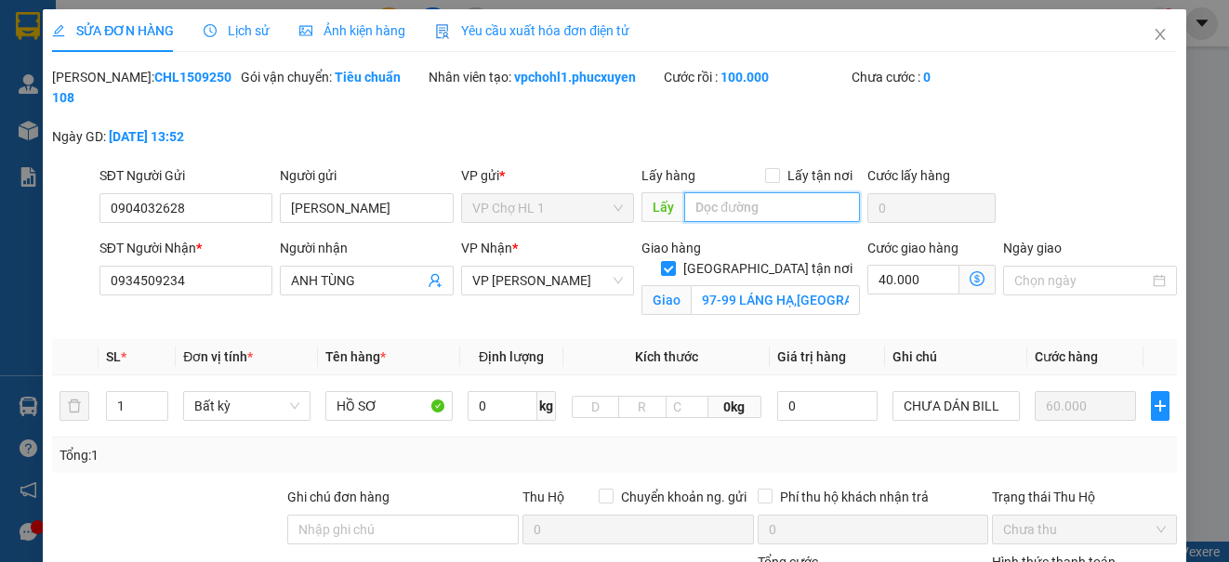
click at [733, 208] on input "text" at bounding box center [772, 207] width 176 height 30
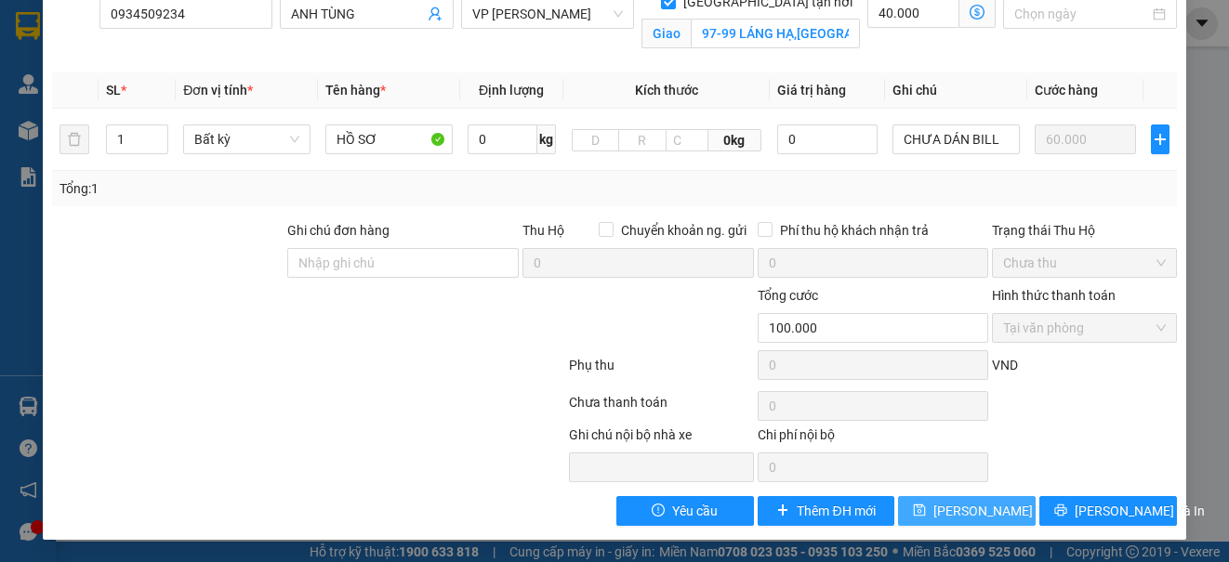
type input "VIETTINBANK CÁI DĂM"
click at [933, 506] on span "[PERSON_NAME] thay đổi" at bounding box center [1007, 511] width 149 height 20
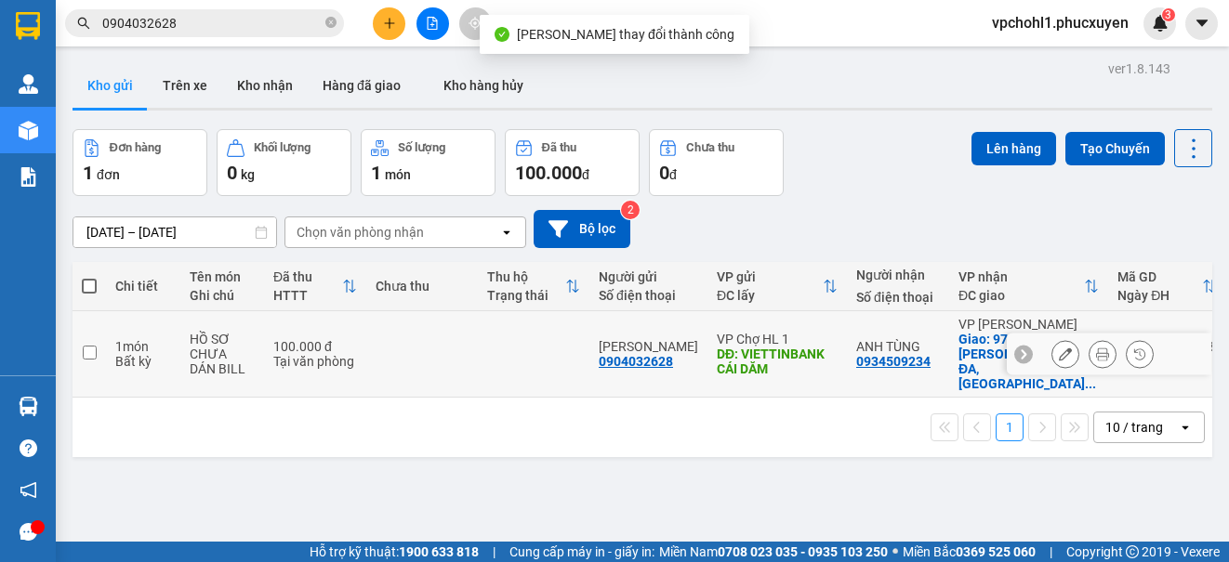
click at [83, 346] on input "checkbox" at bounding box center [90, 353] width 14 height 14
checkbox input "true"
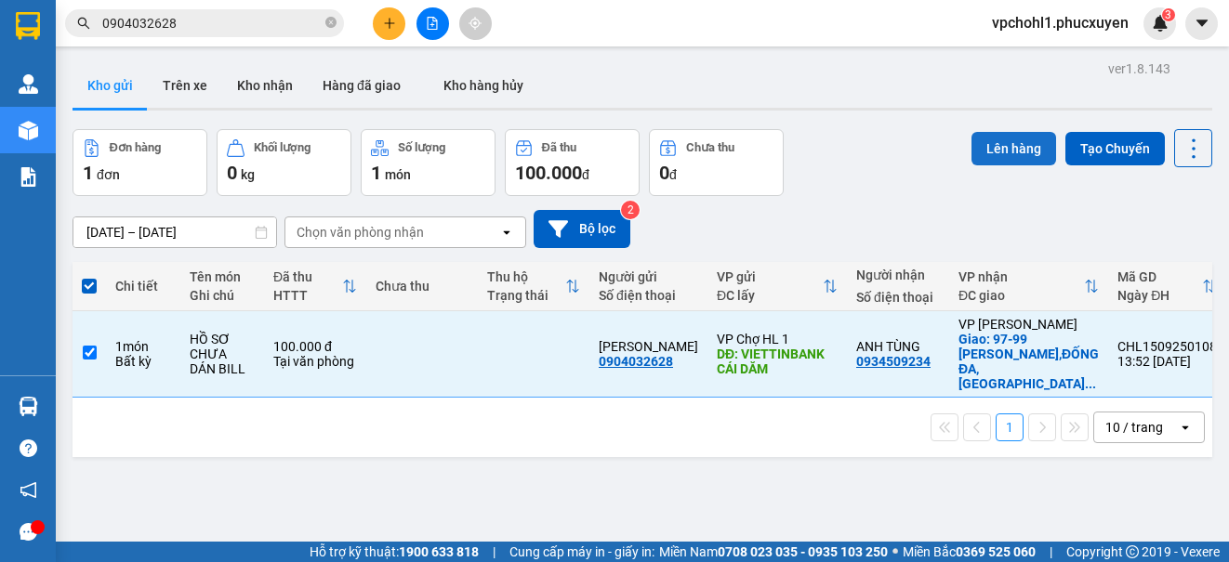
click at [1017, 158] on button "Lên hàng" at bounding box center [1013, 148] width 85 height 33
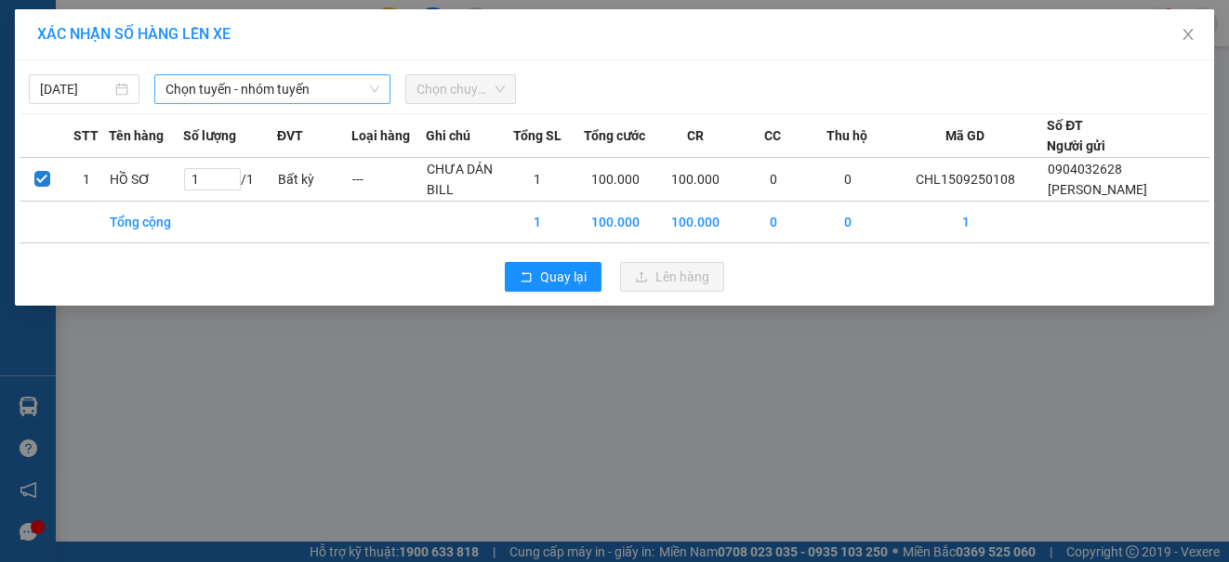
click at [228, 89] on span "Chọn tuyến - nhóm tuyến" at bounding box center [272, 89] width 214 height 28
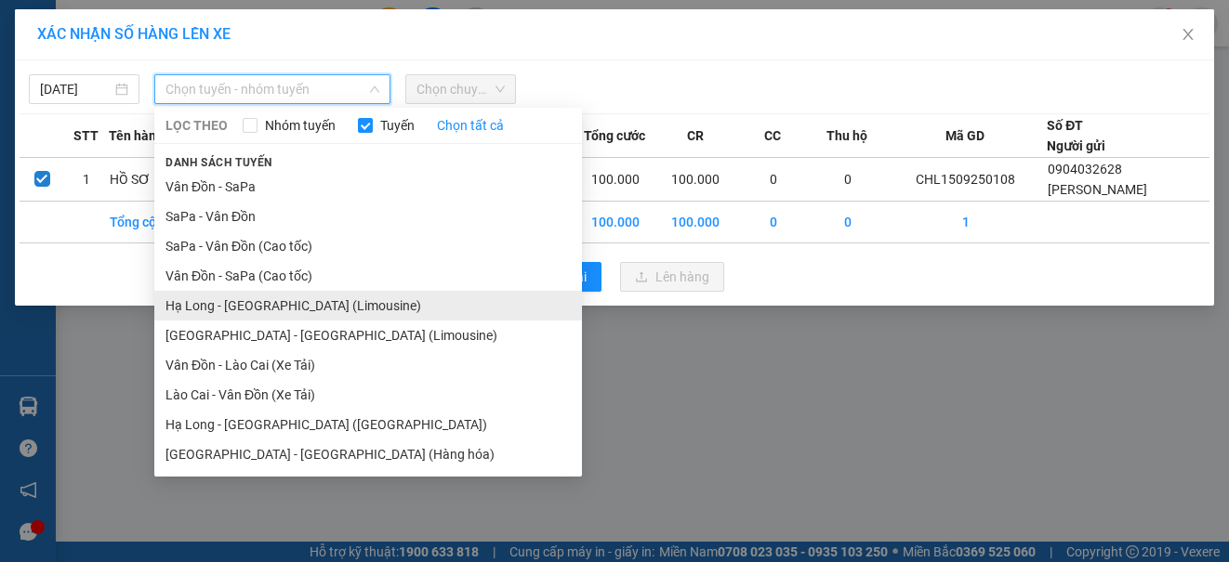
click at [289, 300] on li "Hạ Long - [GEOGRAPHIC_DATA] (Limousine)" at bounding box center [368, 306] width 428 height 30
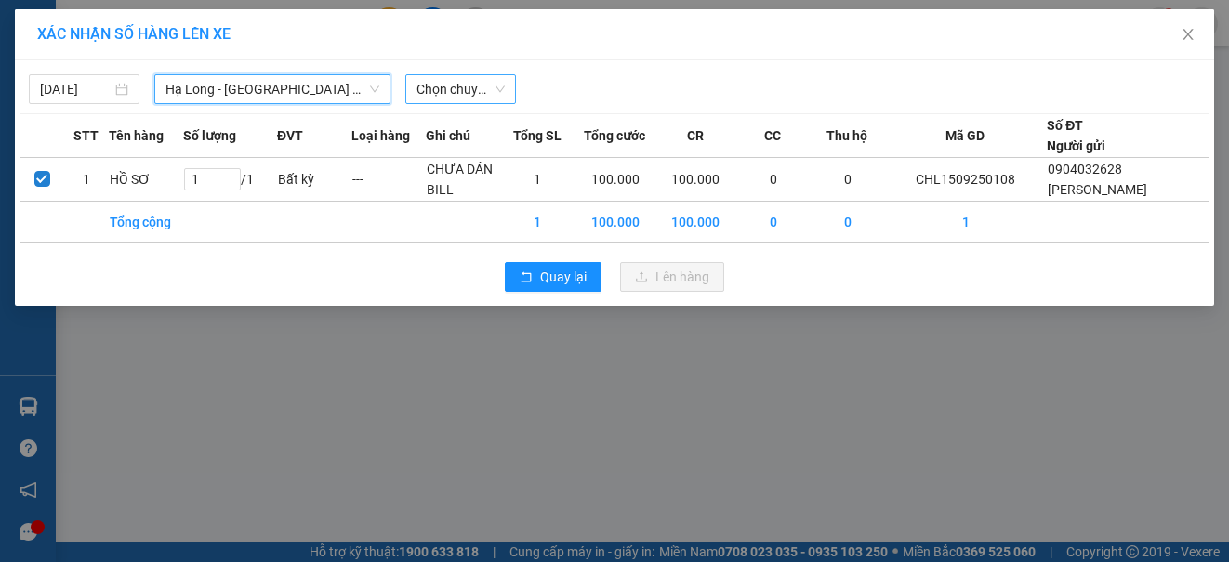
click at [429, 90] on span "Chọn chuyến" at bounding box center [460, 89] width 88 height 28
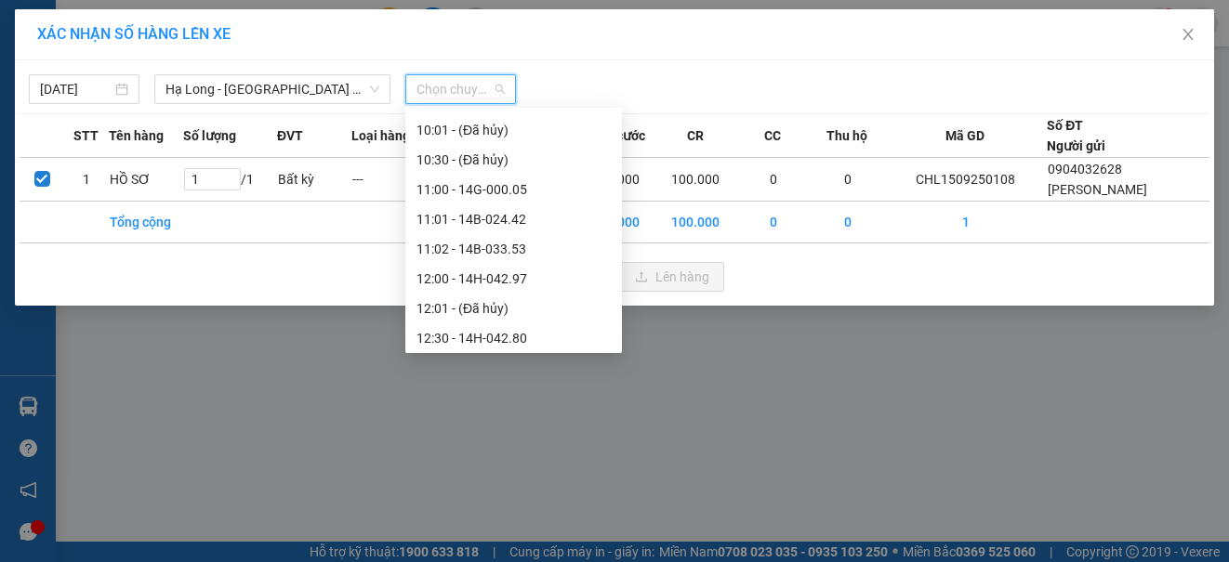
scroll to position [744, 0]
click at [486, 275] on div "13:00 - 14B-023.82" at bounding box center [513, 275] width 194 height 20
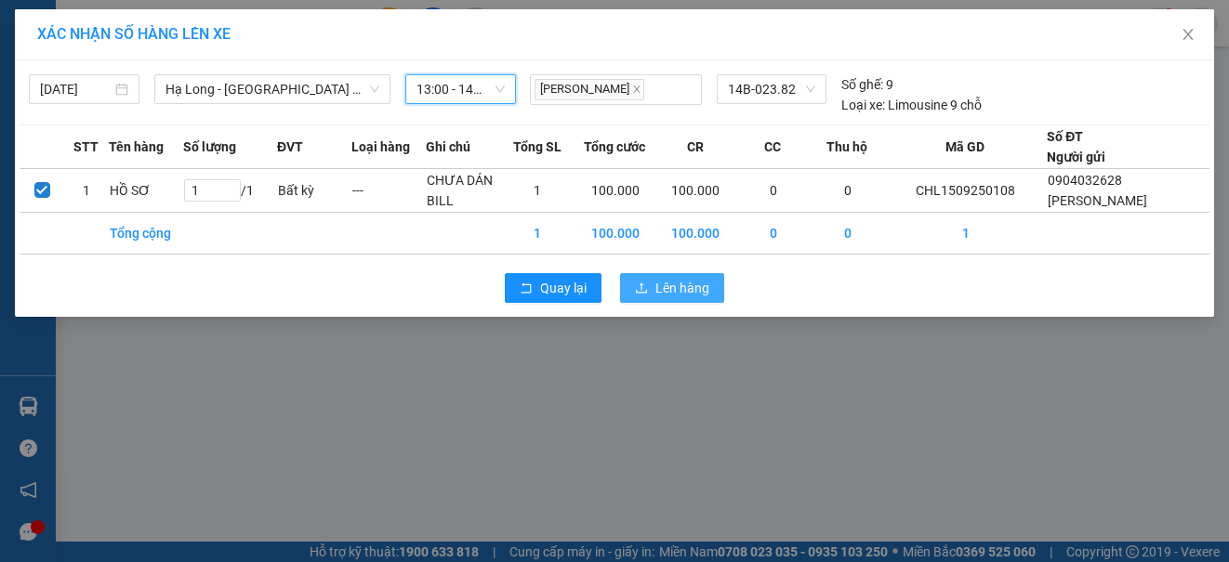
click at [679, 293] on span "Lên hàng" at bounding box center [682, 288] width 54 height 20
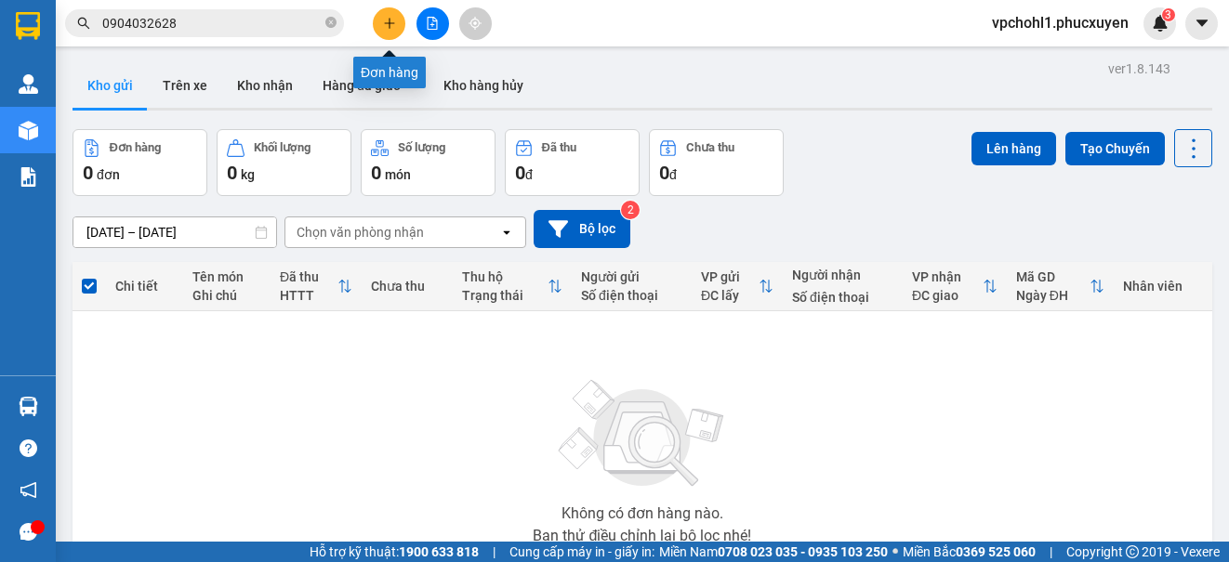
click at [384, 16] on button at bounding box center [389, 23] width 33 height 33
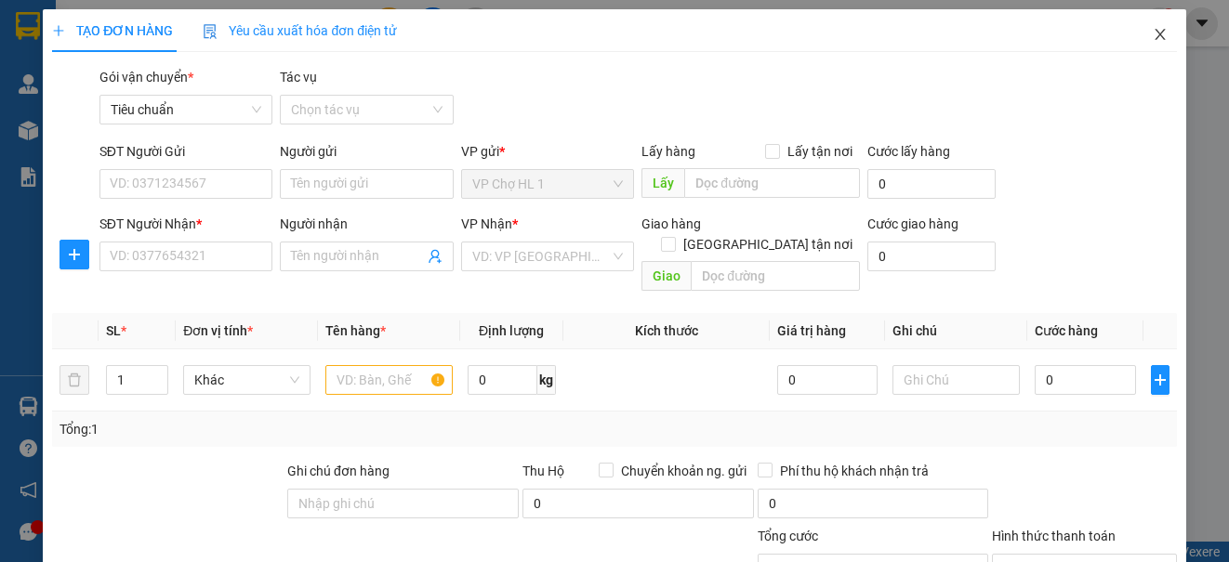
click at [1153, 35] on icon "close" at bounding box center [1160, 34] width 15 height 15
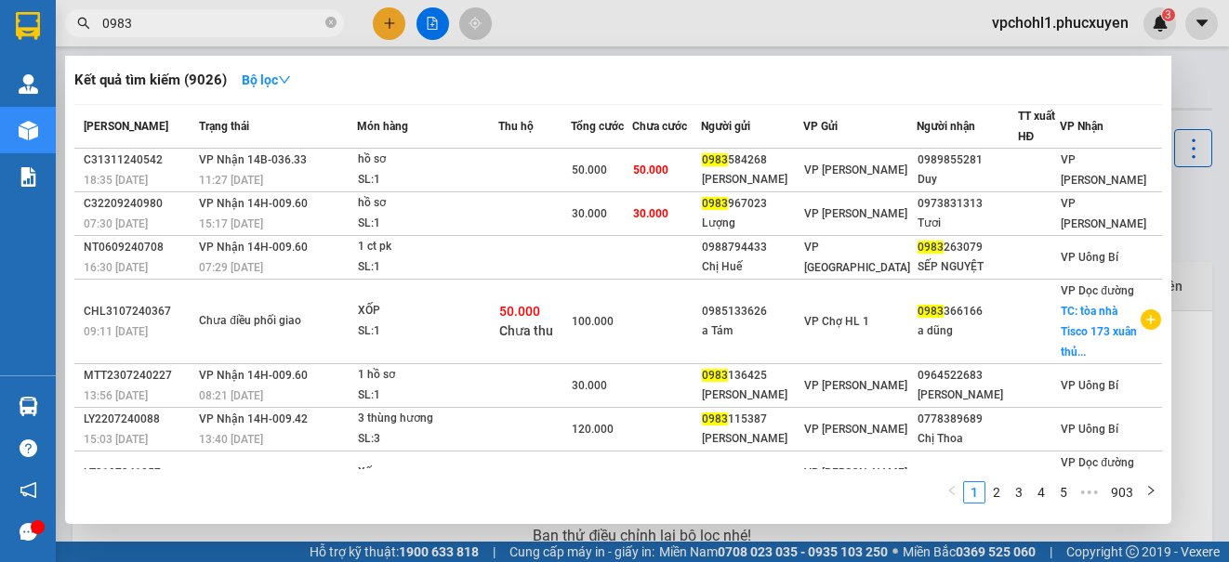
type input "0983"
click at [427, 9] on div at bounding box center [614, 281] width 1229 height 562
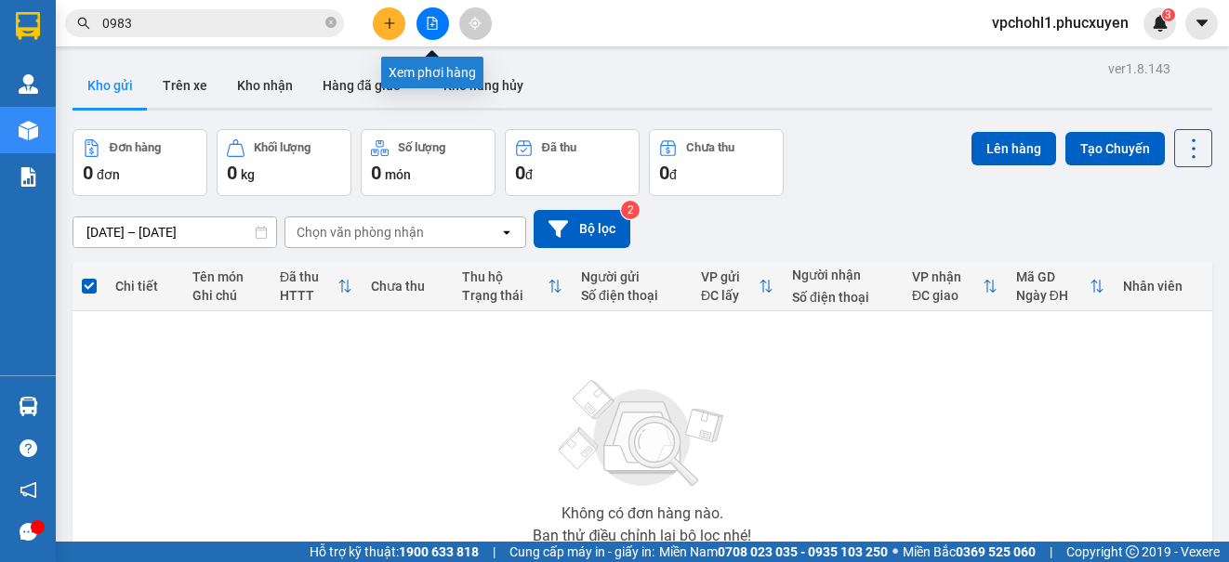
click at [429, 23] on icon "file-add" at bounding box center [432, 23] width 13 height 13
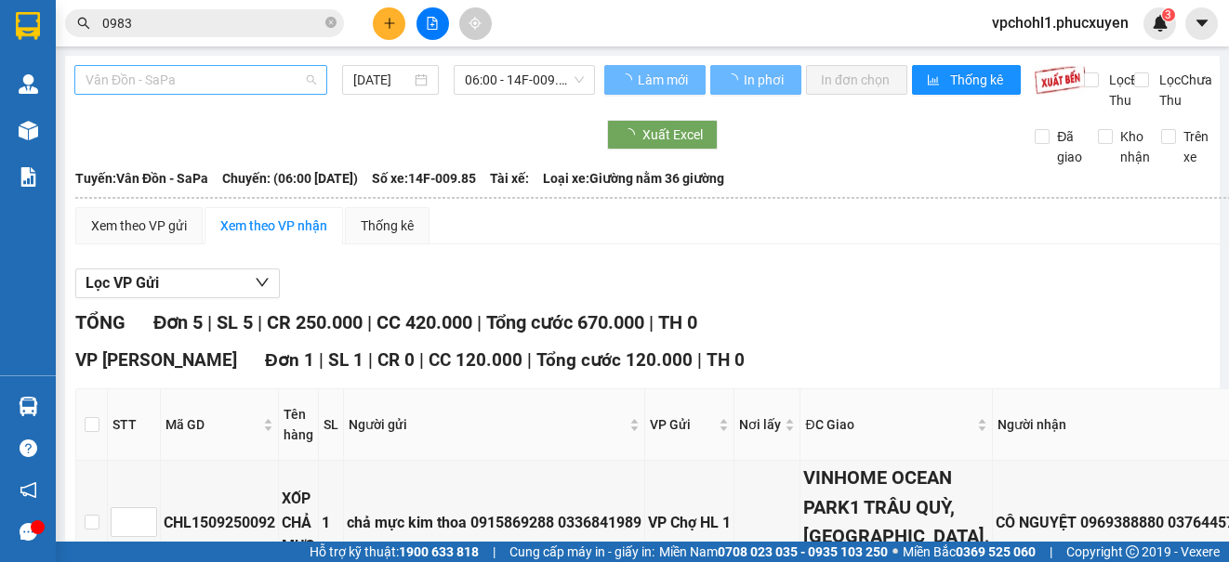
click at [235, 81] on span "Vân Đồn - SaPa" at bounding box center [201, 80] width 231 height 28
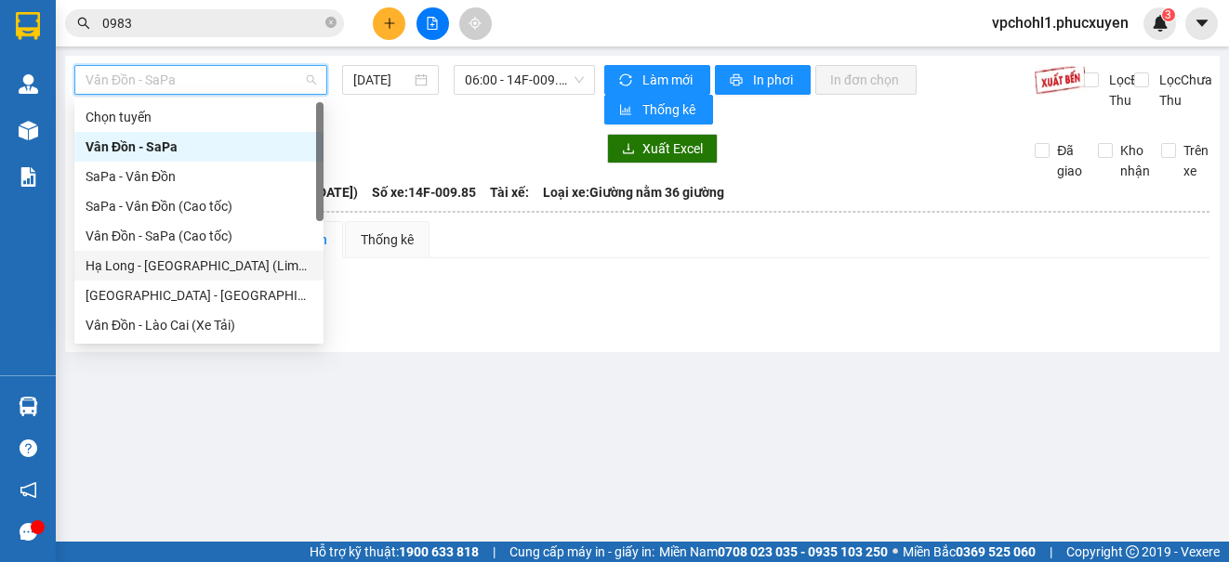
drag, startPoint x: 238, startPoint y: 265, endPoint x: 377, endPoint y: 139, distance: 188.2
click at [237, 261] on div "Hạ Long - [GEOGRAPHIC_DATA] (Limousine)" at bounding box center [199, 266] width 227 height 20
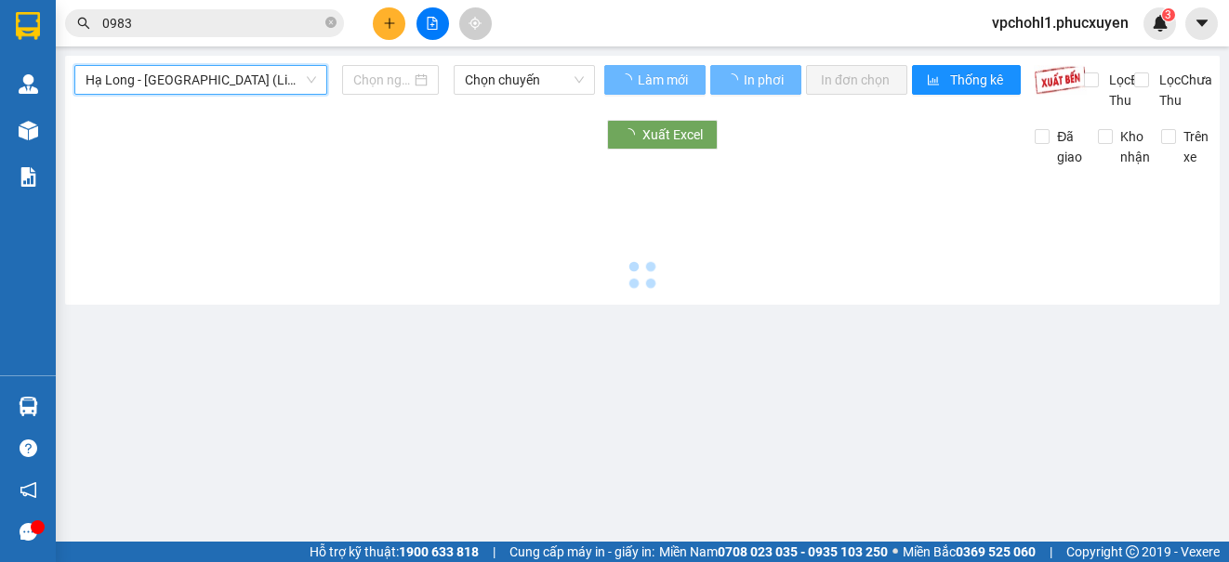
type input "[DATE]"
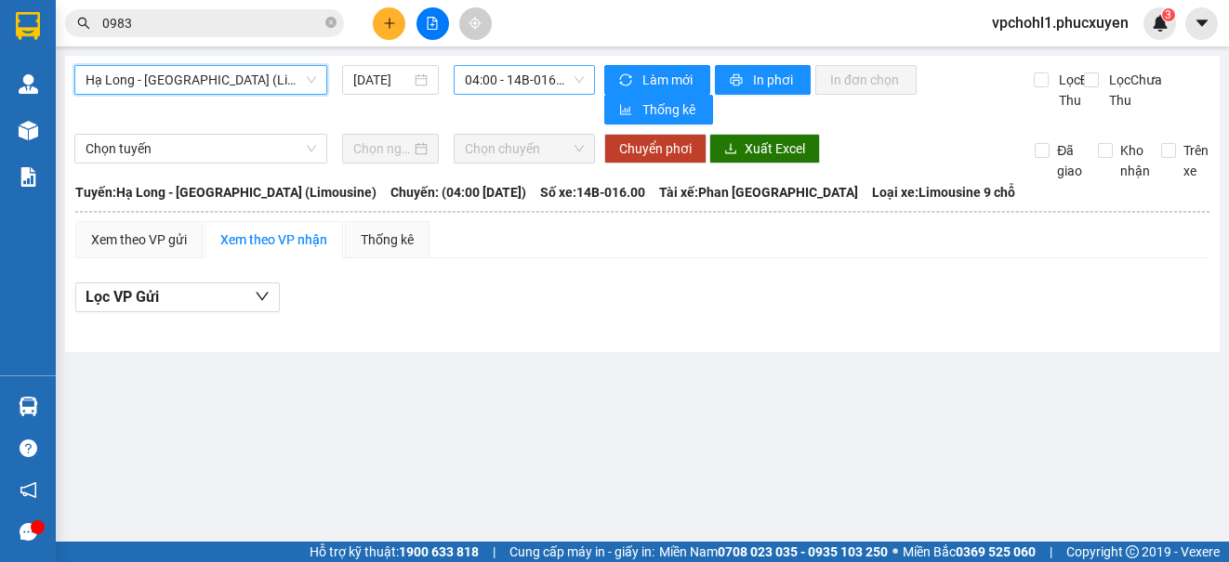
click at [531, 81] on span "04:00 - 14B-016.00" at bounding box center [524, 80] width 119 height 28
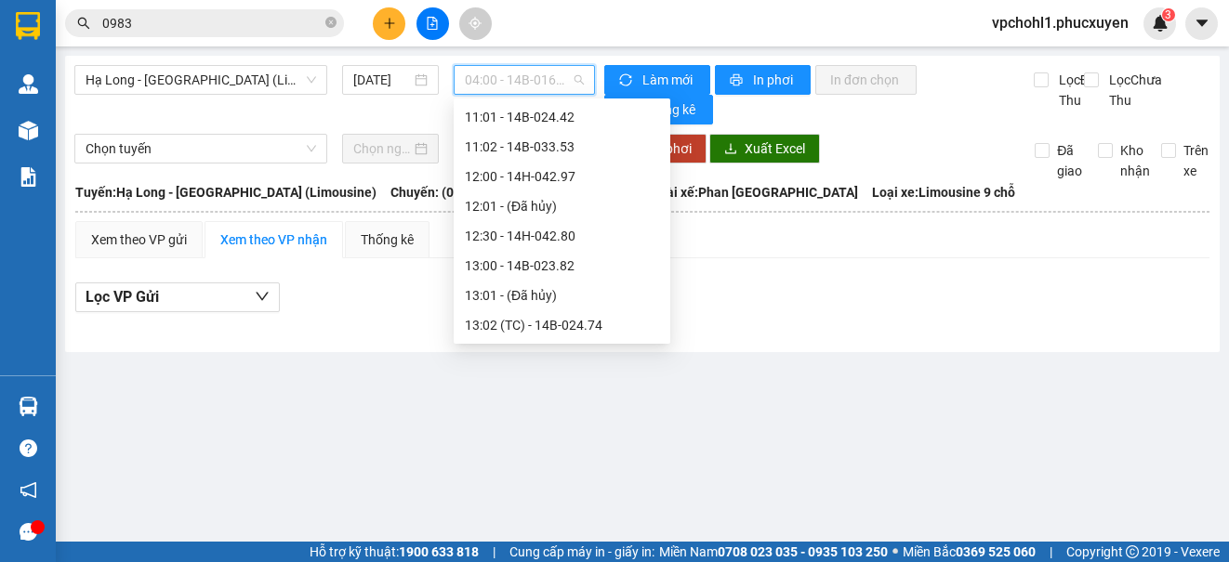
scroll to position [930, 0]
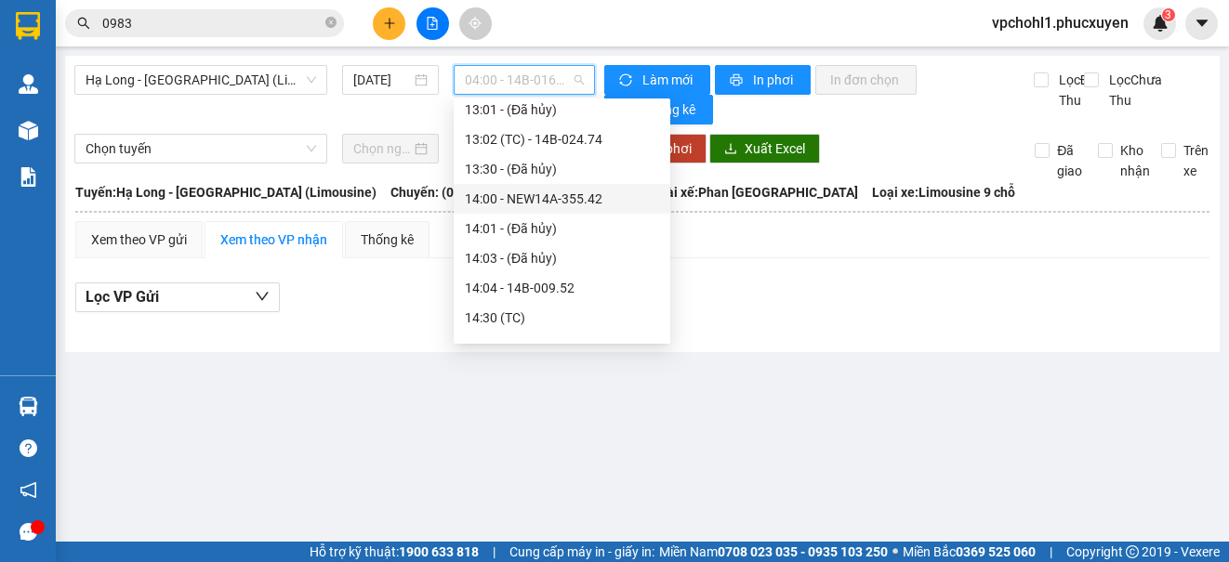
click at [553, 201] on div "14:00 - NEW14A-355.42" at bounding box center [562, 199] width 194 height 20
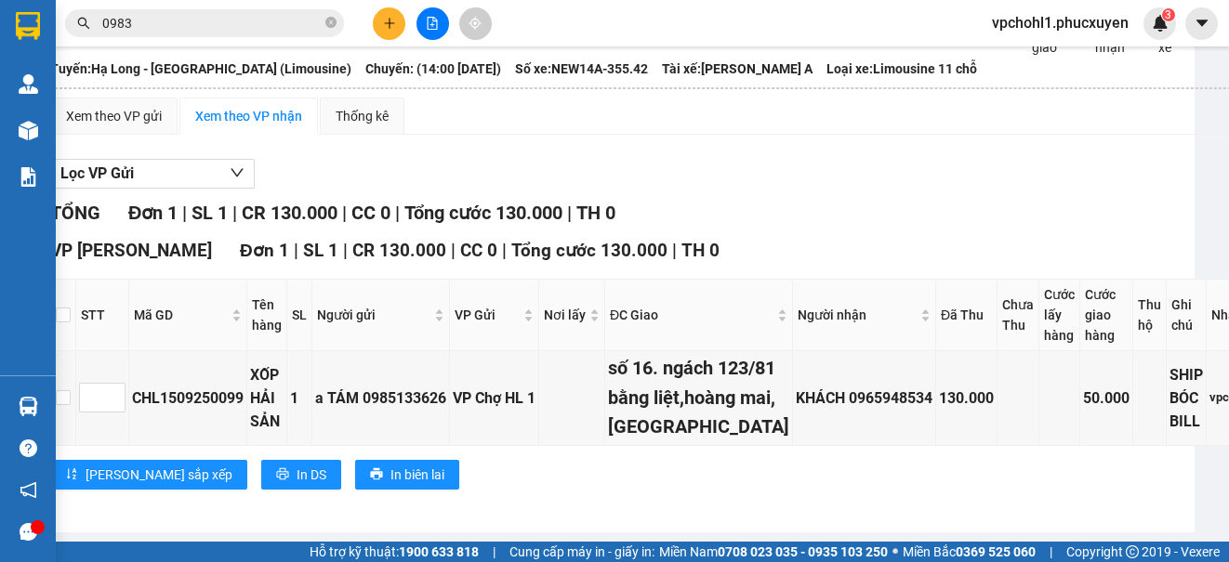
scroll to position [261, 18]
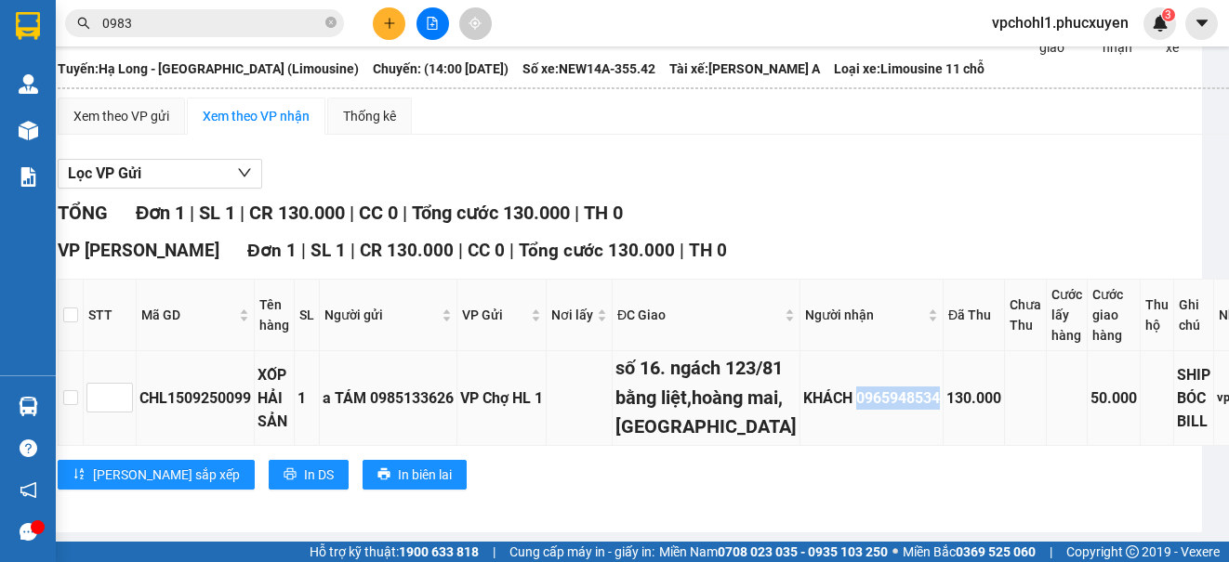
drag, startPoint x: 774, startPoint y: 324, endPoint x: 860, endPoint y: 337, distance: 86.5
click at [860, 351] on td "KHÁCH 0965948534" at bounding box center [871, 398] width 143 height 94
copy div "CHL1509250099"
drag, startPoint x: 139, startPoint y: 326, endPoint x: 255, endPoint y: 340, distance: 117.0
click at [255, 351] on td "CHL1509250099" at bounding box center [196, 398] width 118 height 94
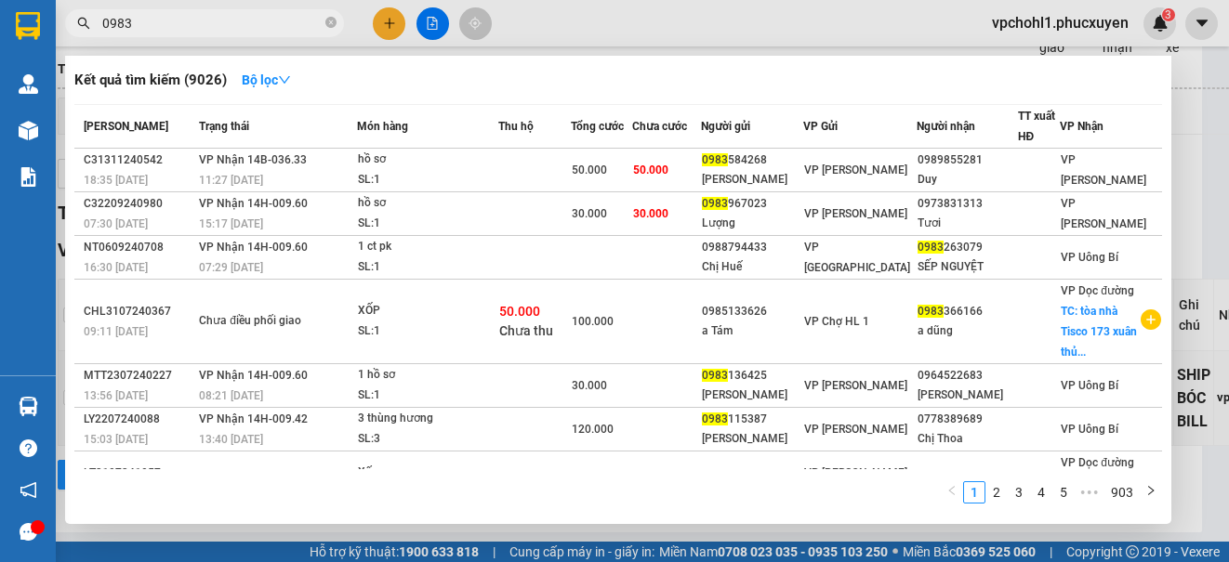
drag, startPoint x: 133, startPoint y: 24, endPoint x: 102, endPoint y: 21, distance: 30.8
click at [102, 21] on input "0983" at bounding box center [211, 23] width 219 height 20
click at [715, 7] on div at bounding box center [614, 281] width 1229 height 562
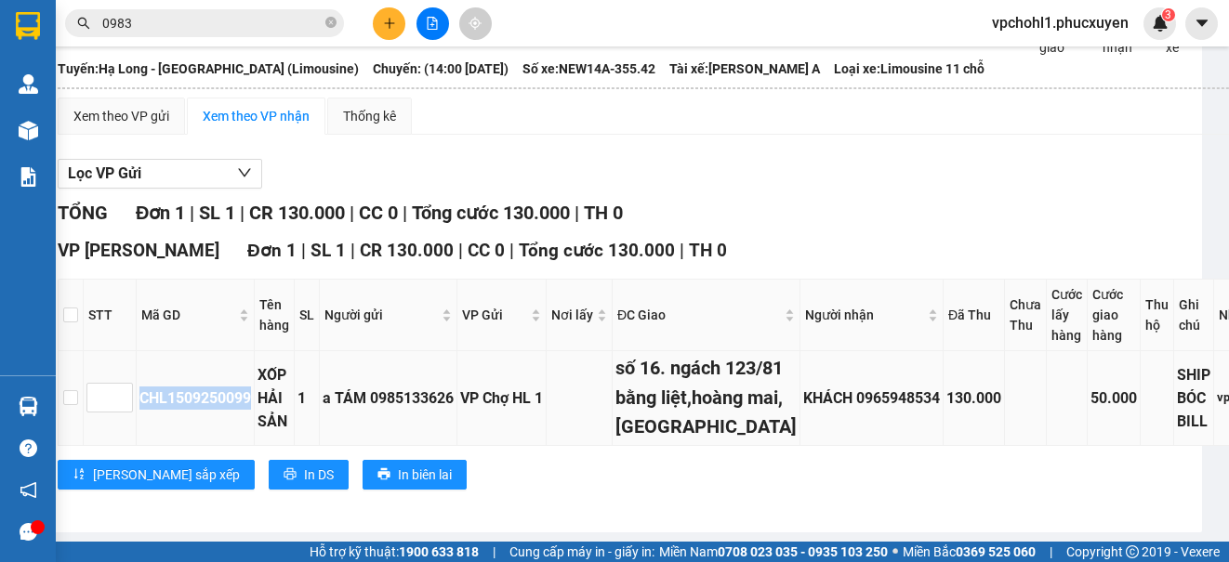
copy div "CHL1509250099"
drag, startPoint x: 139, startPoint y: 327, endPoint x: 255, endPoint y: 331, distance: 115.3
click at [255, 351] on td "CHL1509250099" at bounding box center [196, 398] width 118 height 94
paste input "CHL1509250099"
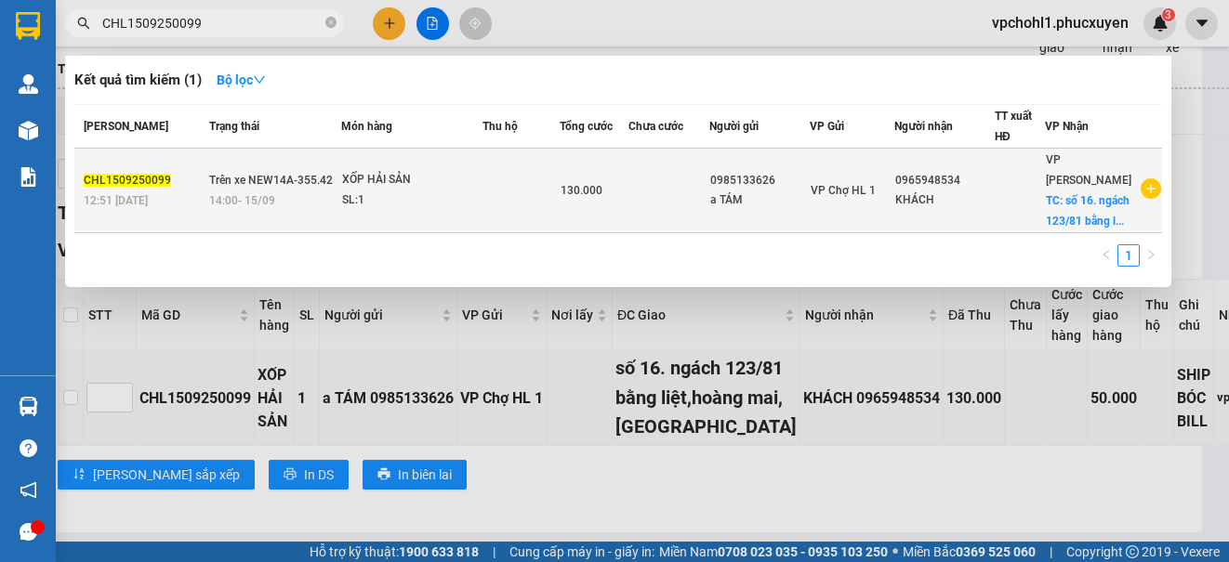
type input "CHL1509250099"
click at [665, 201] on td at bounding box center [668, 191] width 80 height 85
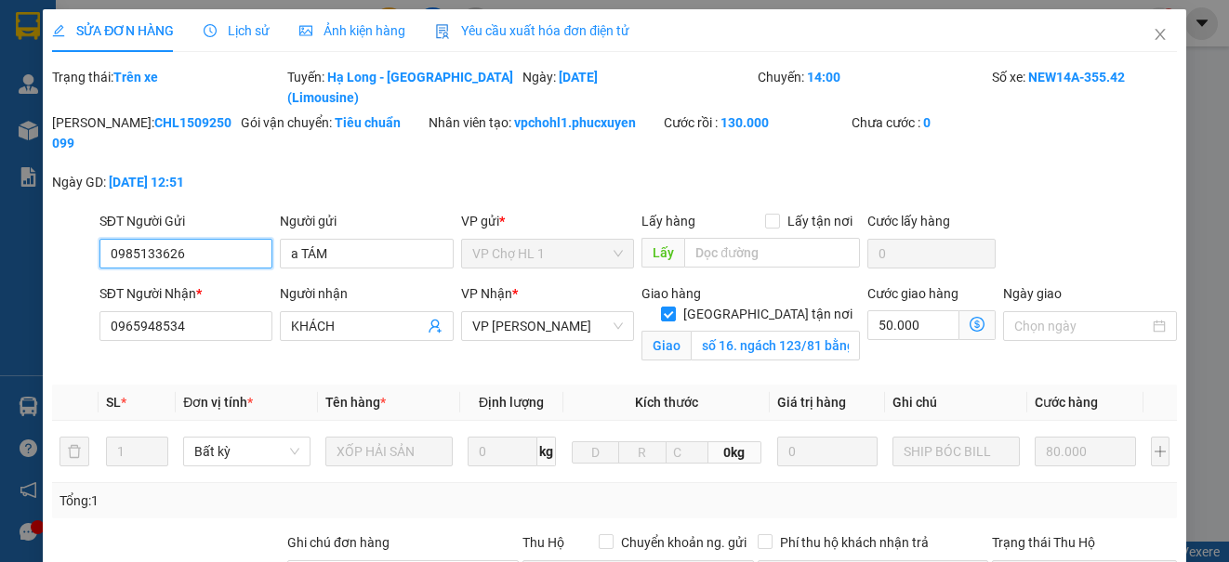
type input "0985133626"
type input "a TÁM"
type input "0965948534"
type input "KHÁCH"
checkbox input "true"
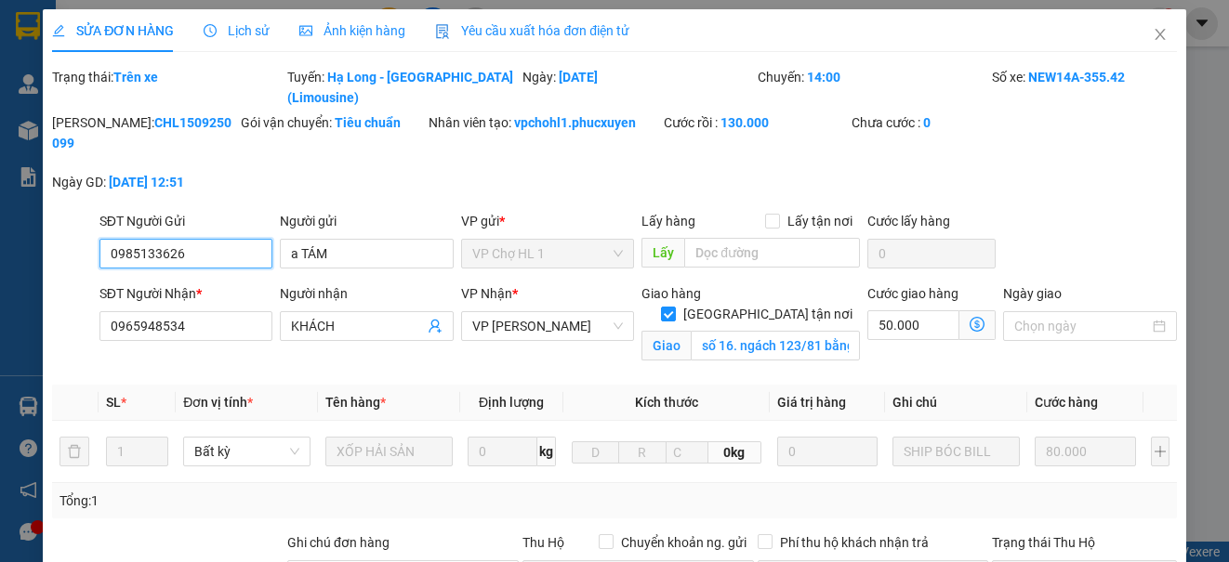
type input "số 16. ngách 123/81 bằng liệt,hoàng mai,[GEOGRAPHIC_DATA]"
type input "130.000"
click at [558, 312] on span "VP [PERSON_NAME]" at bounding box center [547, 326] width 151 height 28
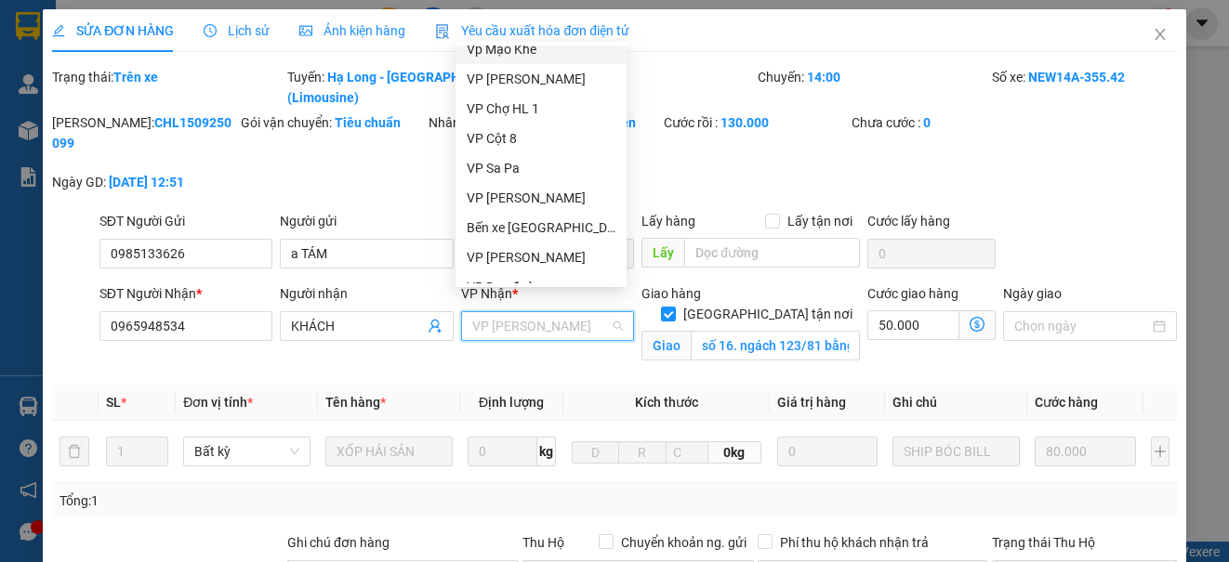
scroll to position [297, 0]
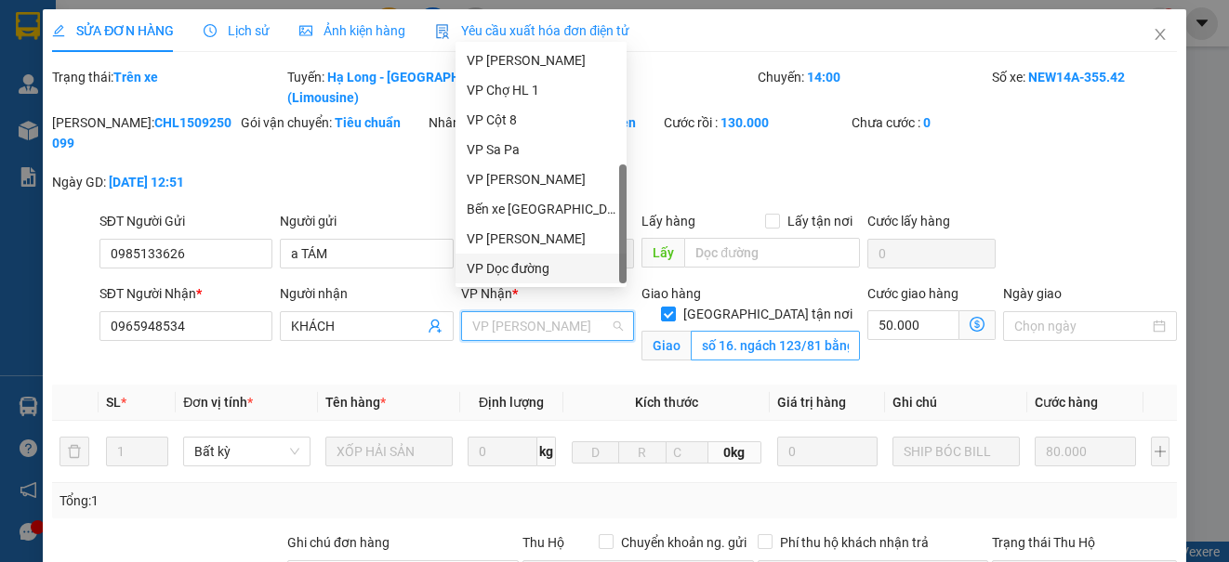
drag, startPoint x: 536, startPoint y: 264, endPoint x: 752, endPoint y: 300, distance: 218.7
click at [536, 264] on div "VP Dọc đường" at bounding box center [541, 268] width 149 height 20
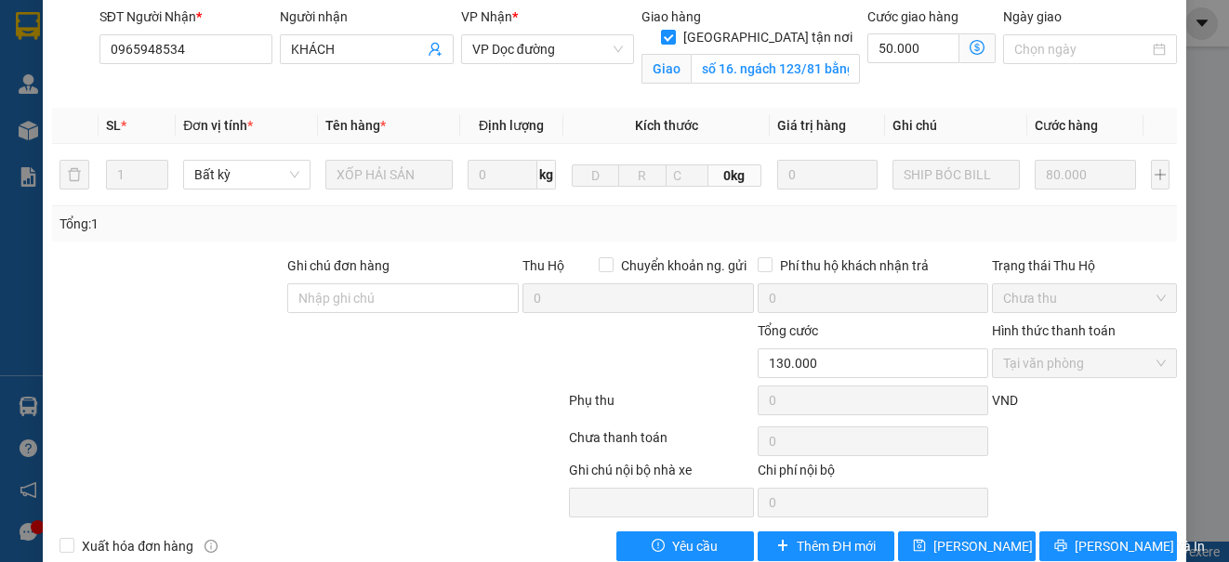
scroll to position [285, 0]
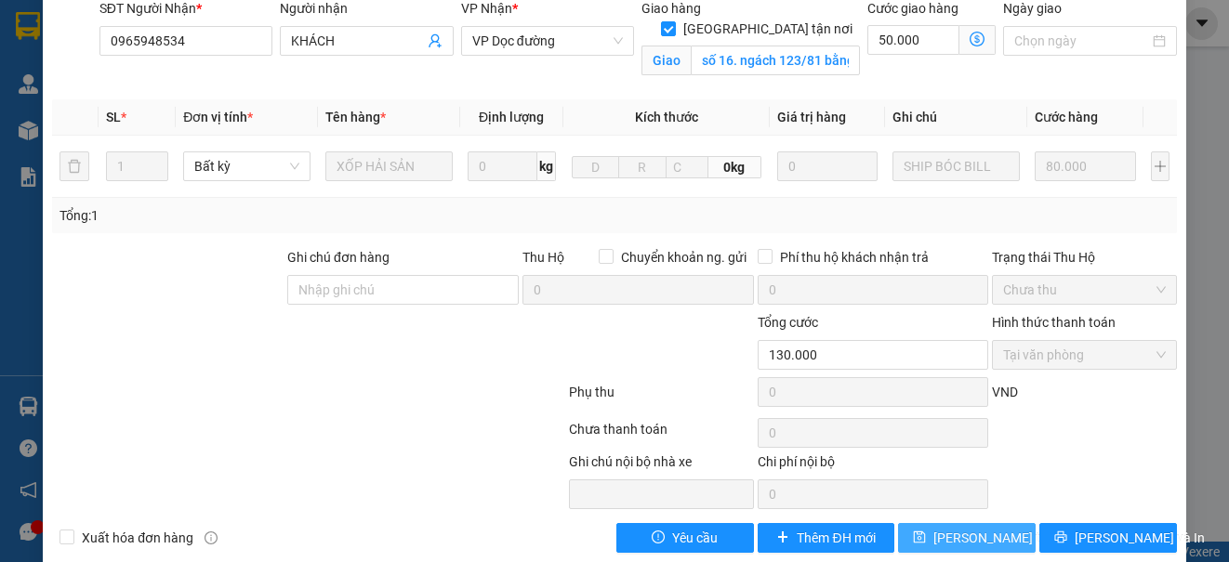
click at [980, 528] on span "[PERSON_NAME] thay đổi" at bounding box center [1007, 538] width 149 height 20
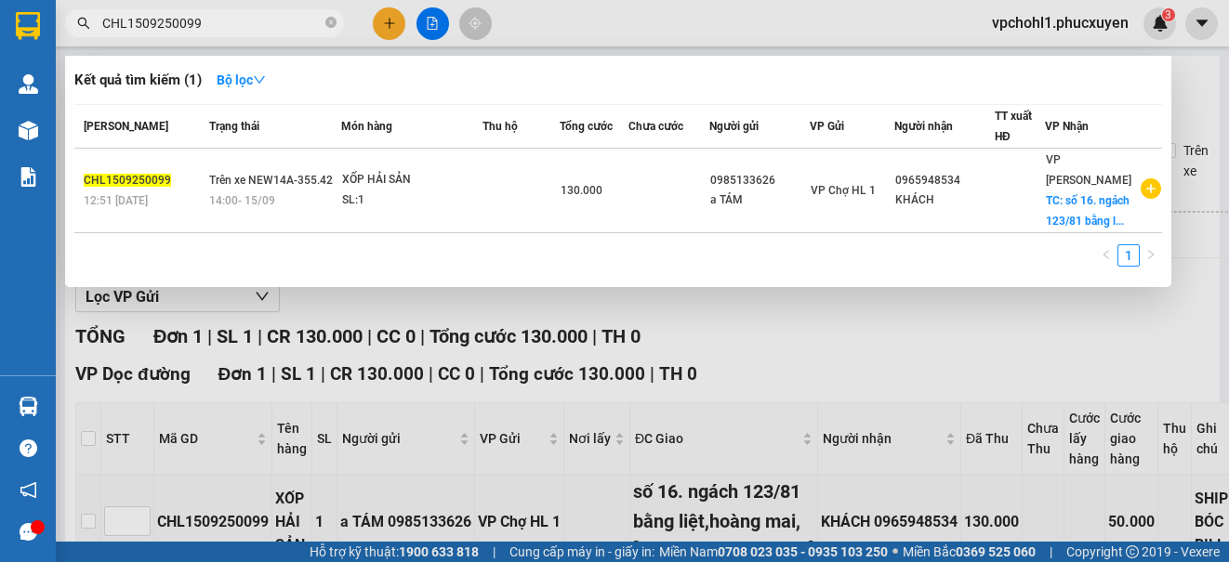
drag, startPoint x: 211, startPoint y: 20, endPoint x: 65, endPoint y: 20, distance: 146.0
click at [65, 20] on span "CHL1509250099" at bounding box center [204, 23] width 279 height 28
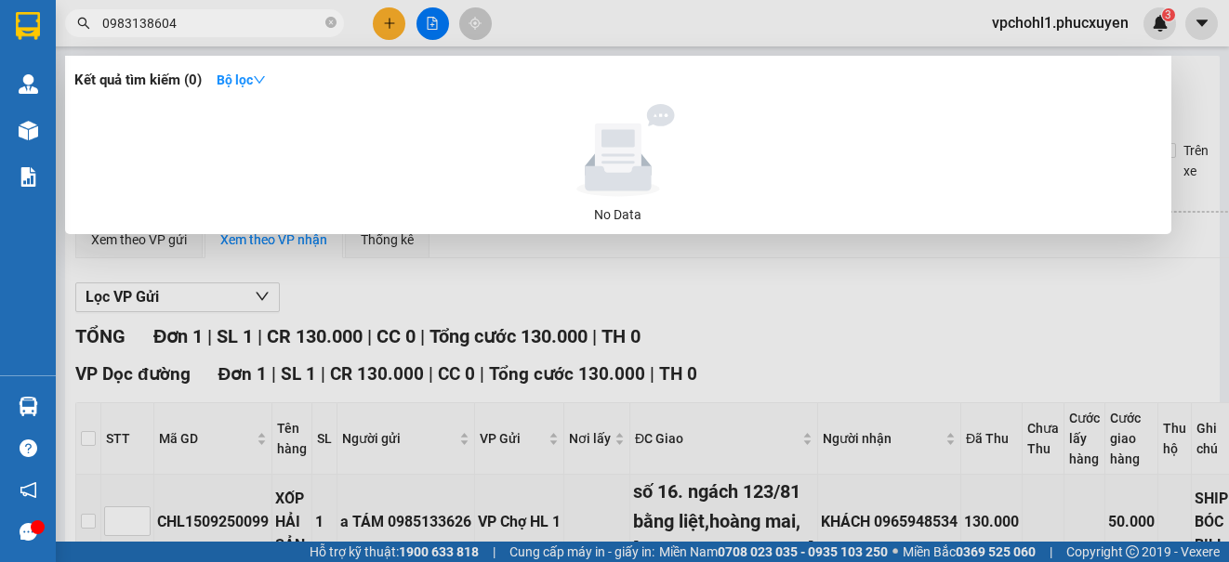
drag, startPoint x: 180, startPoint y: 24, endPoint x: 60, endPoint y: 22, distance: 119.9
click at [60, 22] on div "0983138604" at bounding box center [181, 23] width 363 height 28
type input "0983138604"
click at [393, 17] on div at bounding box center [614, 281] width 1229 height 562
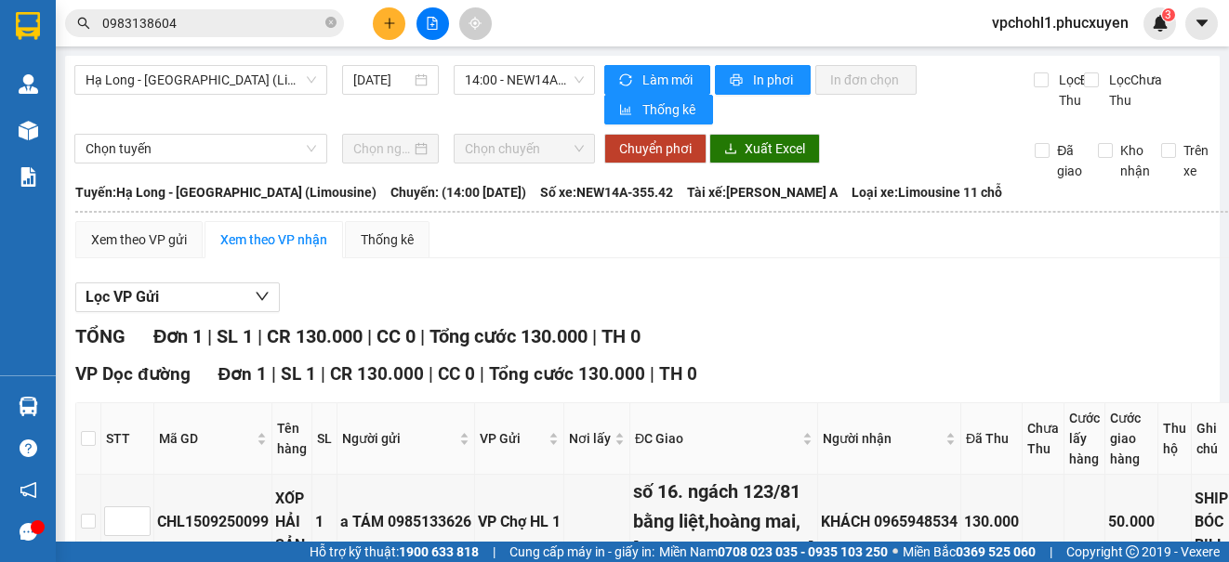
click at [393, 17] on icon "plus" at bounding box center [389, 23] width 13 height 13
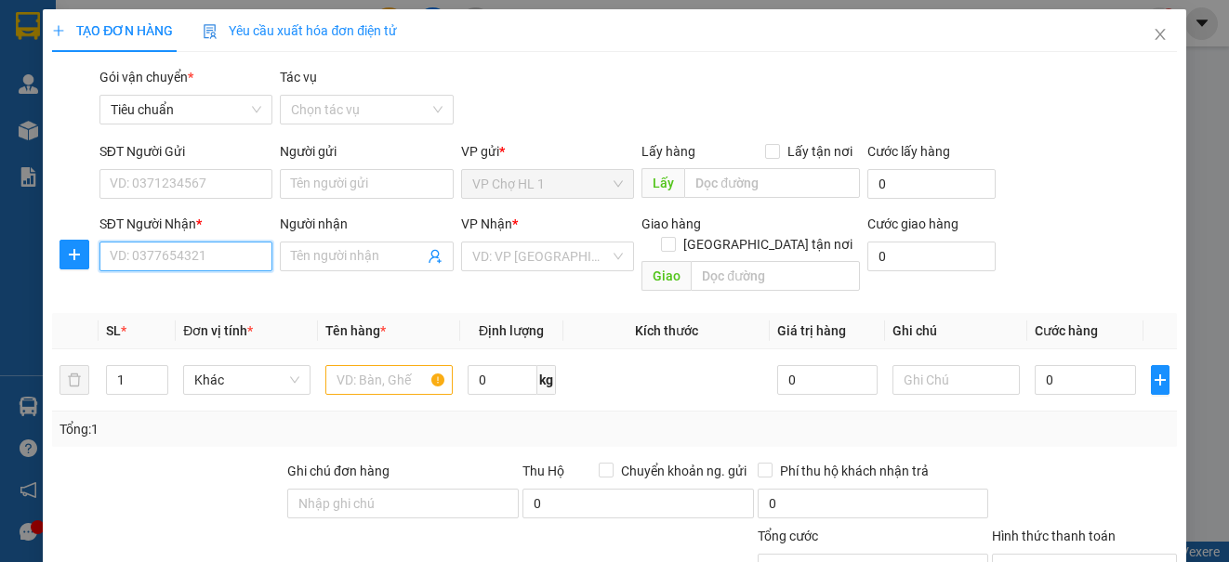
click at [223, 261] on input "SĐT Người Nhận *" at bounding box center [185, 257] width 173 height 30
paste input "0983138604"
type input "0983138604"
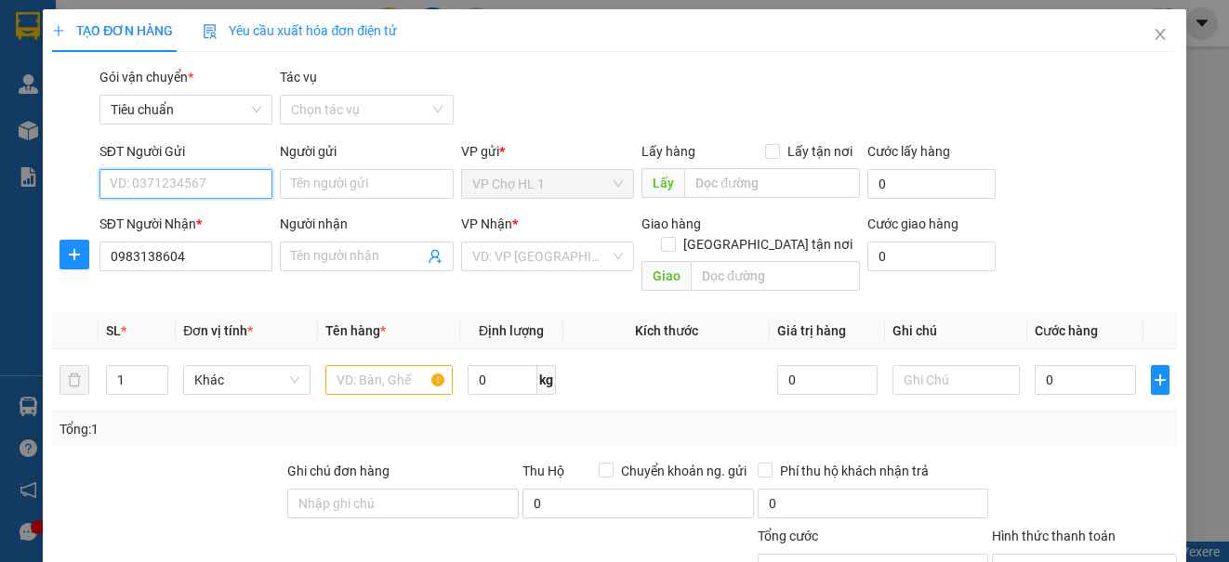
click at [186, 183] on input "SĐT Người Gửi" at bounding box center [185, 184] width 173 height 30
click at [189, 218] on div "0985133626 - a TÁM" at bounding box center [184, 221] width 149 height 20
type input "0985133626"
type input "a TÁM"
type input "0985133626"
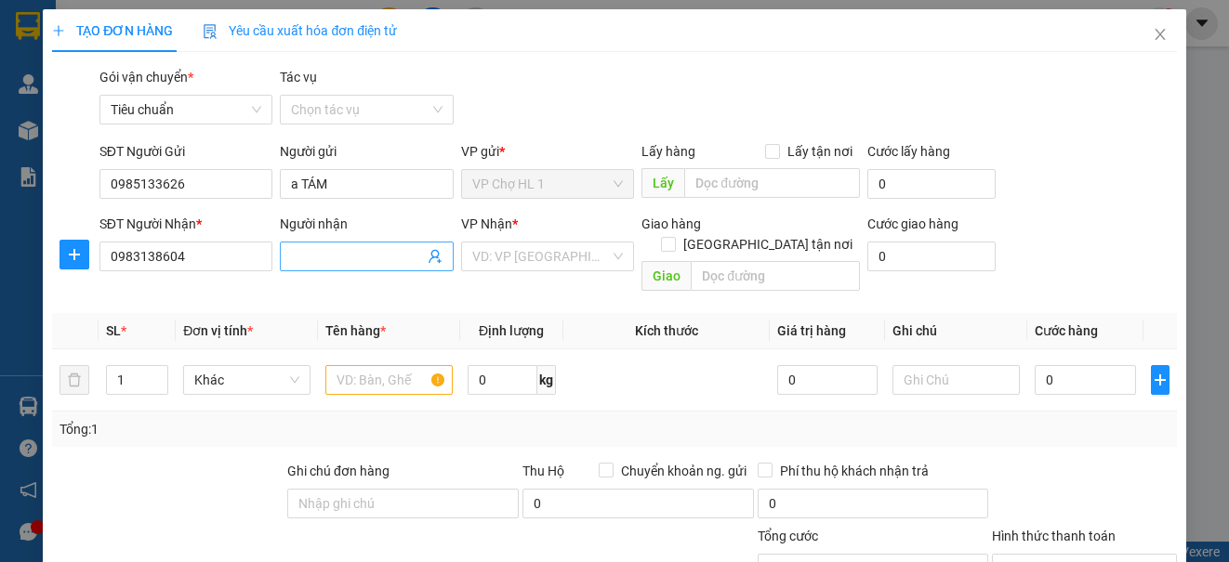
click at [341, 259] on input "Người nhận" at bounding box center [357, 256] width 132 height 20
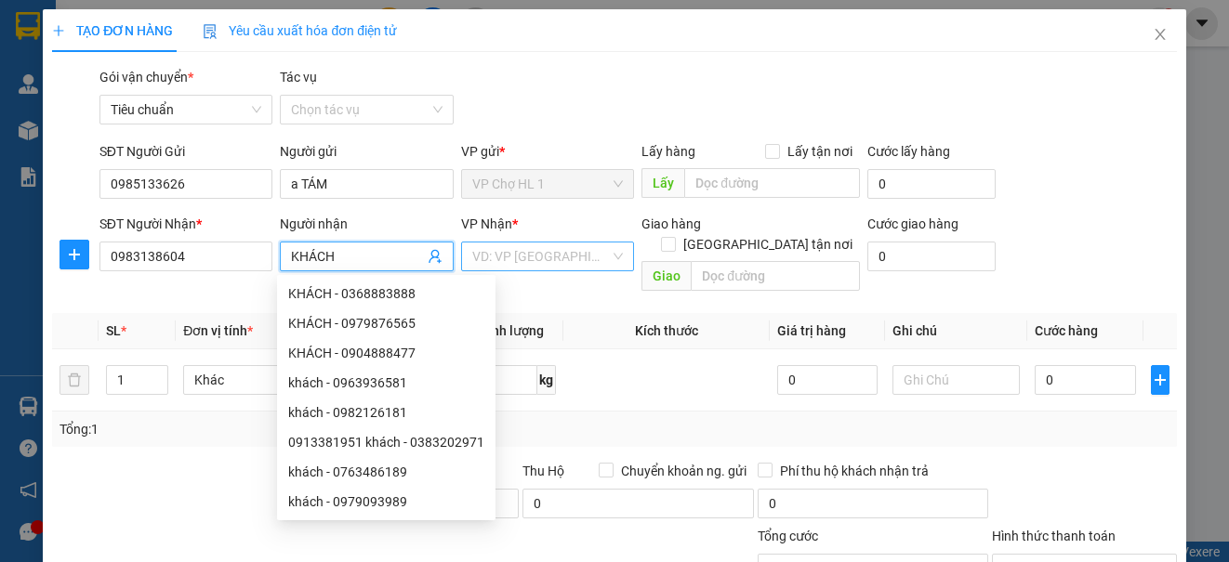
type input "KHÁCH"
click at [519, 252] on input "search" at bounding box center [541, 257] width 138 height 28
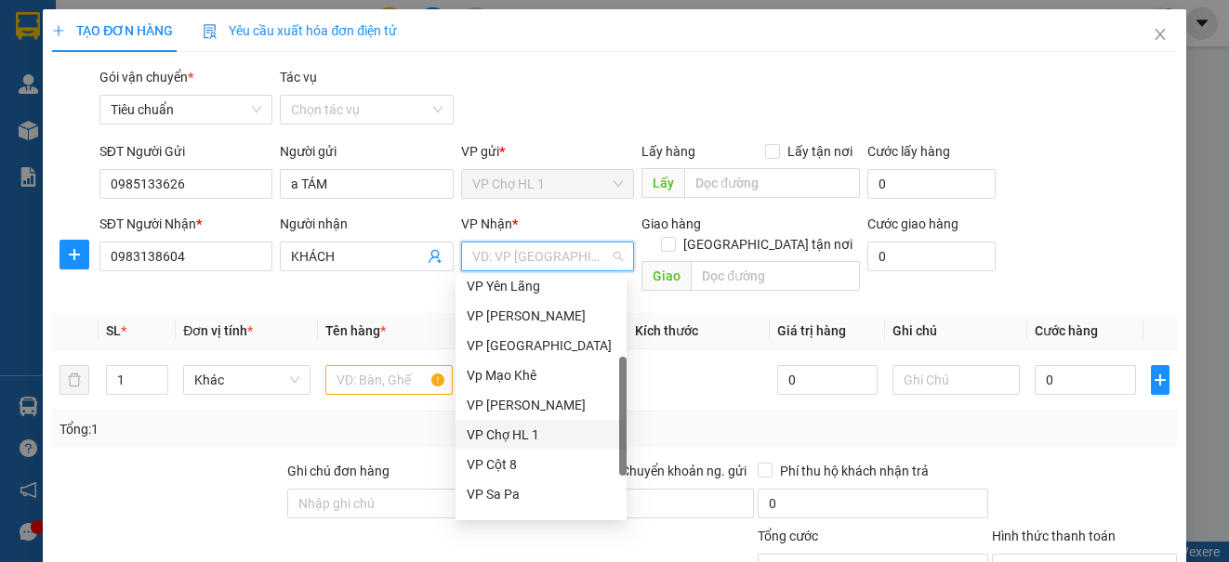
scroll to position [297, 0]
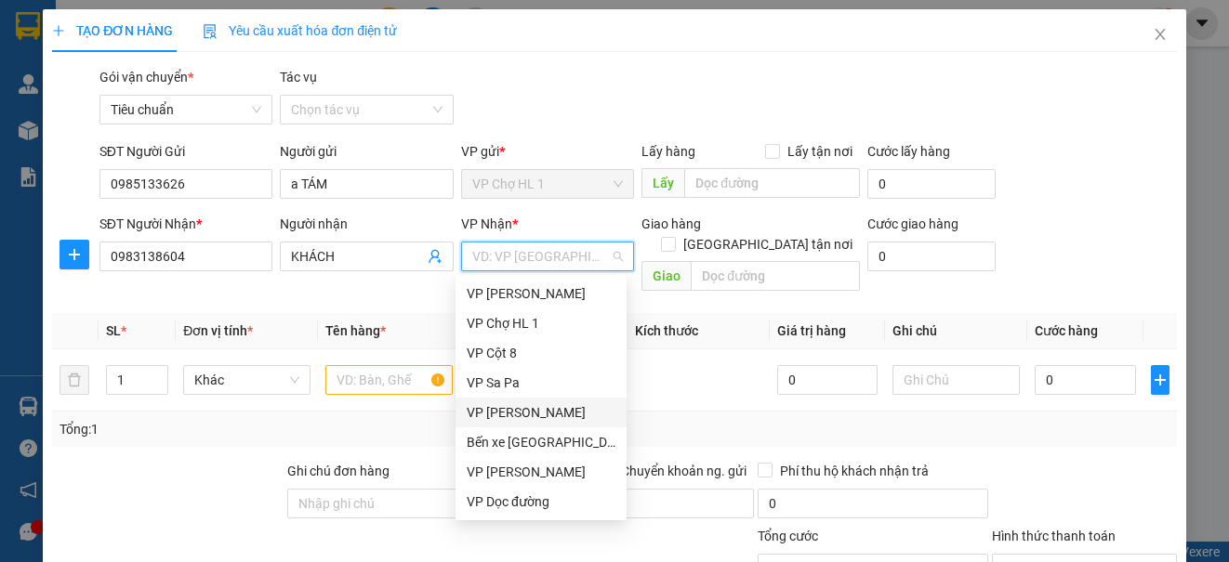
drag, startPoint x: 519, startPoint y: 410, endPoint x: 366, endPoint y: 400, distance: 152.8
click at [519, 410] on div "VP [PERSON_NAME]" at bounding box center [541, 413] width 149 height 20
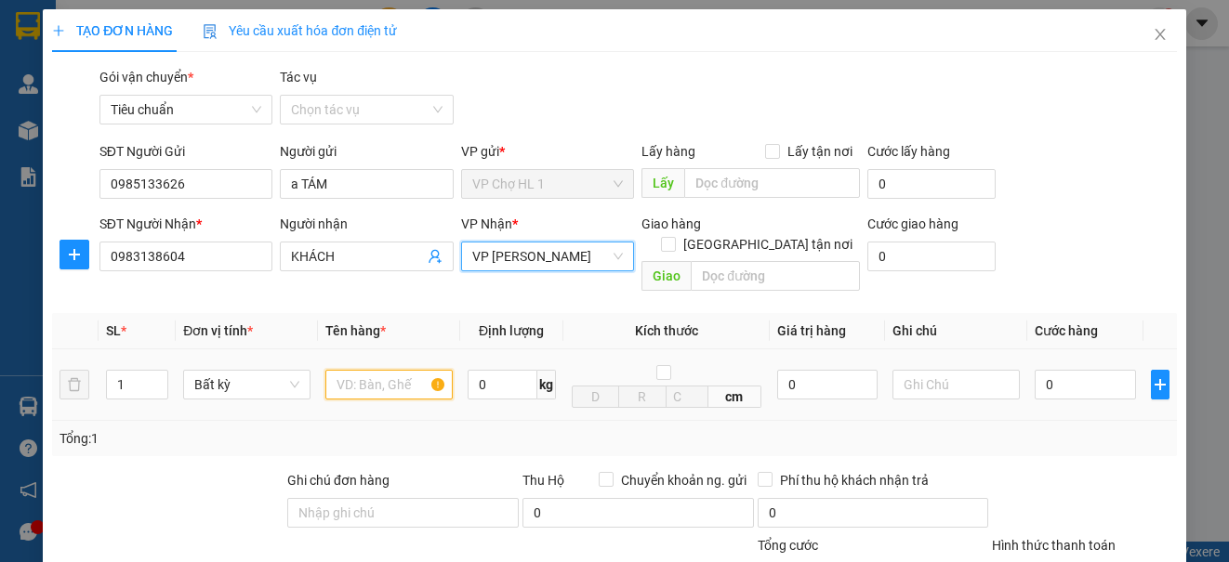
click at [388, 370] on input "text" at bounding box center [388, 385] width 127 height 30
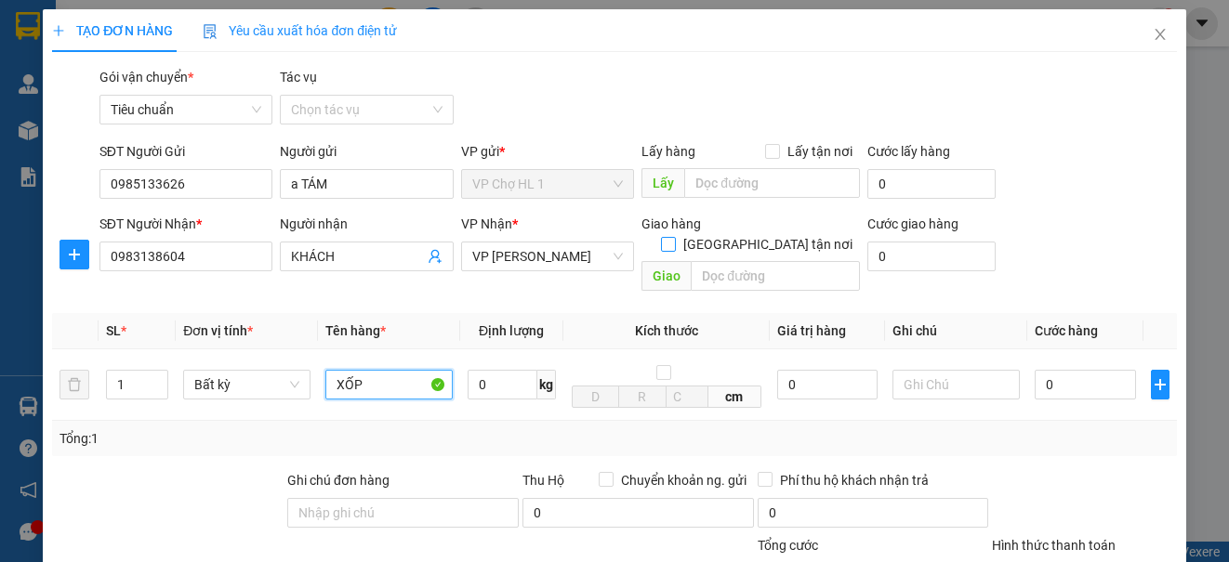
type input "XỐP"
click at [674, 237] on input "[GEOGRAPHIC_DATA] tận nơi" at bounding box center [667, 243] width 13 height 13
checkbox input "true"
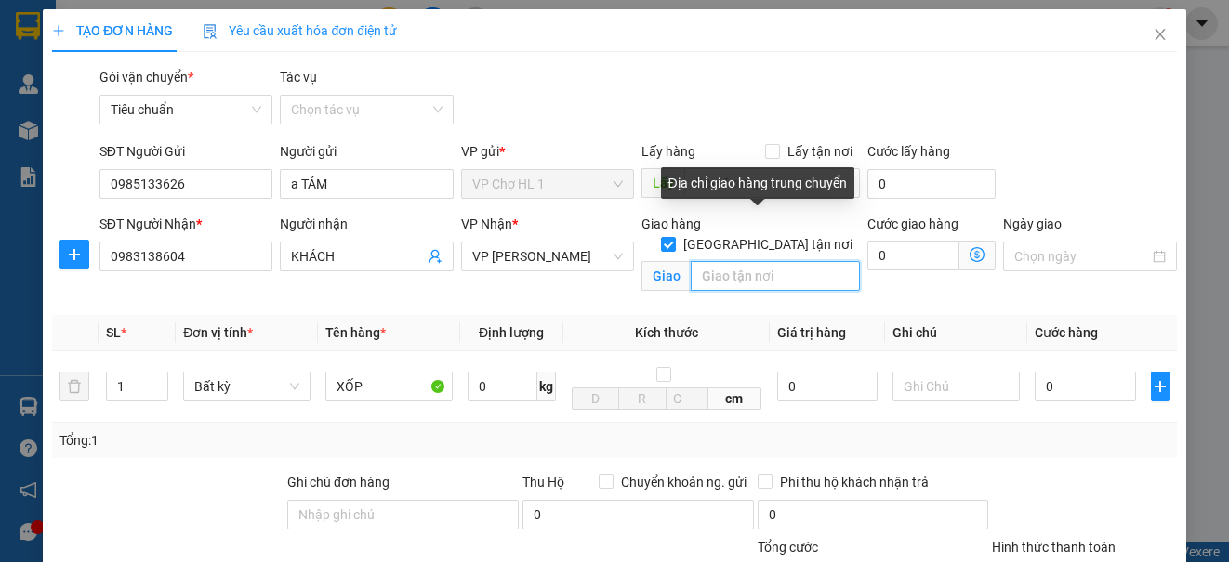
click at [738, 261] on input "text" at bounding box center [775, 276] width 169 height 30
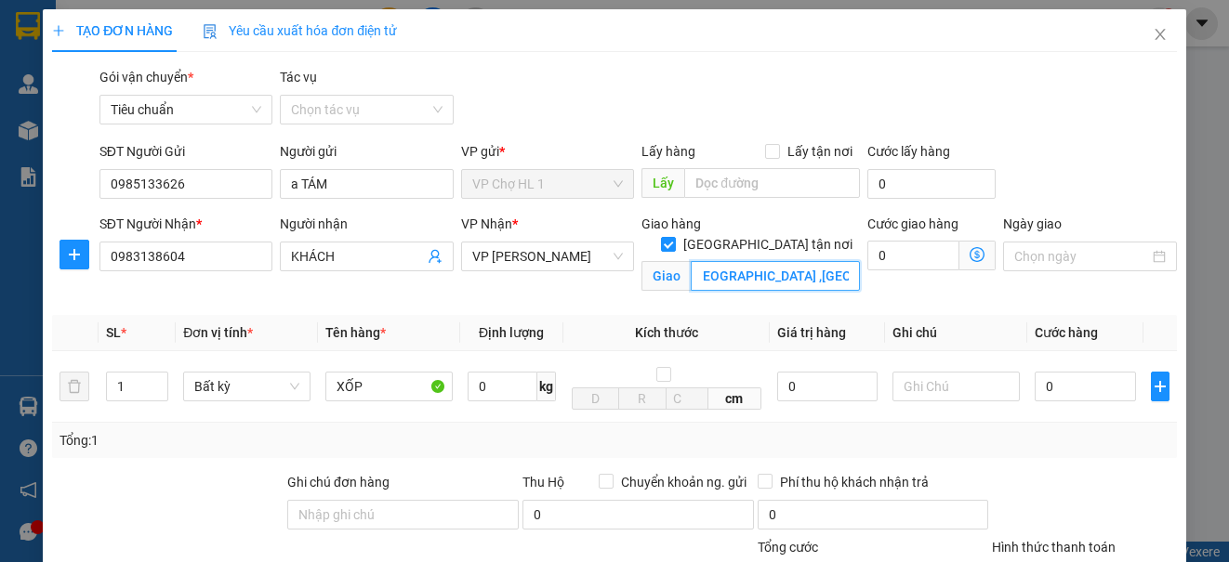
scroll to position [0, 0]
drag, startPoint x: 839, startPoint y: 254, endPoint x: 667, endPoint y: 254, distance: 172.9
click at [667, 261] on span "[PERSON_NAME] CƯ [PERSON_NAME],[GEOGRAPHIC_DATA] ,[GEOGRAPHIC_DATA],[GEOGRAPHIC…" at bounding box center [750, 276] width 218 height 30
click at [691, 261] on input "CHUNG CƯ [PERSON_NAME],[GEOGRAPHIC_DATA] ,[GEOGRAPHIC_DATA],[GEOGRAPHIC_DATA]" at bounding box center [775, 276] width 169 height 30
type input "TÒA NHÀ B,CHUNG CƯ [PERSON_NAME],[GEOGRAPHIC_DATA] ,[GEOGRAPHIC_DATA],[GEOGRAPH…"
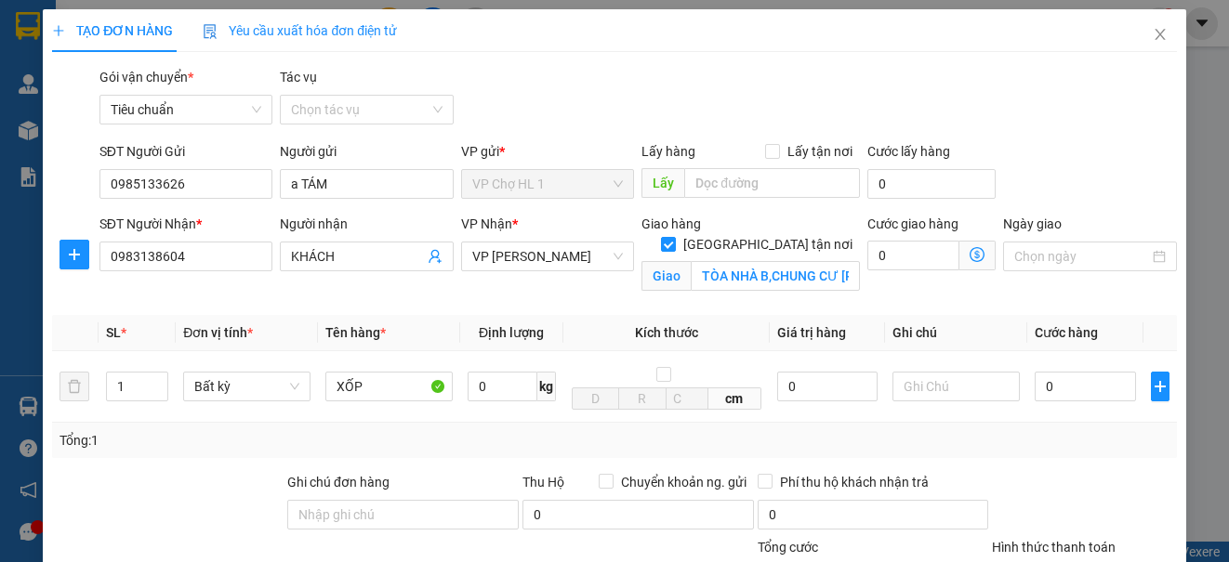
click at [1060, 161] on div "SĐT Người Gửi 0985133626 Người gửi a TÁM VP gửi * VP Chợ HL 1 Lấy hàng Lấy tận …" at bounding box center [638, 173] width 1085 height 65
click at [970, 258] on icon "dollar-circle" at bounding box center [977, 254] width 15 height 15
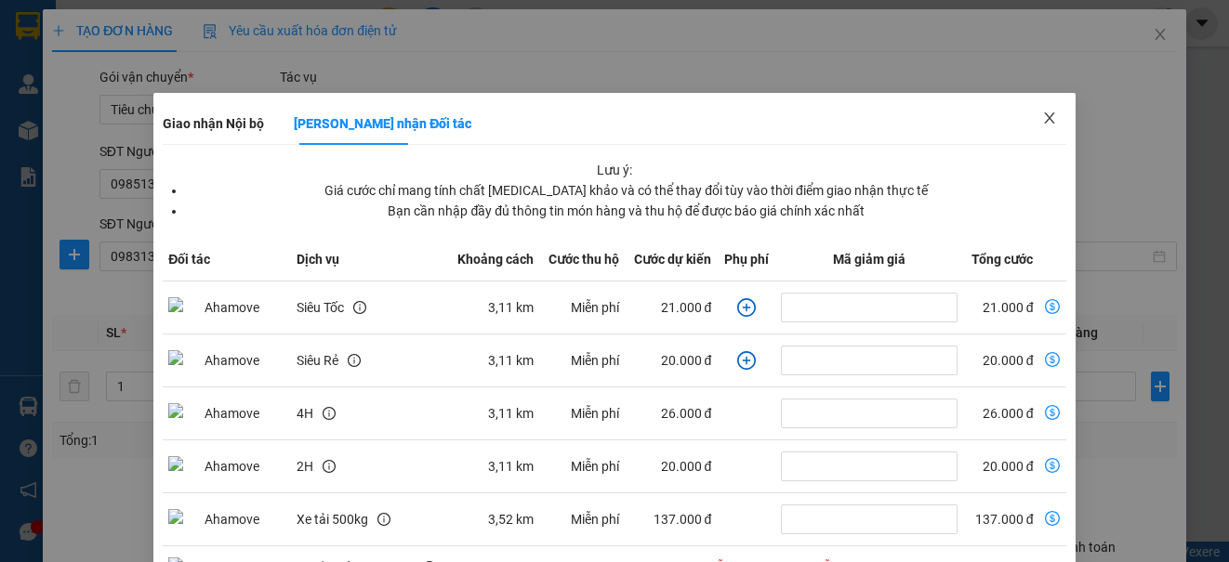
click at [1044, 114] on icon "close" at bounding box center [1049, 117] width 10 height 11
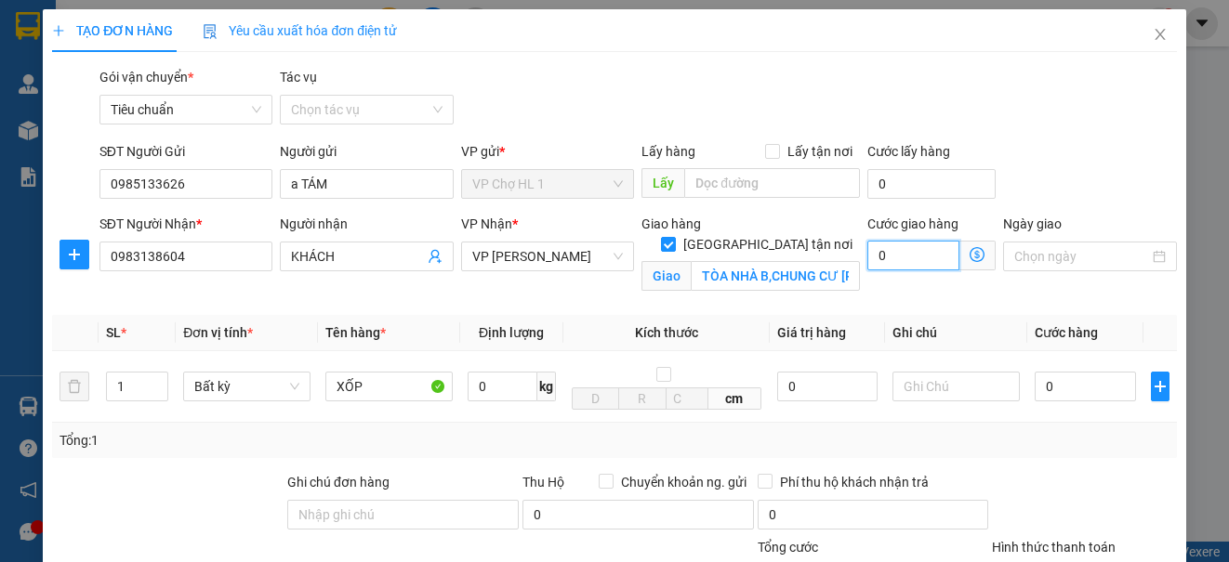
click at [901, 251] on input "0" at bounding box center [913, 256] width 92 height 30
type input "4"
type input "40"
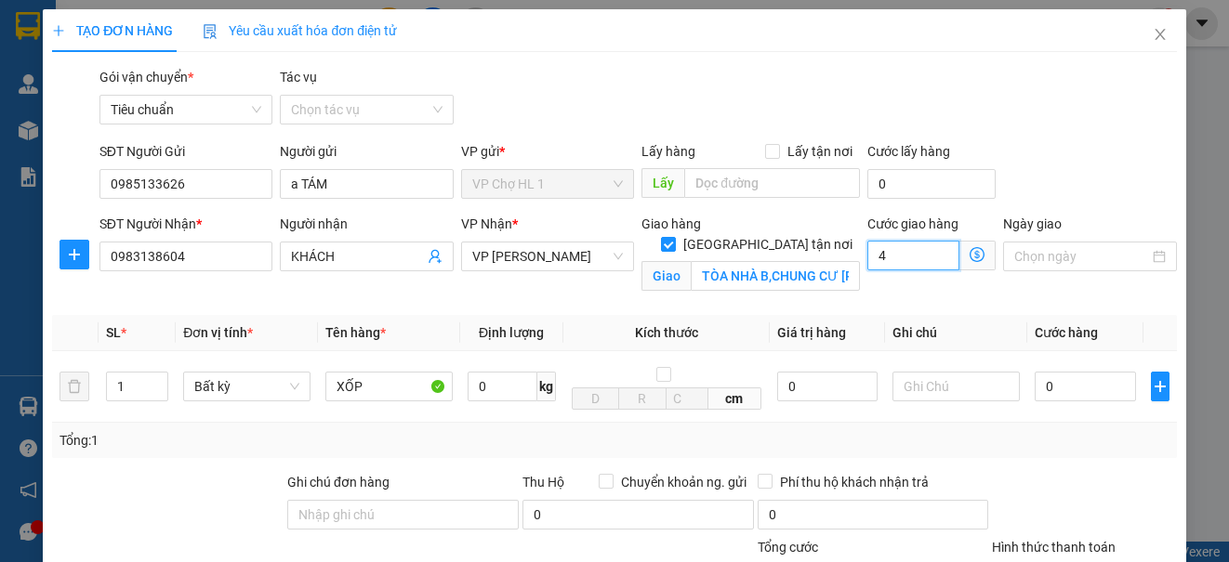
type input "40"
drag, startPoint x: 762, startPoint y: 148, endPoint x: 758, endPoint y: 184, distance: 36.6
click at [765, 148] on input "Lấy tận nơi" at bounding box center [771, 150] width 13 height 13
checkbox input "true"
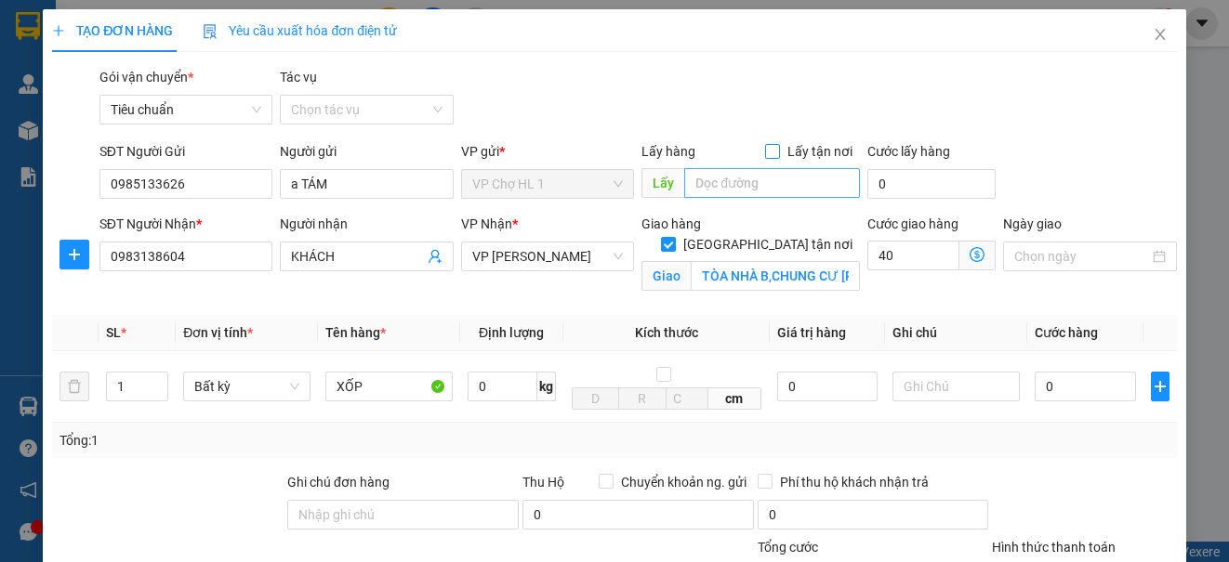
type input "40.000"
click at [758, 185] on input "text" at bounding box center [772, 183] width 176 height 30
type input "CHỢ"
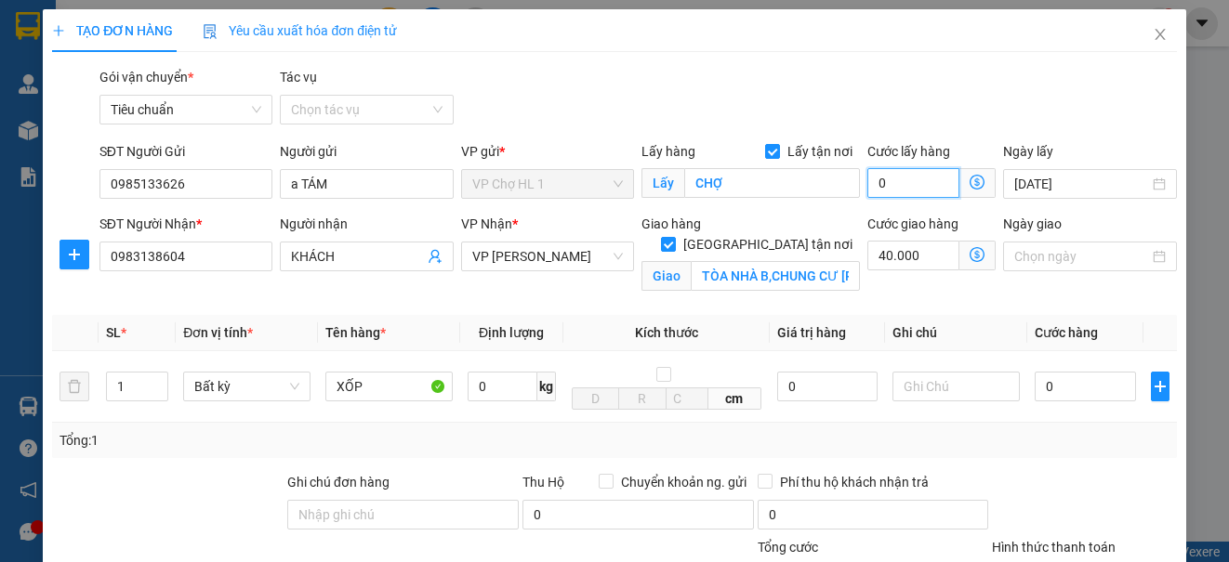
click at [903, 181] on input "0" at bounding box center [913, 183] width 92 height 30
type input "40.003"
type input "30"
type input "40.030"
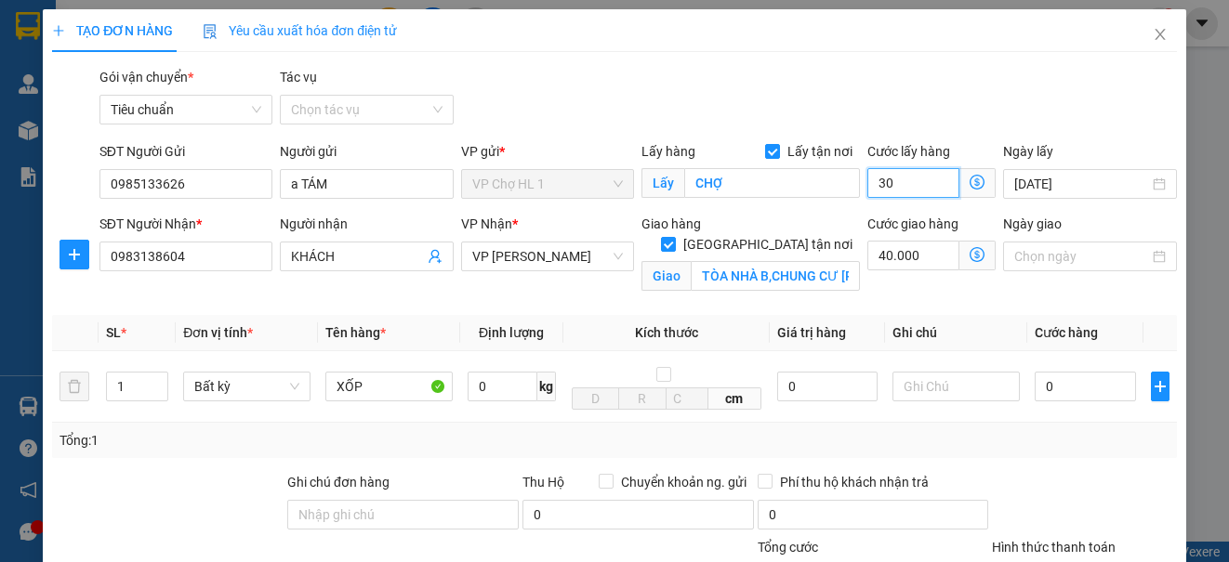
type input "40.030"
type input "30"
click at [1063, 101] on div "Gói vận chuyển * Tiêu chuẩn Tác vụ Chọn tác vụ" at bounding box center [638, 99] width 1085 height 65
type input "70.000"
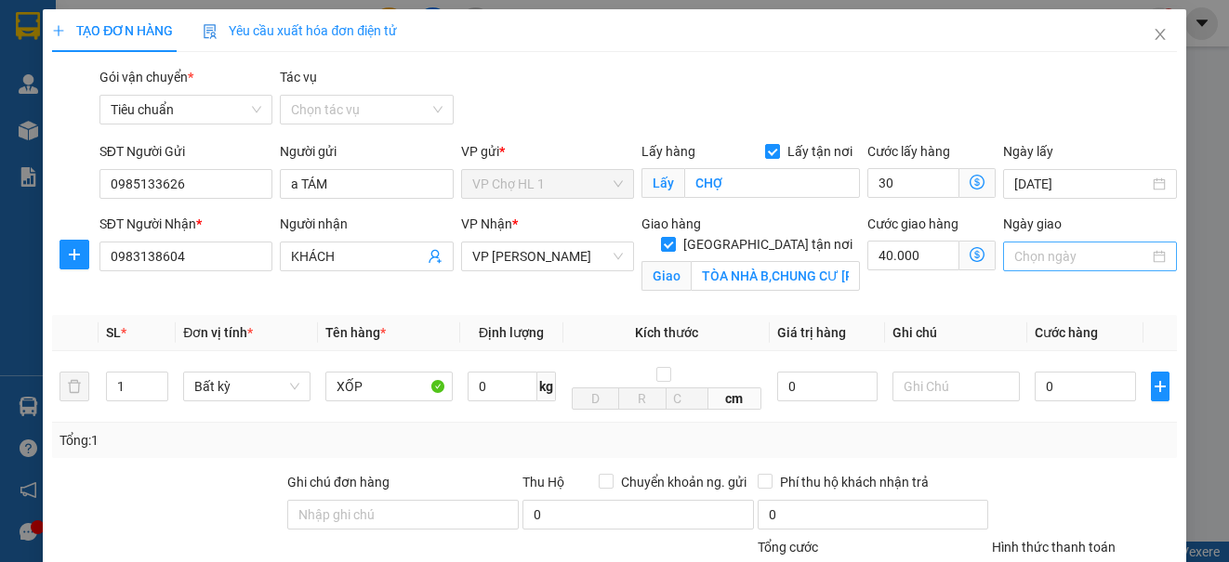
type input "30.000"
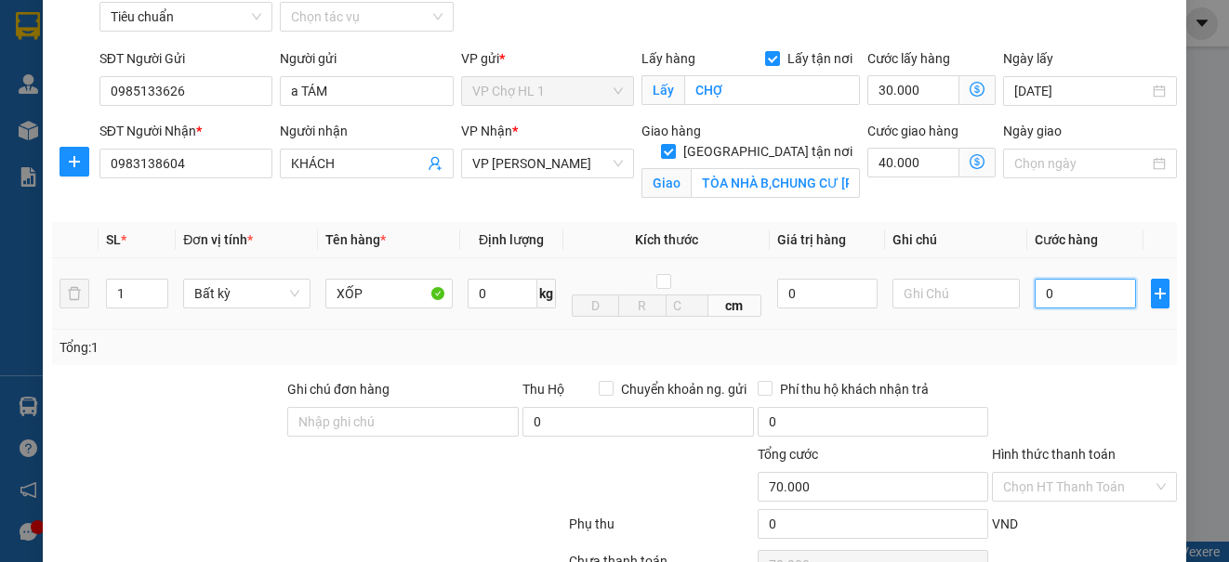
click at [1070, 301] on input "0" at bounding box center [1085, 294] width 101 height 30
type input "8"
type input "70.008"
type input "80"
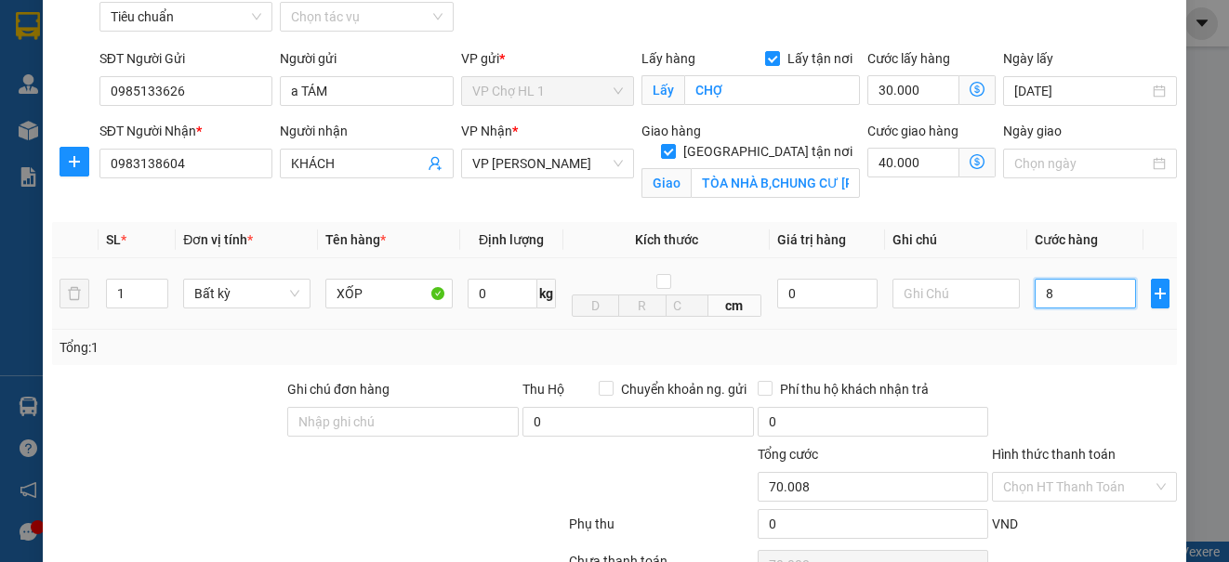
type input "70.080"
type input "80.000"
type input "150.000"
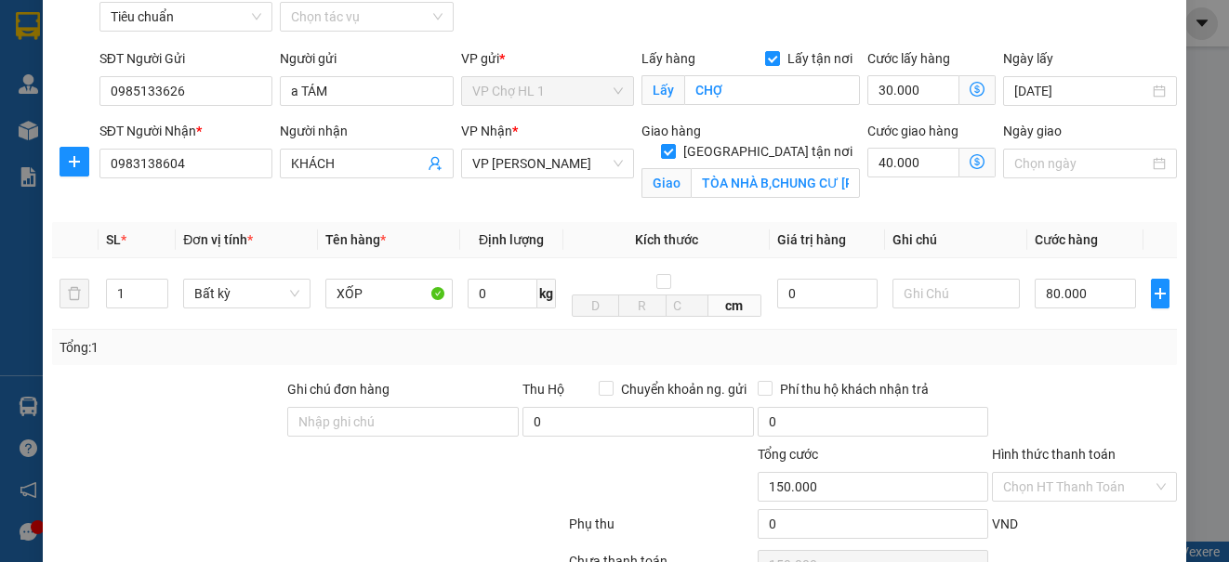
click at [1094, 218] on div "Transit Pickup Surcharge Ids Transit Deliver Surcharge Ids Transit Deliver Surc…" at bounding box center [614, 329] width 1124 height 711
click at [919, 298] on input "text" at bounding box center [955, 294] width 127 height 30
type input "SHIP BÓC BILL"
click at [1055, 372] on div "Transit Pickup Surcharge Ids Transit Deliver Surcharge Ids Transit Deliver Surc…" at bounding box center [614, 329] width 1124 height 711
click at [970, 160] on icon "dollar-circle" at bounding box center [977, 161] width 15 height 15
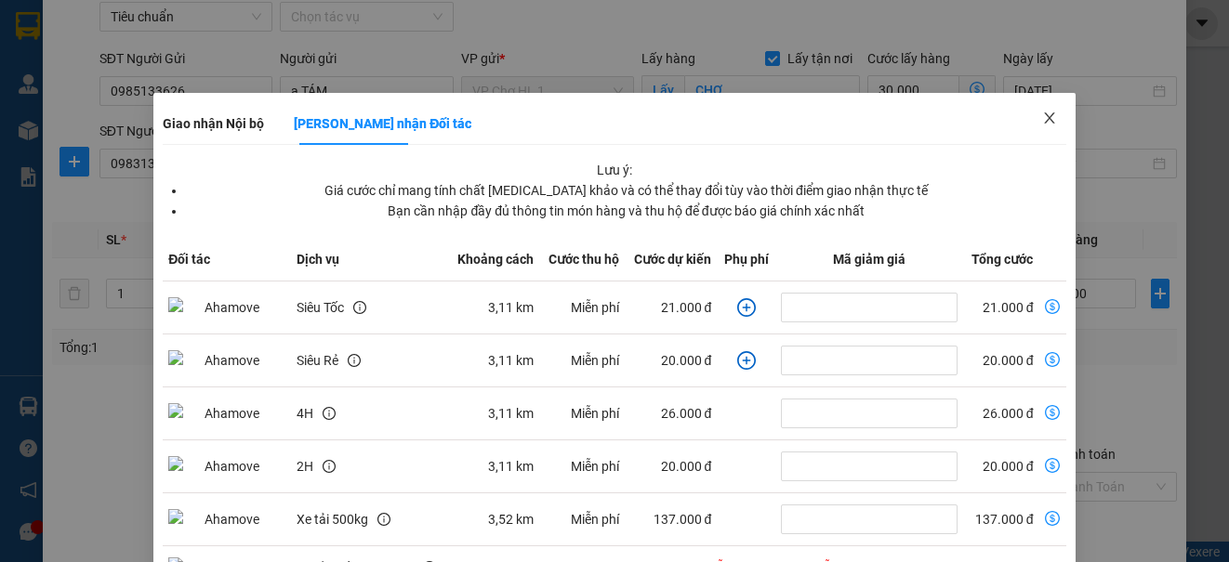
click at [1042, 113] on icon "close" at bounding box center [1049, 118] width 15 height 15
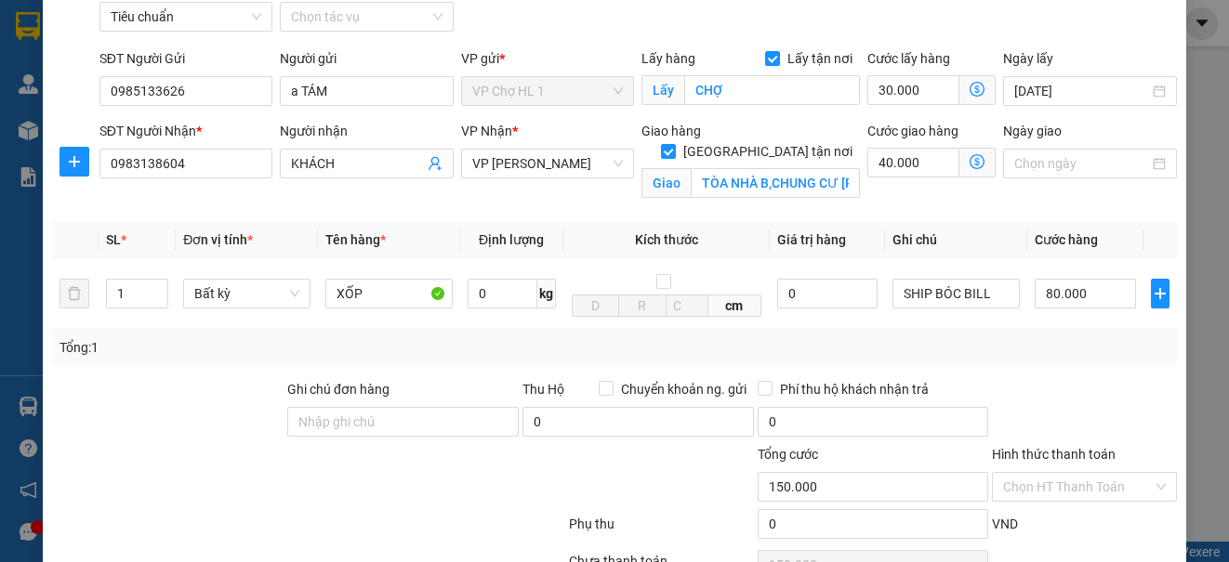
scroll to position [253, 0]
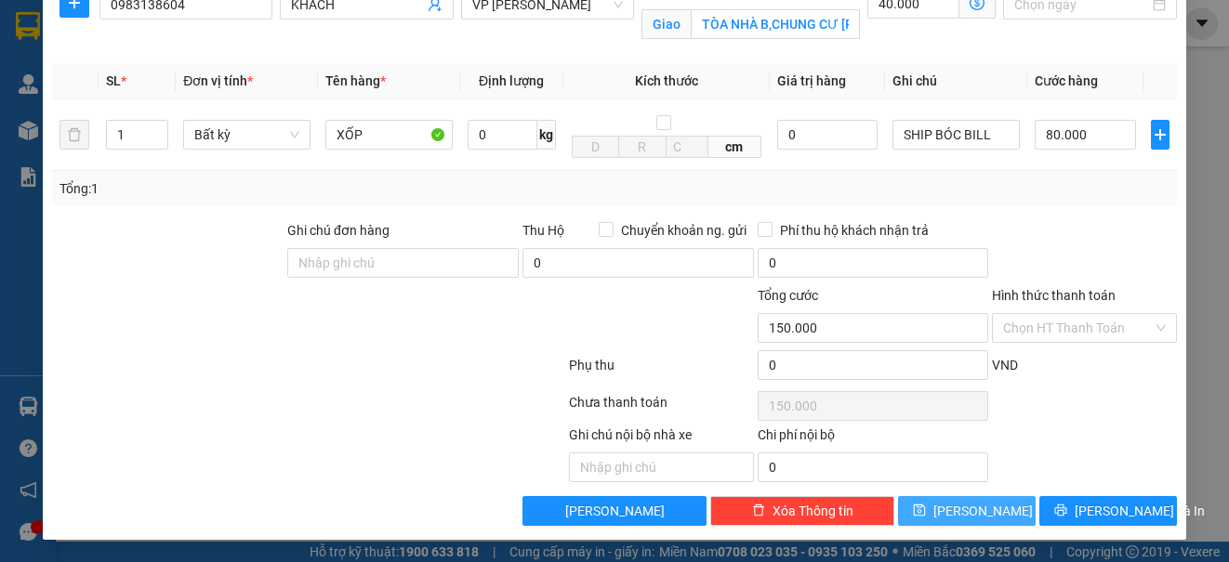
click at [979, 512] on button "[PERSON_NAME]" at bounding box center [967, 511] width 138 height 30
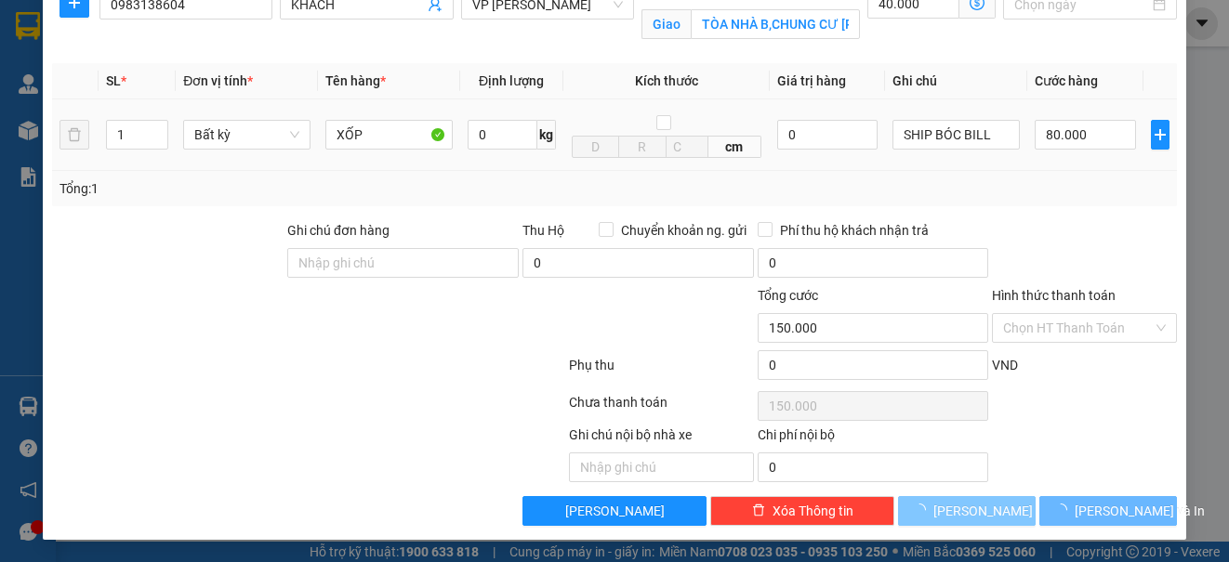
checkbox input "false"
type input "0"
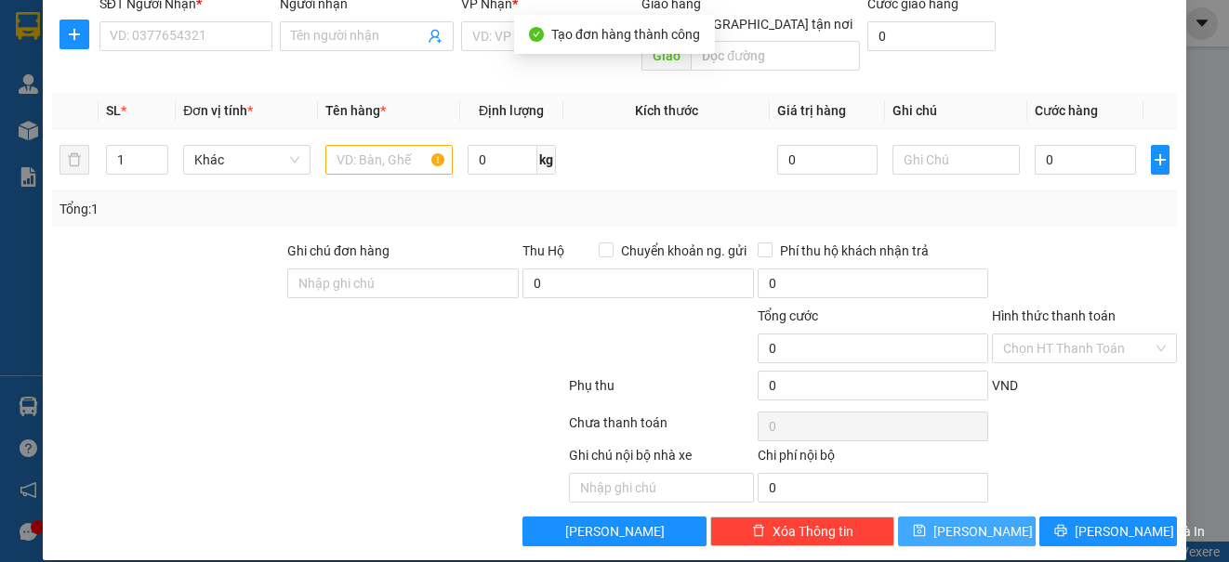
scroll to position [0, 0]
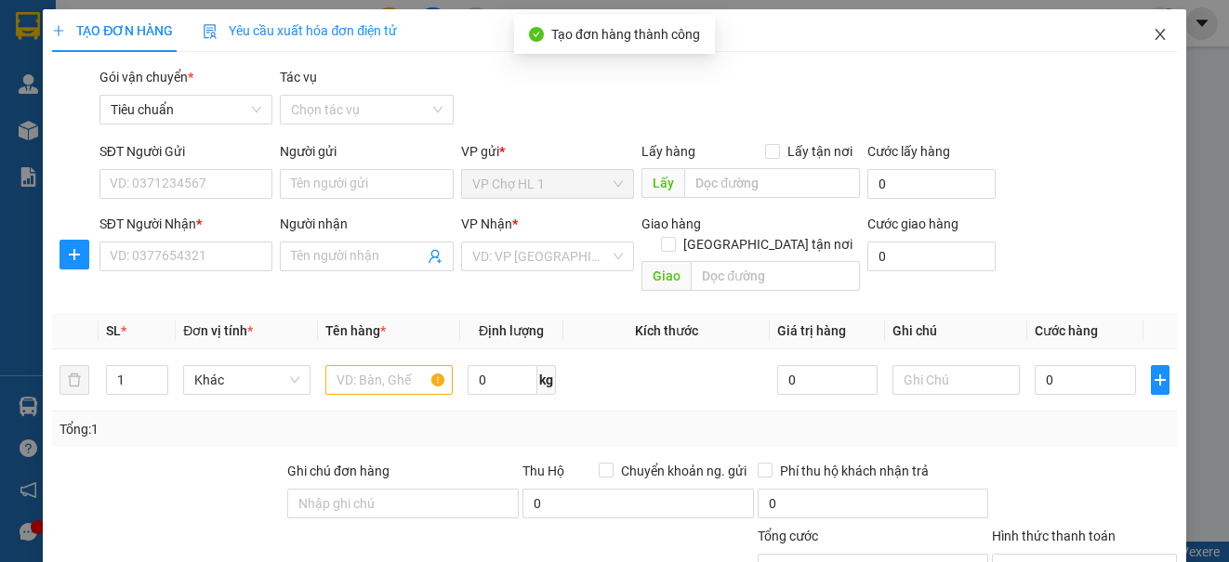
click at [1153, 35] on icon "close" at bounding box center [1160, 34] width 15 height 15
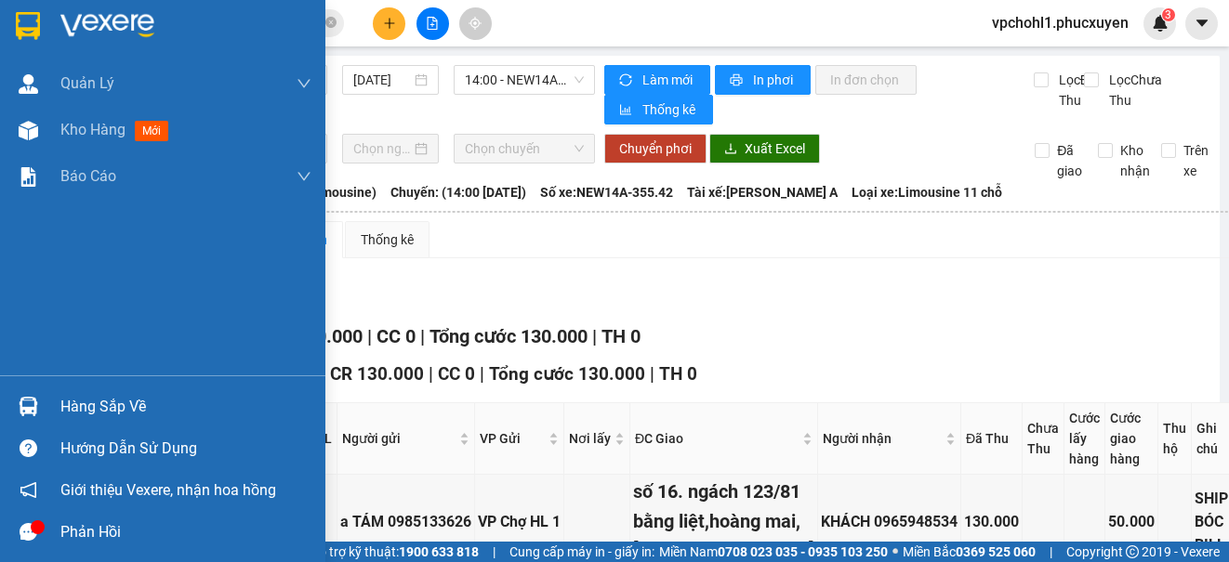
click at [96, 125] on div "Hạ Long - [GEOGRAPHIC_DATA] (Limousine) [DATE] 14:00 - NEW14A-355.42" at bounding box center [334, 94] width 521 height 59
click at [50, 130] on div "Kho hàng mới" at bounding box center [162, 130] width 325 height 46
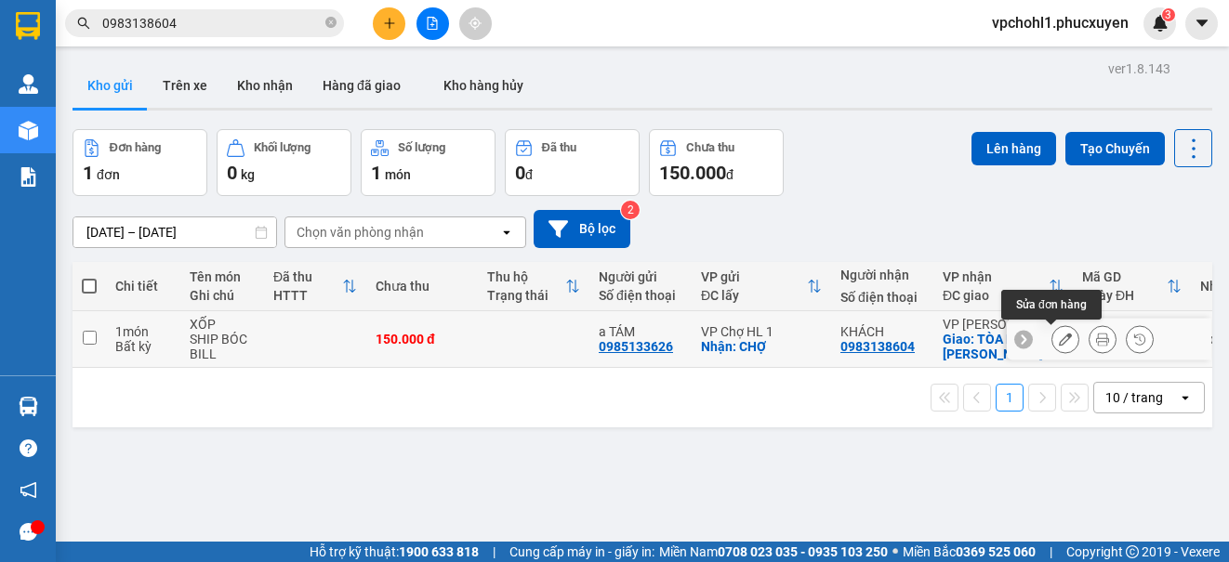
click at [1059, 337] on icon at bounding box center [1065, 339] width 13 height 13
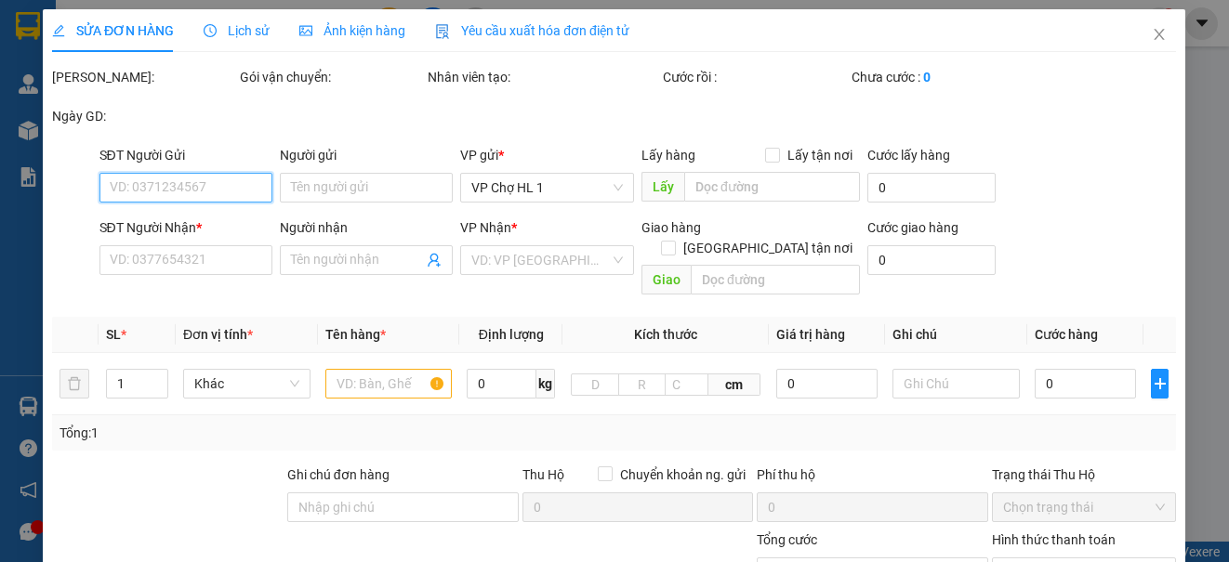
type input "0985133626"
type input "a TÁM"
checkbox input "true"
type input "CHỢ"
type input "0983138604"
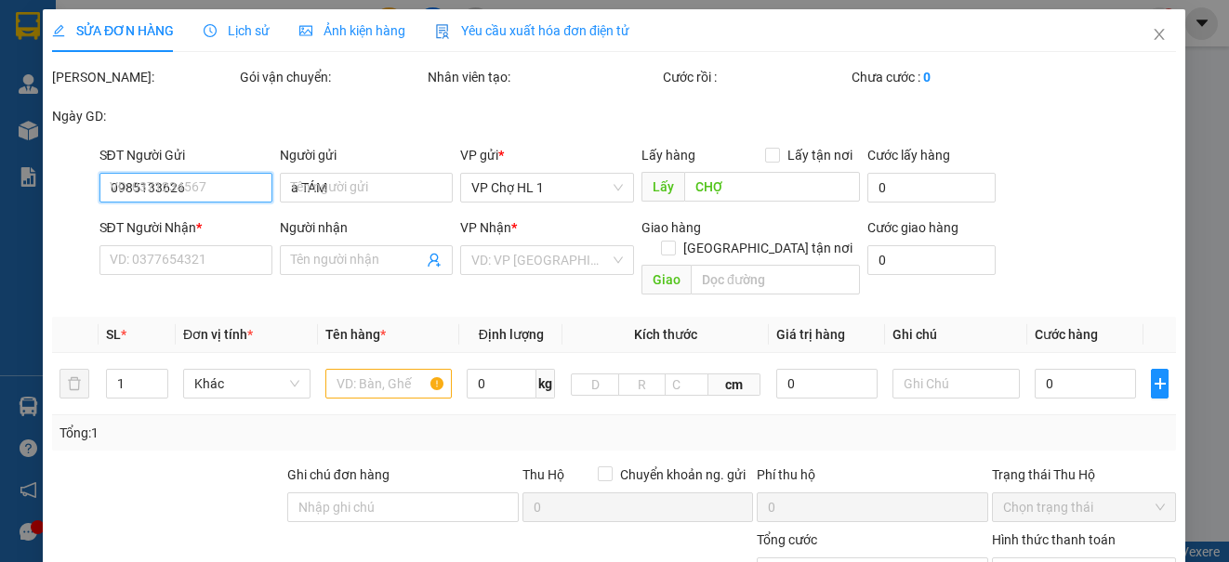
type input "KHÁCH"
checkbox input "true"
type input "TÒA NHÀ B,CHUNG CƯ [PERSON_NAME],[GEOGRAPHIC_DATA] ,[GEOGRAPHIC_DATA],[GEOGRAPH…"
type input "150.000"
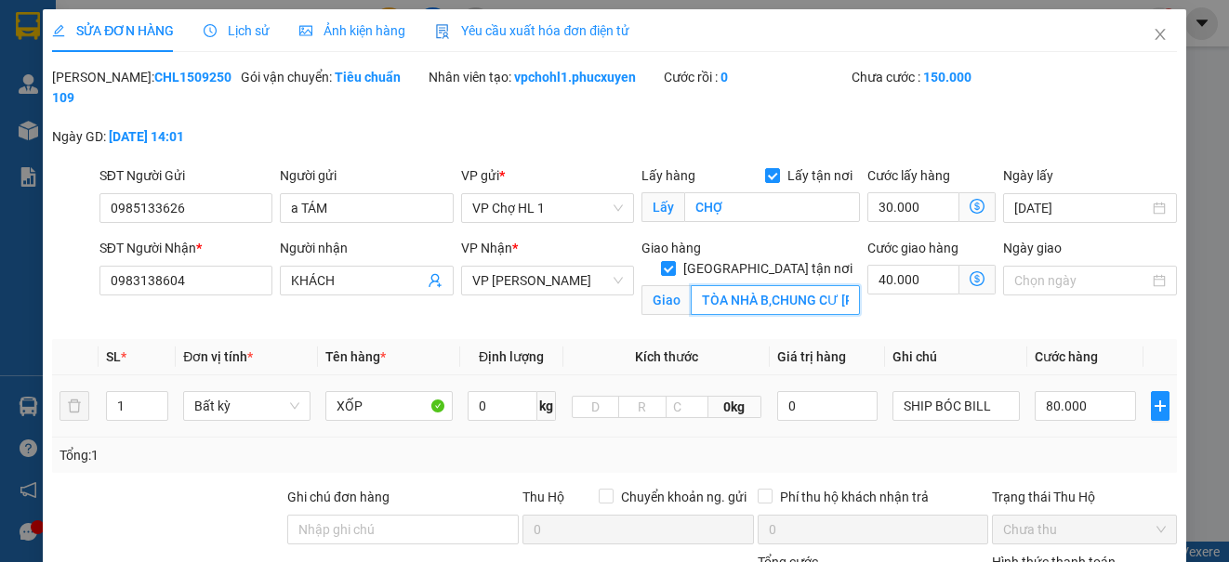
click at [707, 285] on input "TÒA NHÀ B,CHUNG CƯ [PERSON_NAME],[GEOGRAPHIC_DATA] ,[GEOGRAPHIC_DATA],[GEOGRAPH…" at bounding box center [775, 300] width 169 height 30
drag, startPoint x: 686, startPoint y: 279, endPoint x: 828, endPoint y: 281, distance: 142.3
click at [828, 285] on input "TÒA NHÀ B,CHUNG CƯ [PERSON_NAME],[GEOGRAPHIC_DATA] ,[GEOGRAPHIC_DATA],[GEOGRAPH…" at bounding box center [775, 300] width 169 height 30
click at [837, 285] on input "TÒA NHÀ B,CHUNG CƯ [PERSON_NAME],[GEOGRAPHIC_DATA] ,[GEOGRAPHIC_DATA],[GEOGRAPH…" at bounding box center [775, 300] width 169 height 30
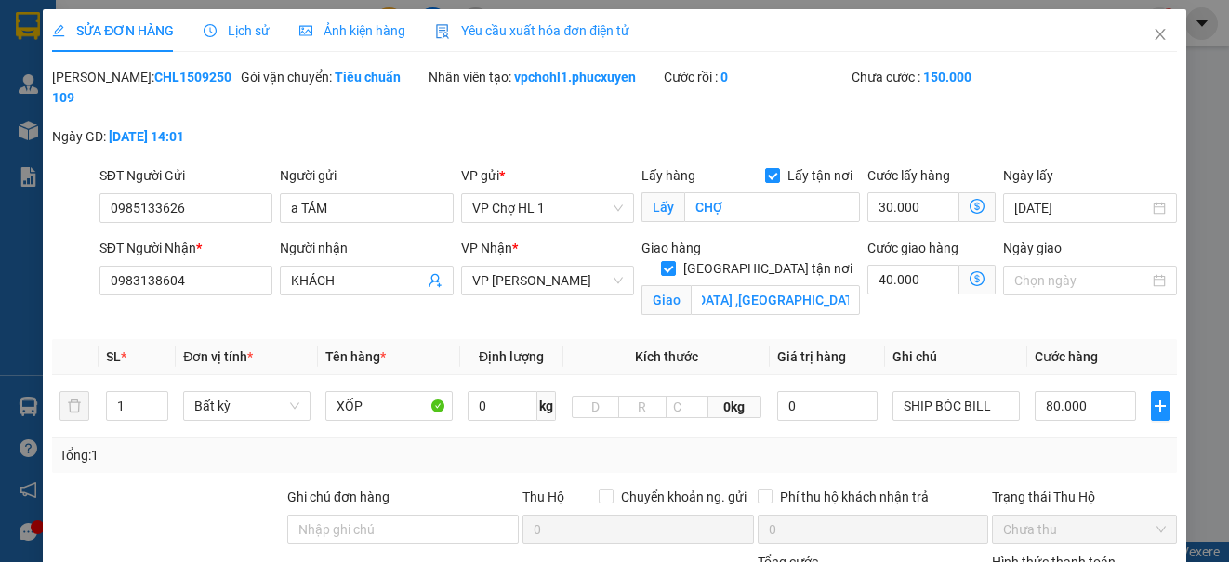
scroll to position [0, 0]
